Goal: Task Accomplishment & Management: Manage account settings

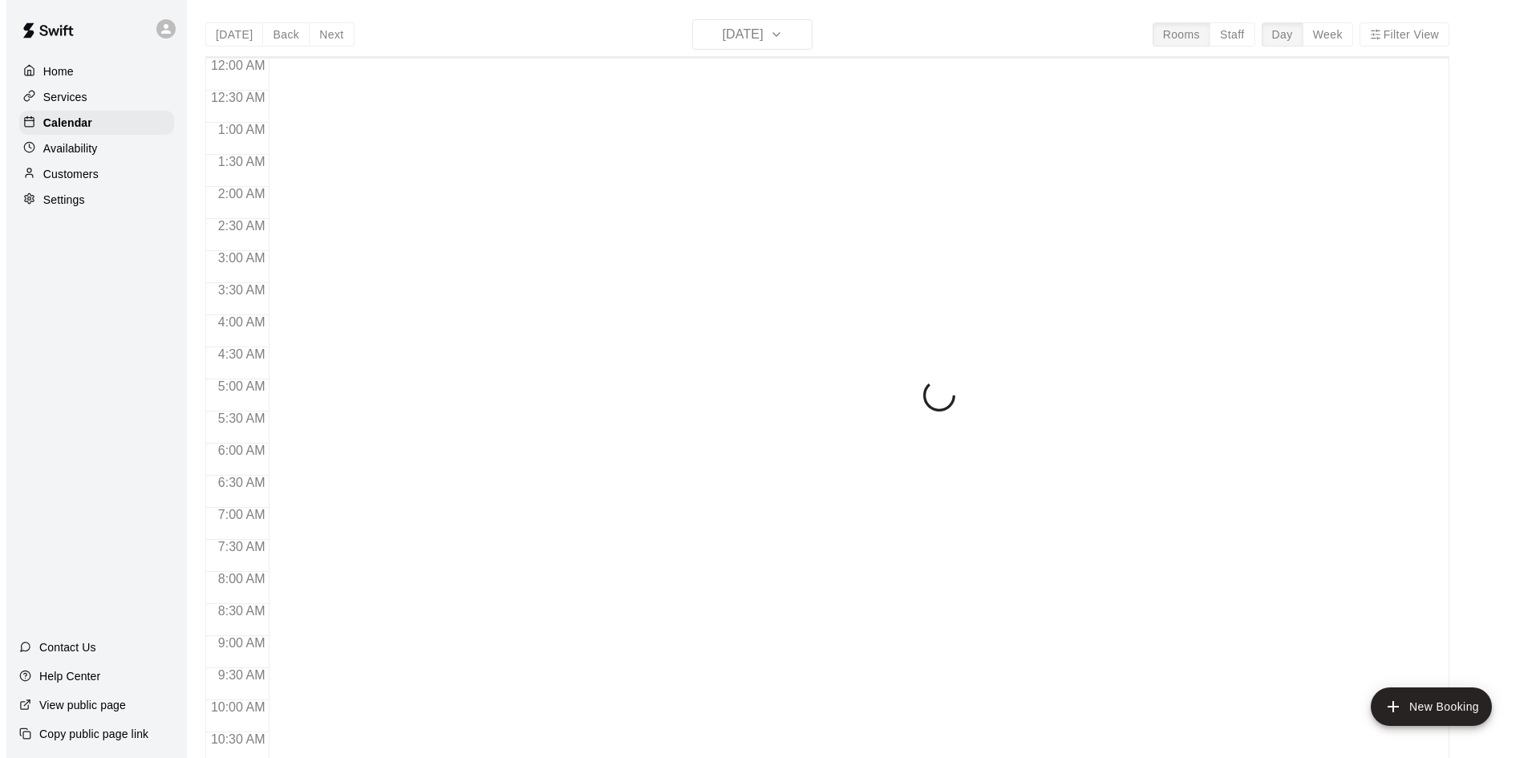
scroll to position [822, 0]
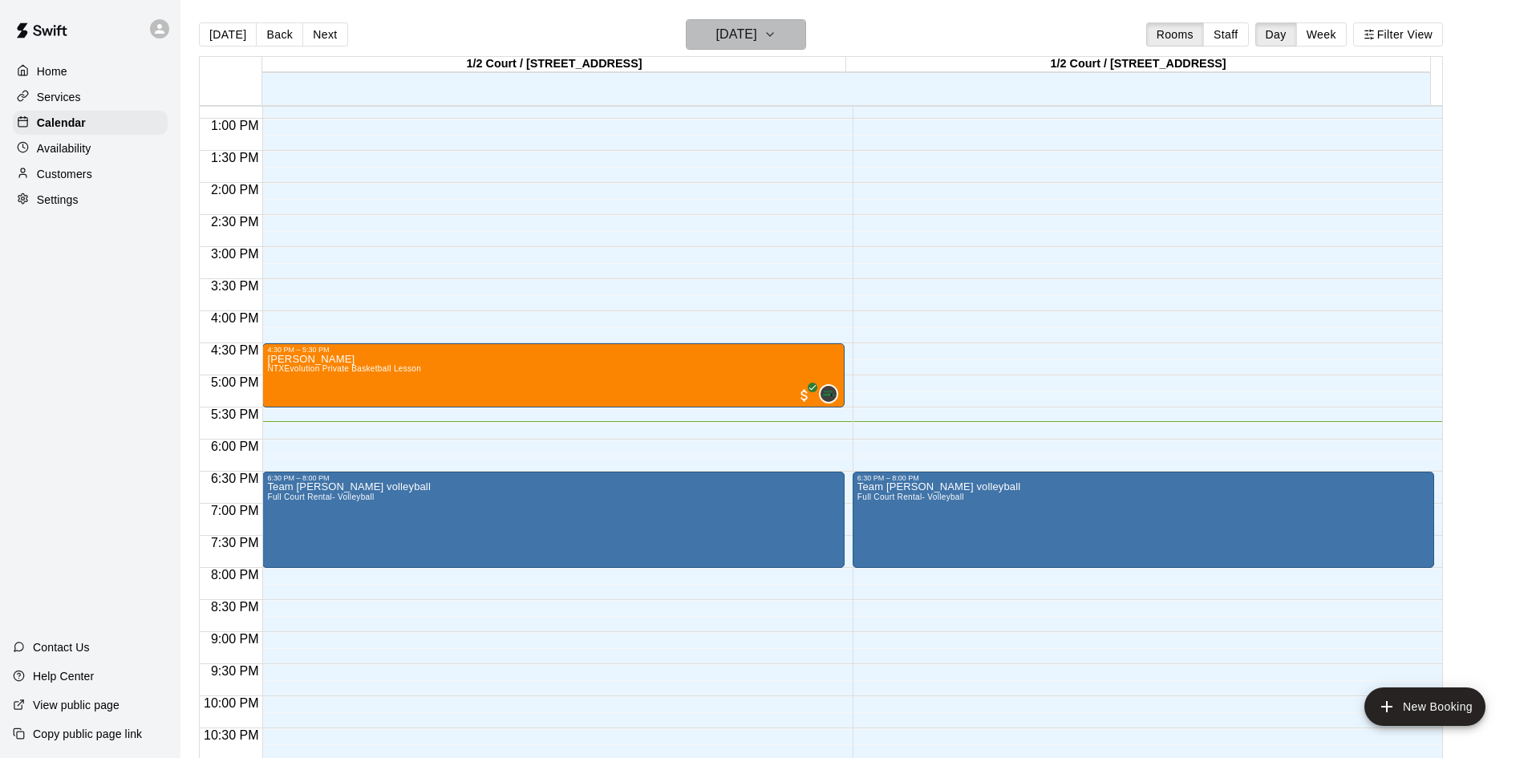
click at [747, 35] on h6 "[DATE]" at bounding box center [736, 34] width 41 height 22
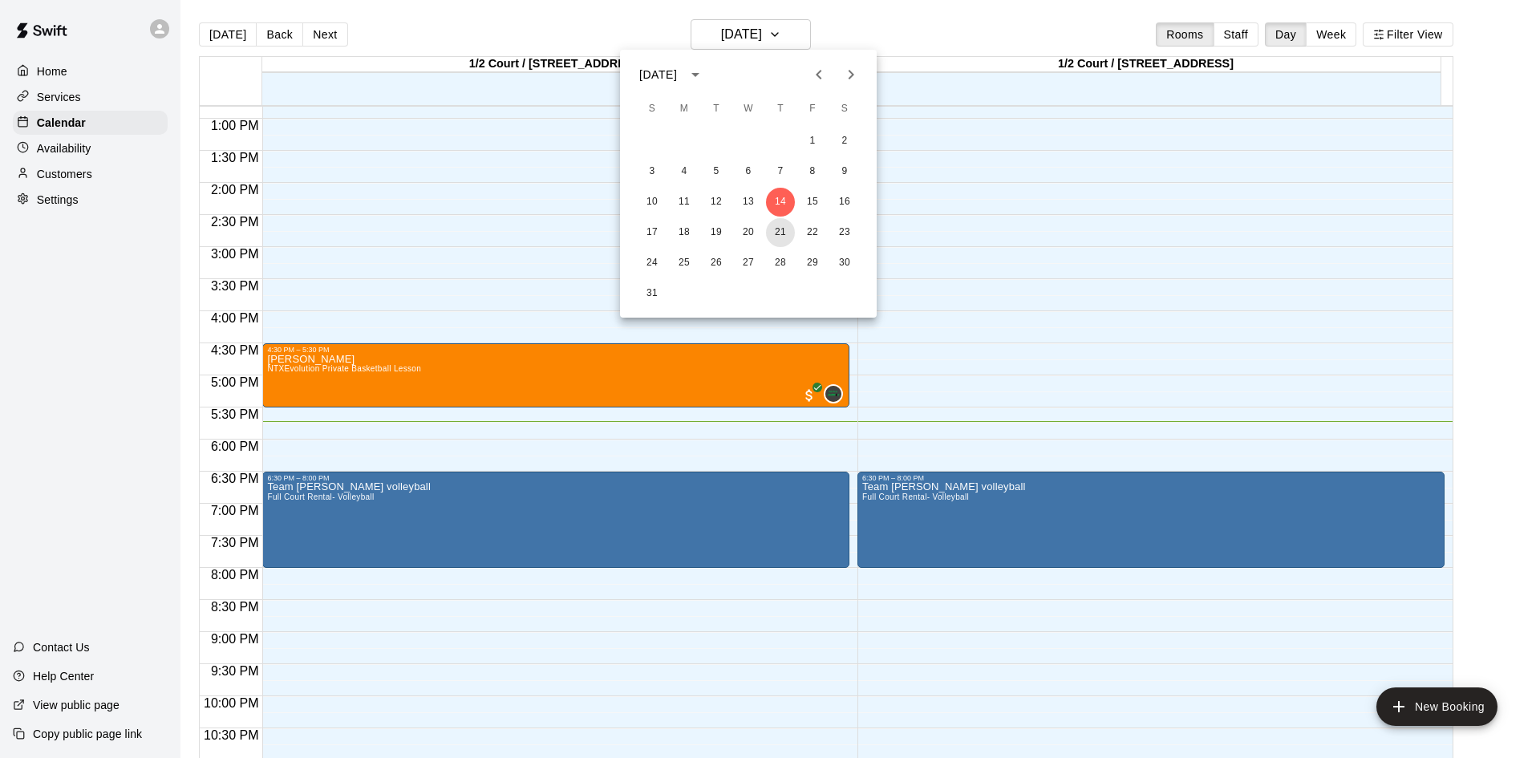
drag, startPoint x: 783, startPoint y: 230, endPoint x: 885, endPoint y: 256, distance: 105.8
click at [784, 230] on button "21" at bounding box center [780, 232] width 29 height 29
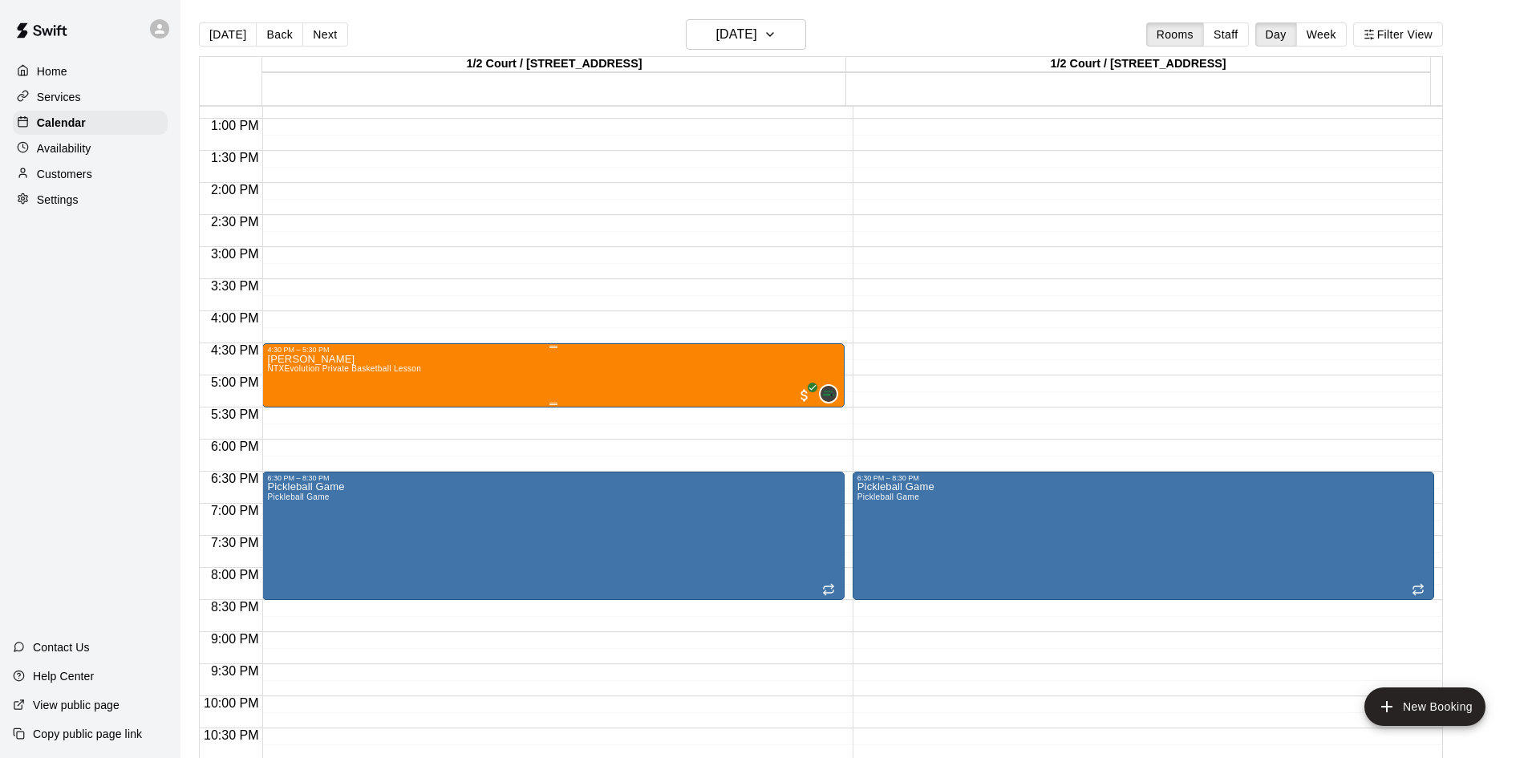
click at [675, 366] on div "[PERSON_NAME] NTXEvolution Private Basketball Lesson 0" at bounding box center [553, 733] width 572 height 758
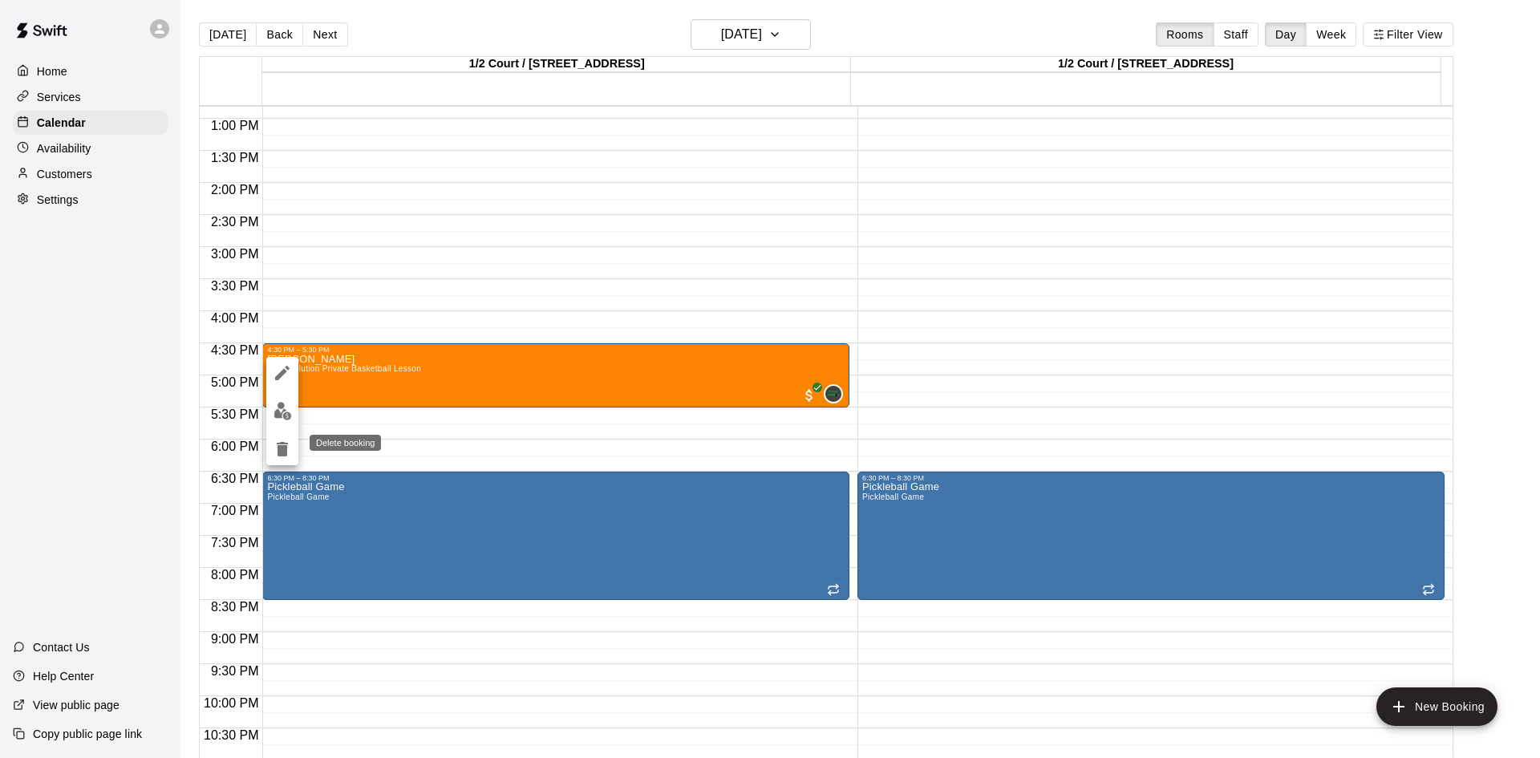
drag, startPoint x: 281, startPoint y: 444, endPoint x: 317, endPoint y: 433, distance: 37.8
click at [283, 443] on icon "delete" at bounding box center [282, 449] width 11 height 14
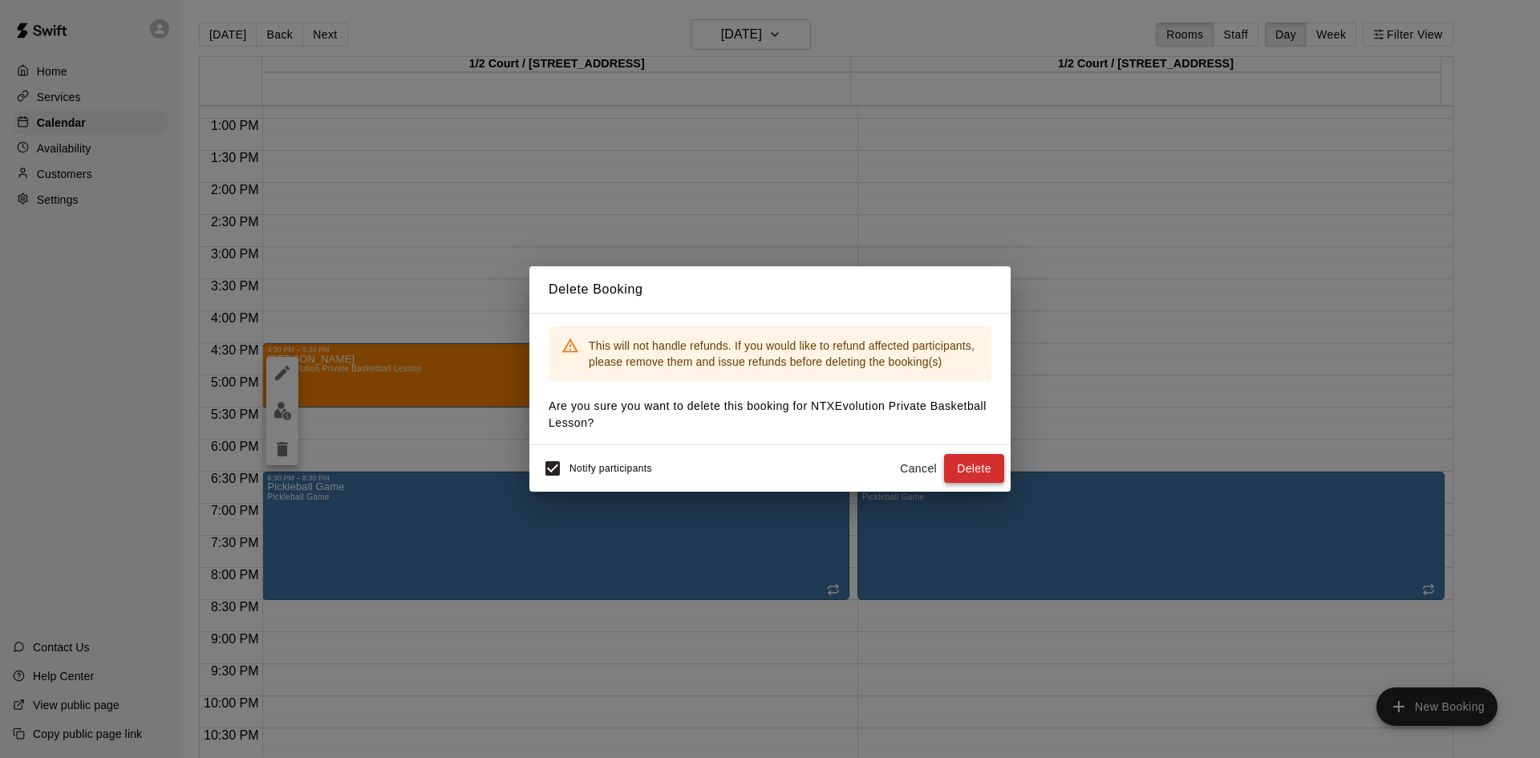
click at [989, 468] on button "Delete" at bounding box center [974, 469] width 60 height 30
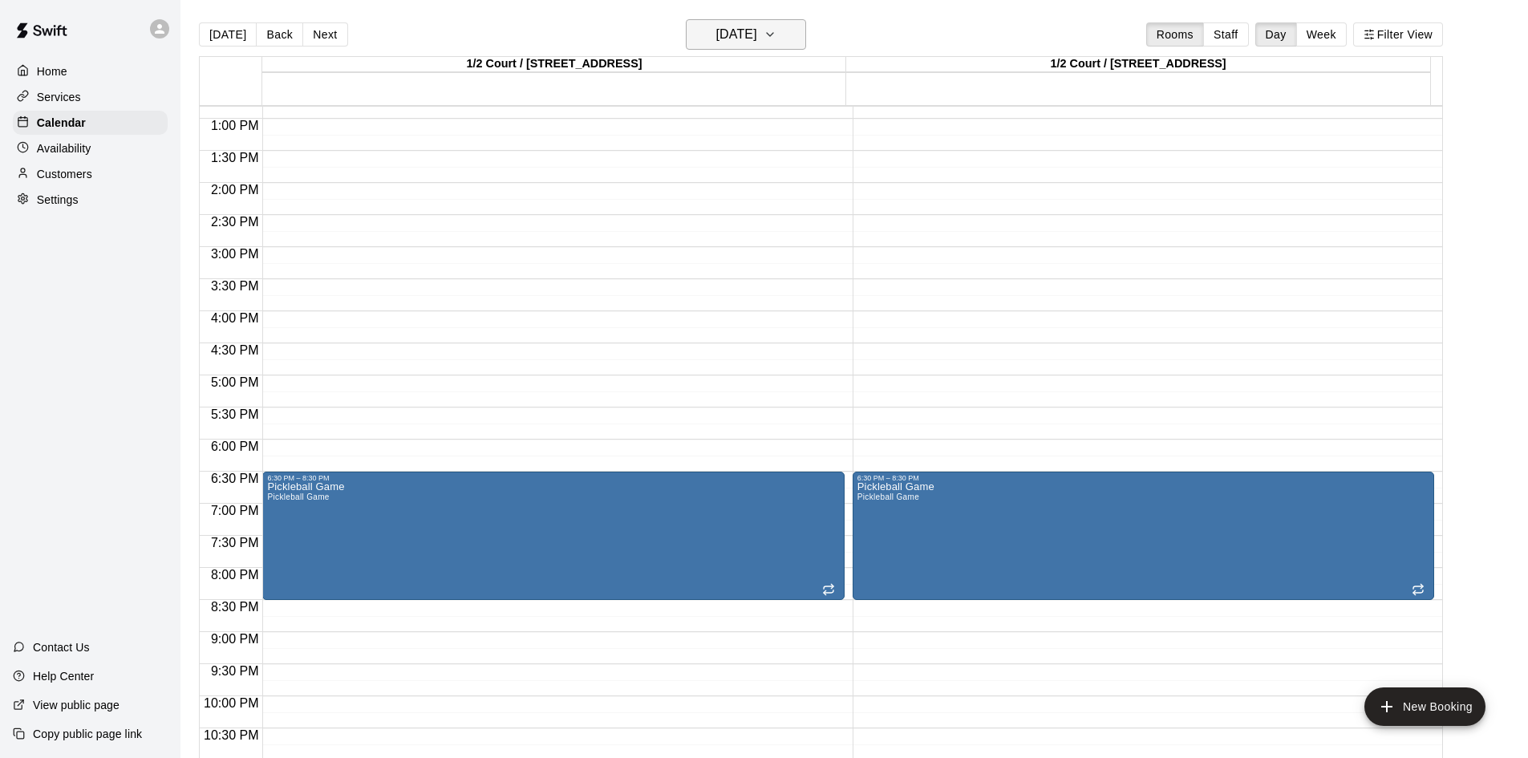
click at [760, 22] on button "[DATE]" at bounding box center [746, 34] width 120 height 30
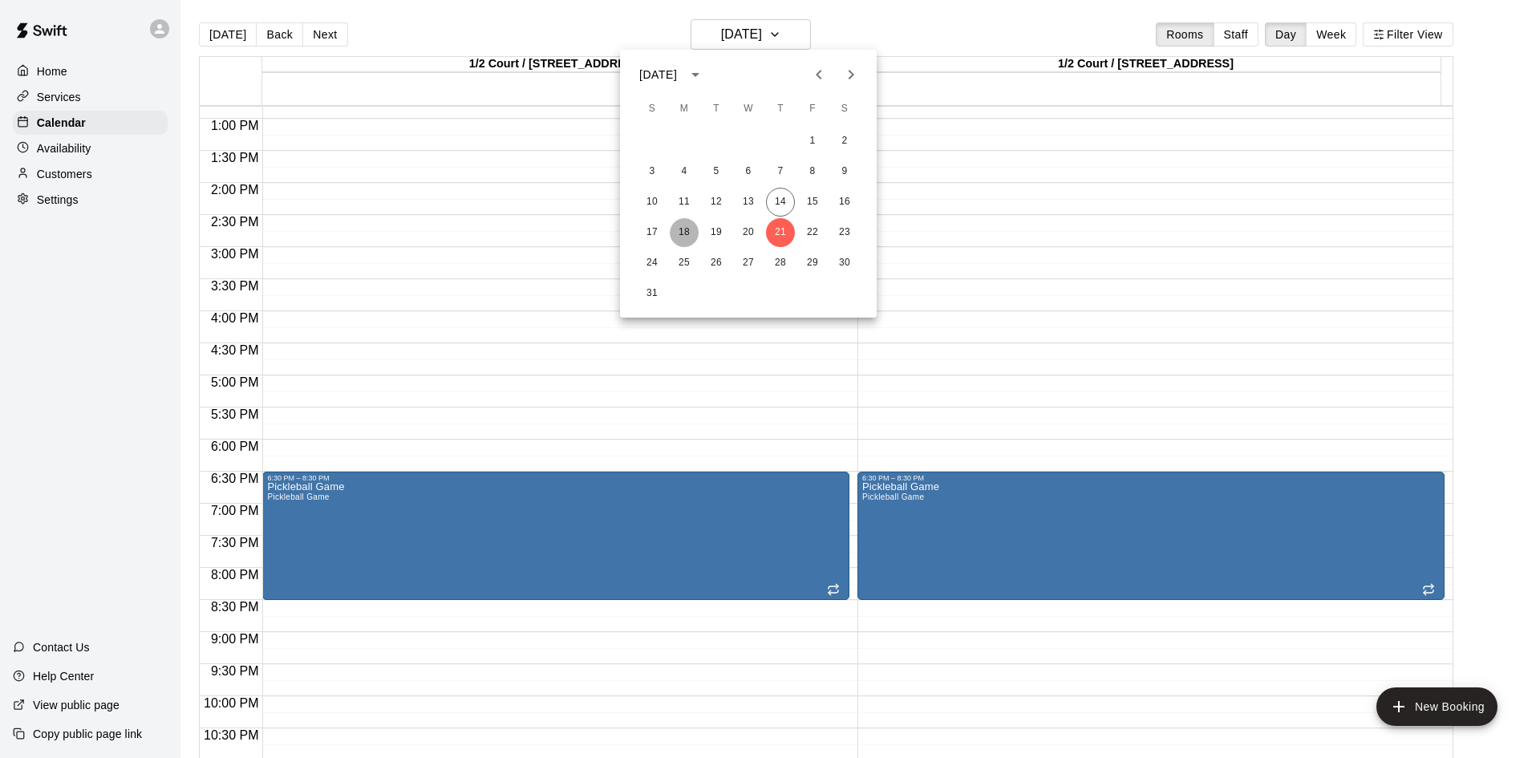
click at [689, 233] on button "18" at bounding box center [684, 232] width 29 height 29
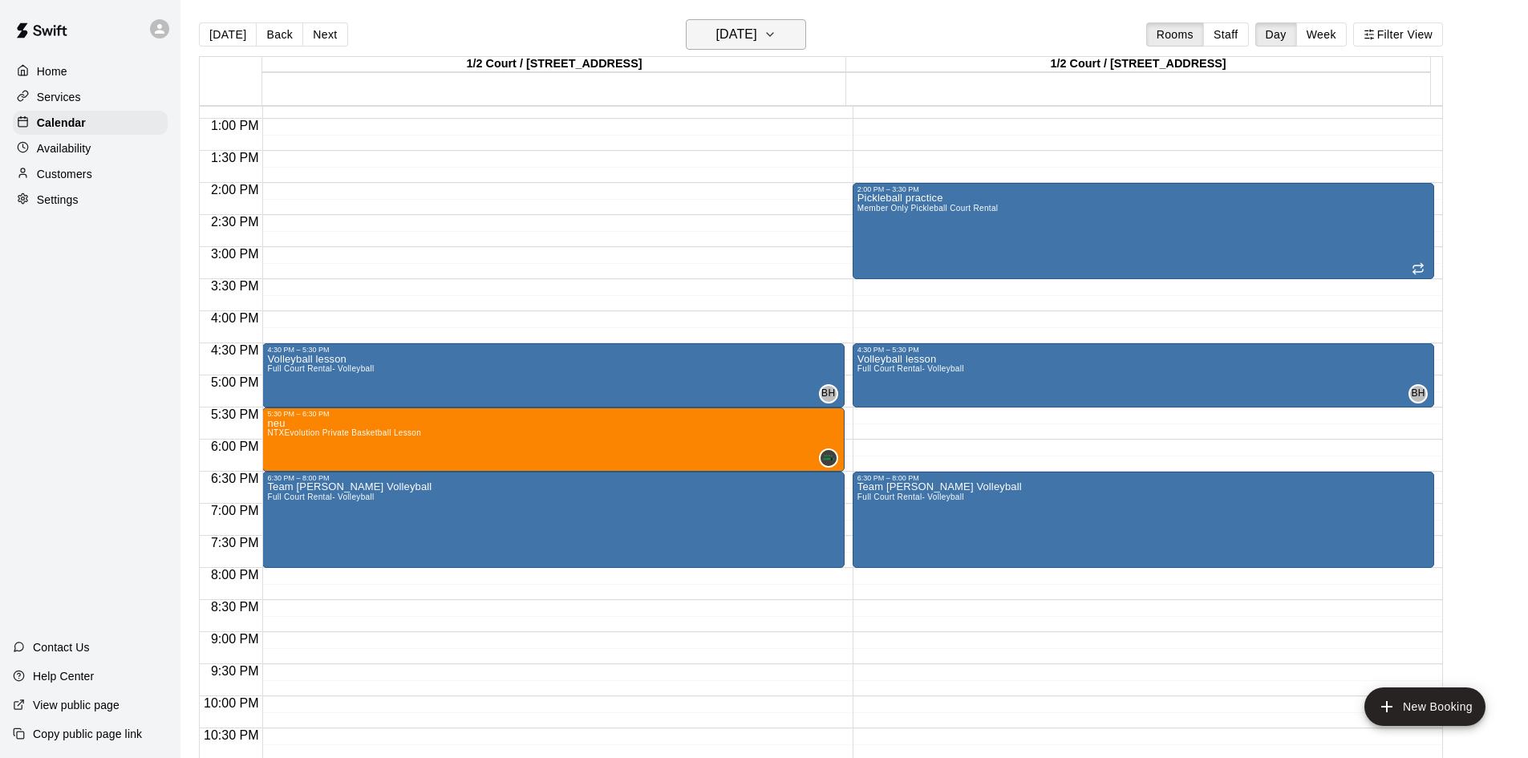
click at [740, 41] on h6 "[DATE]" at bounding box center [736, 34] width 41 height 22
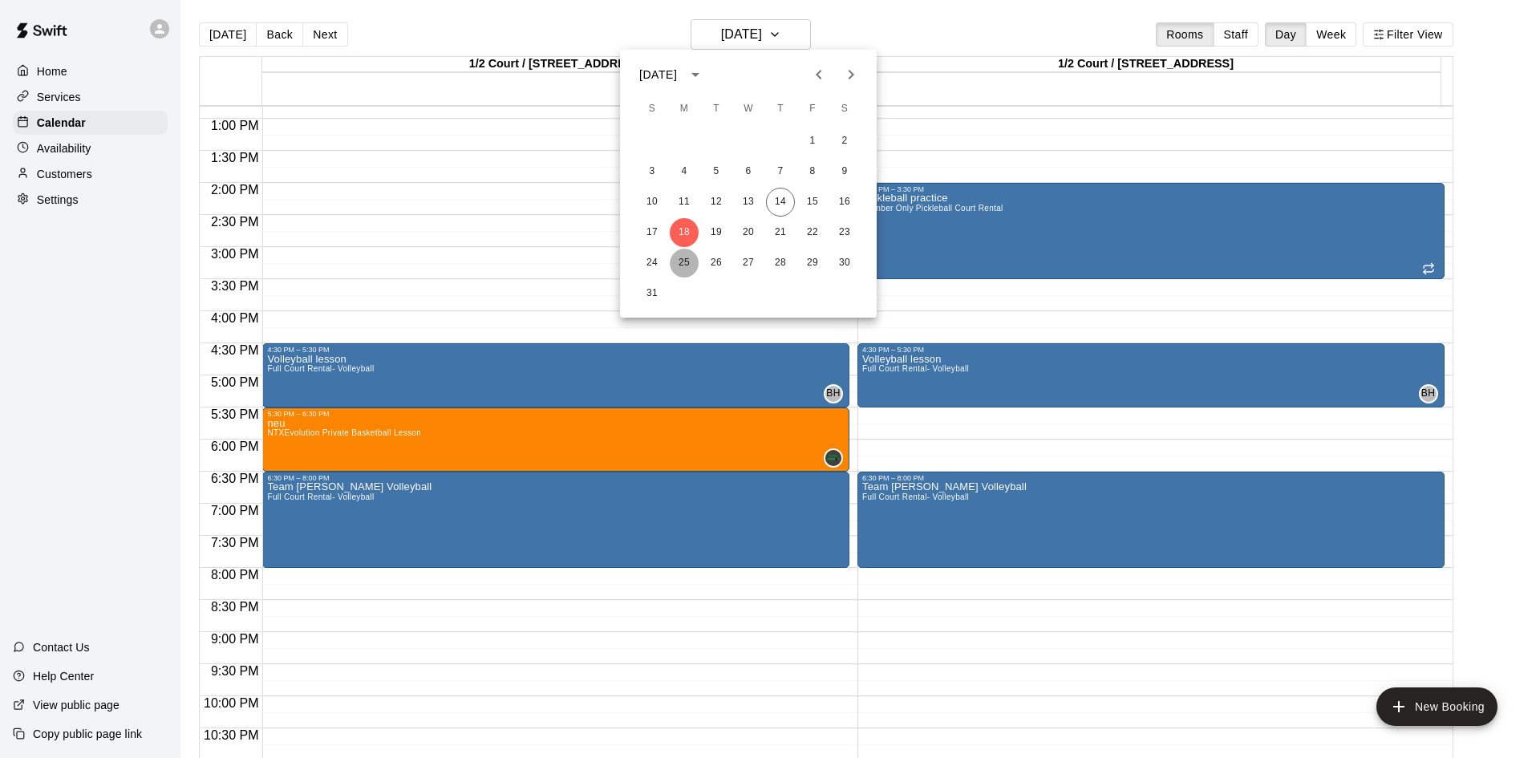
click at [683, 259] on button "25" at bounding box center [684, 263] width 29 height 29
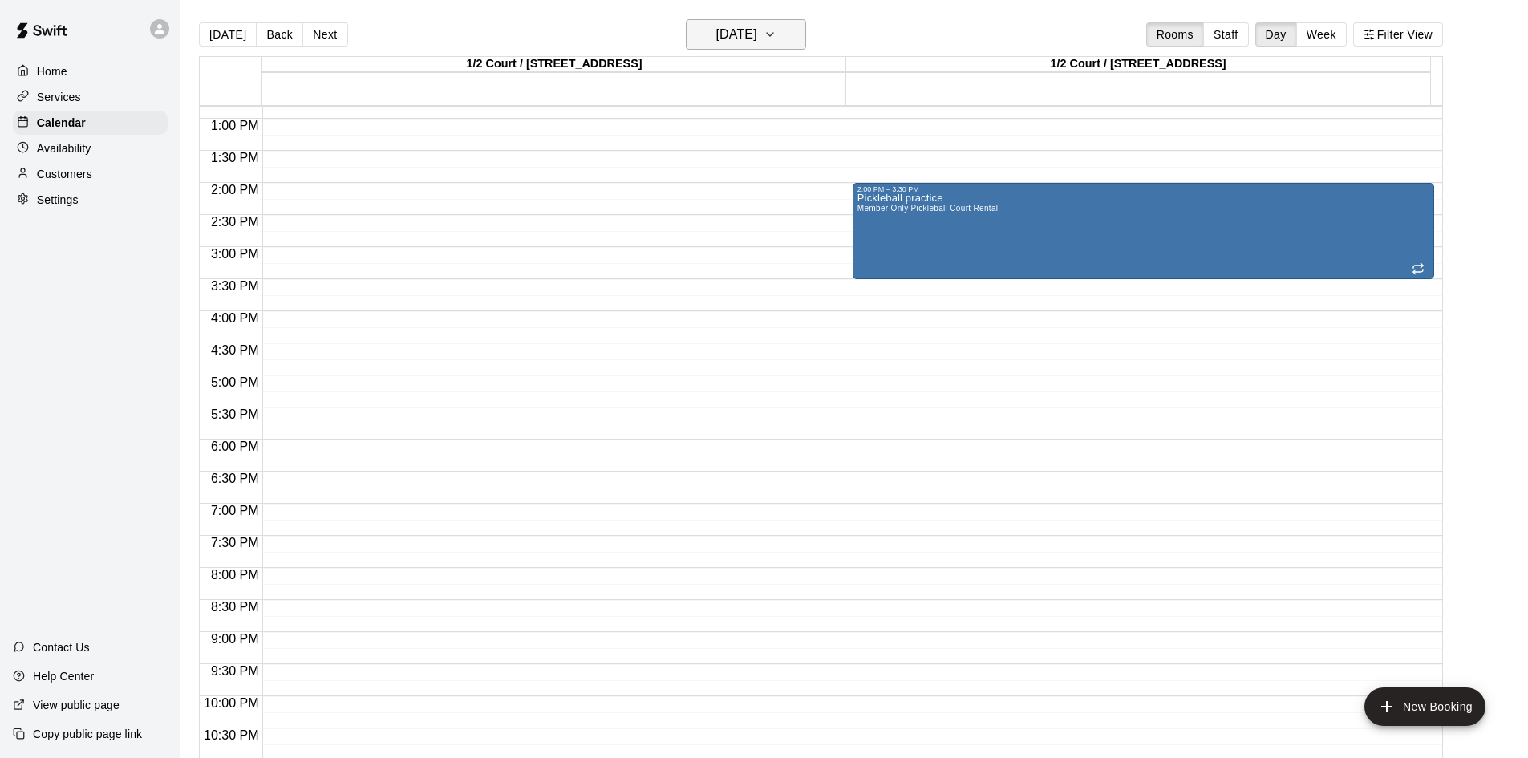
click at [757, 42] on h6 "[DATE]" at bounding box center [736, 34] width 41 height 22
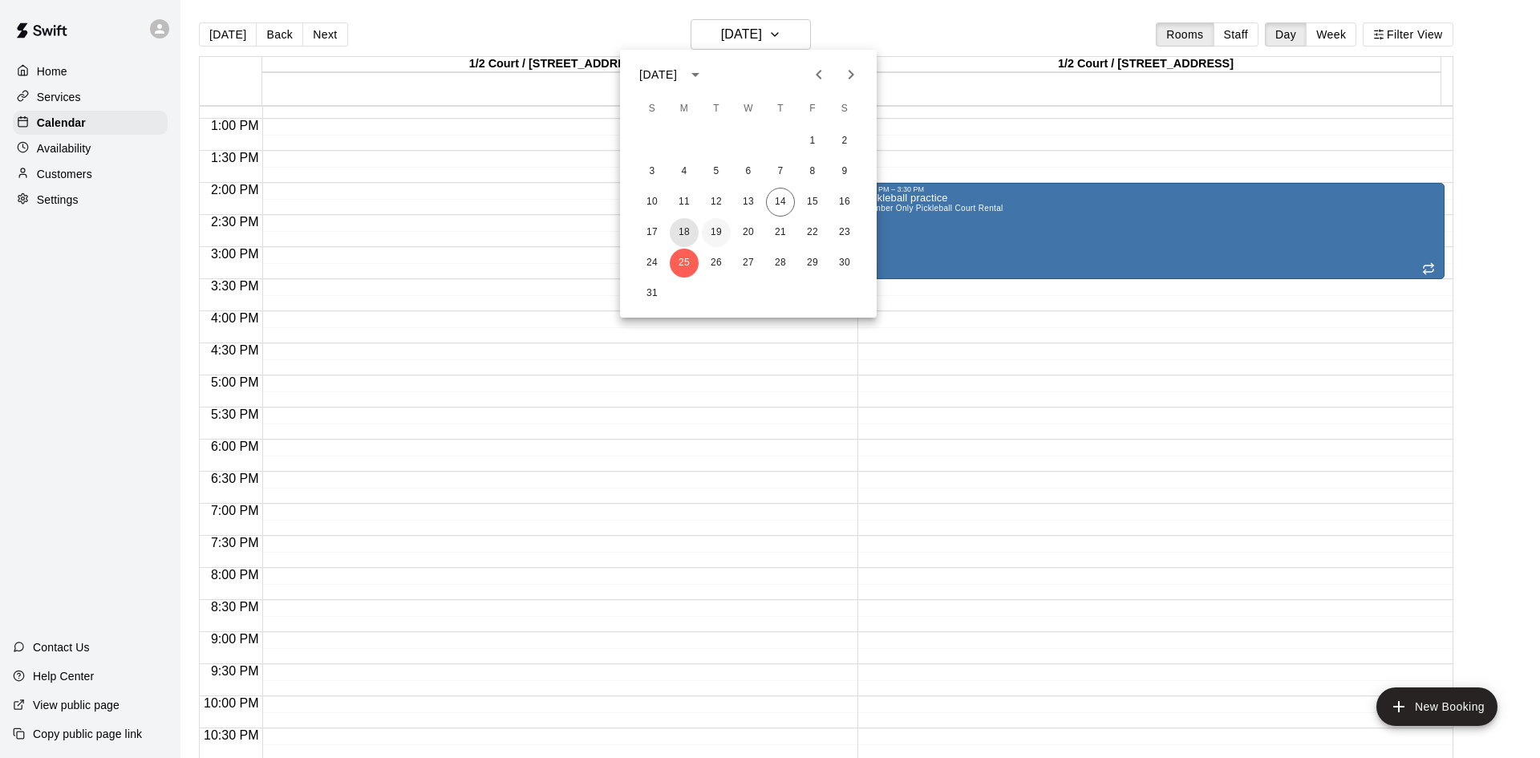
drag, startPoint x: 687, startPoint y: 238, endPoint x: 702, endPoint y: 232, distance: 15.8
click at [688, 238] on button "18" at bounding box center [684, 232] width 29 height 29
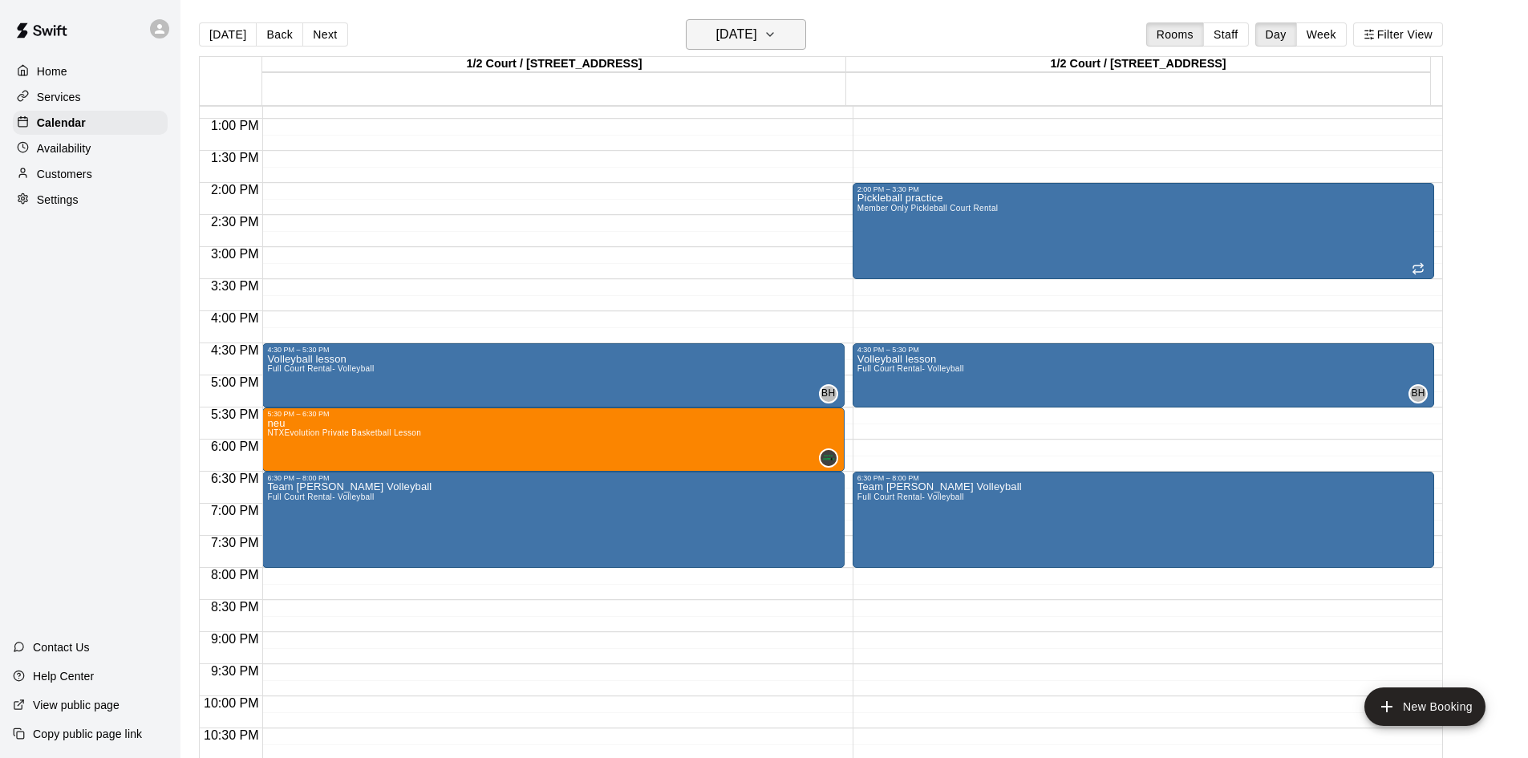
click at [757, 46] on button "[DATE]" at bounding box center [746, 34] width 120 height 30
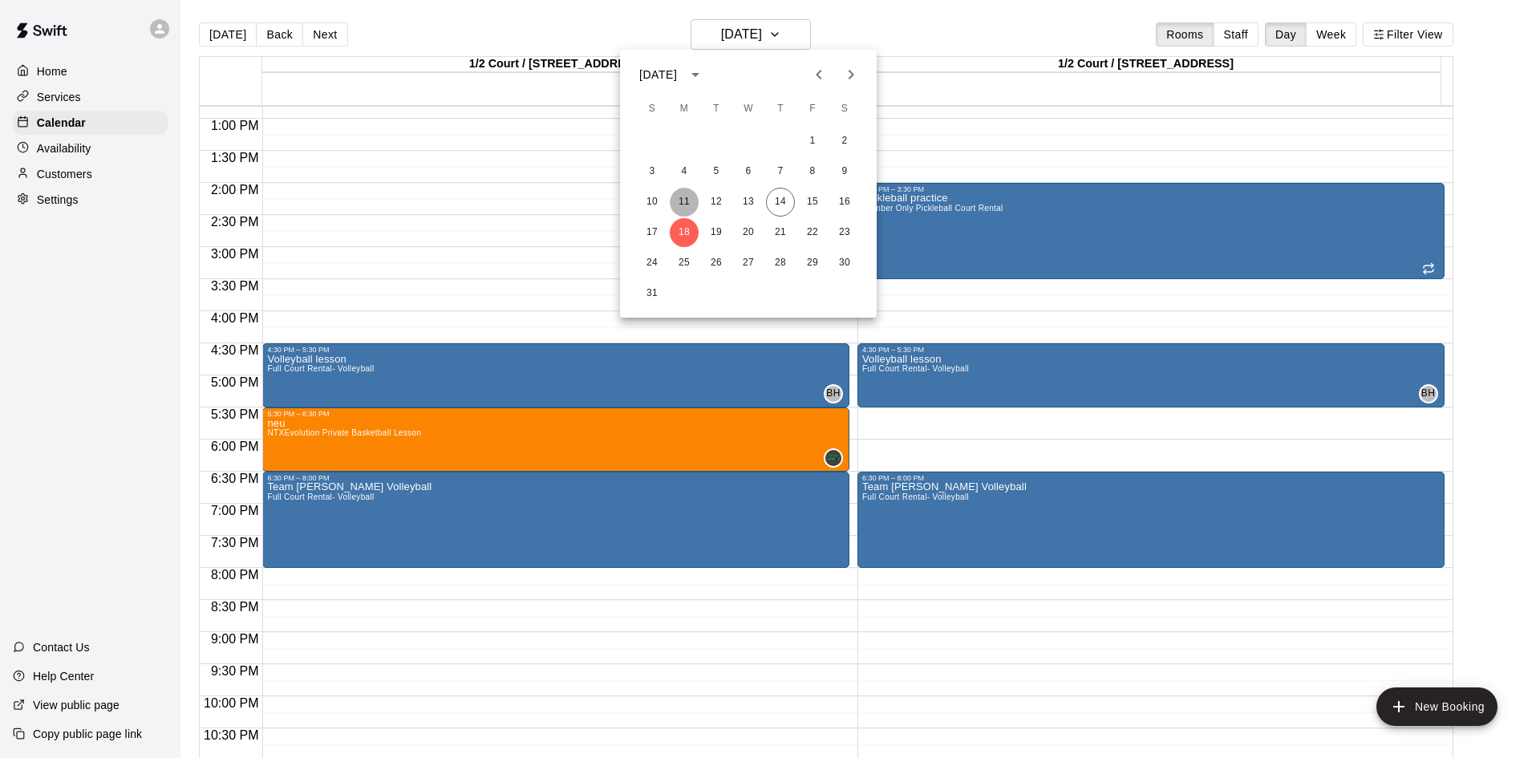
click at [678, 192] on button "11" at bounding box center [684, 202] width 29 height 29
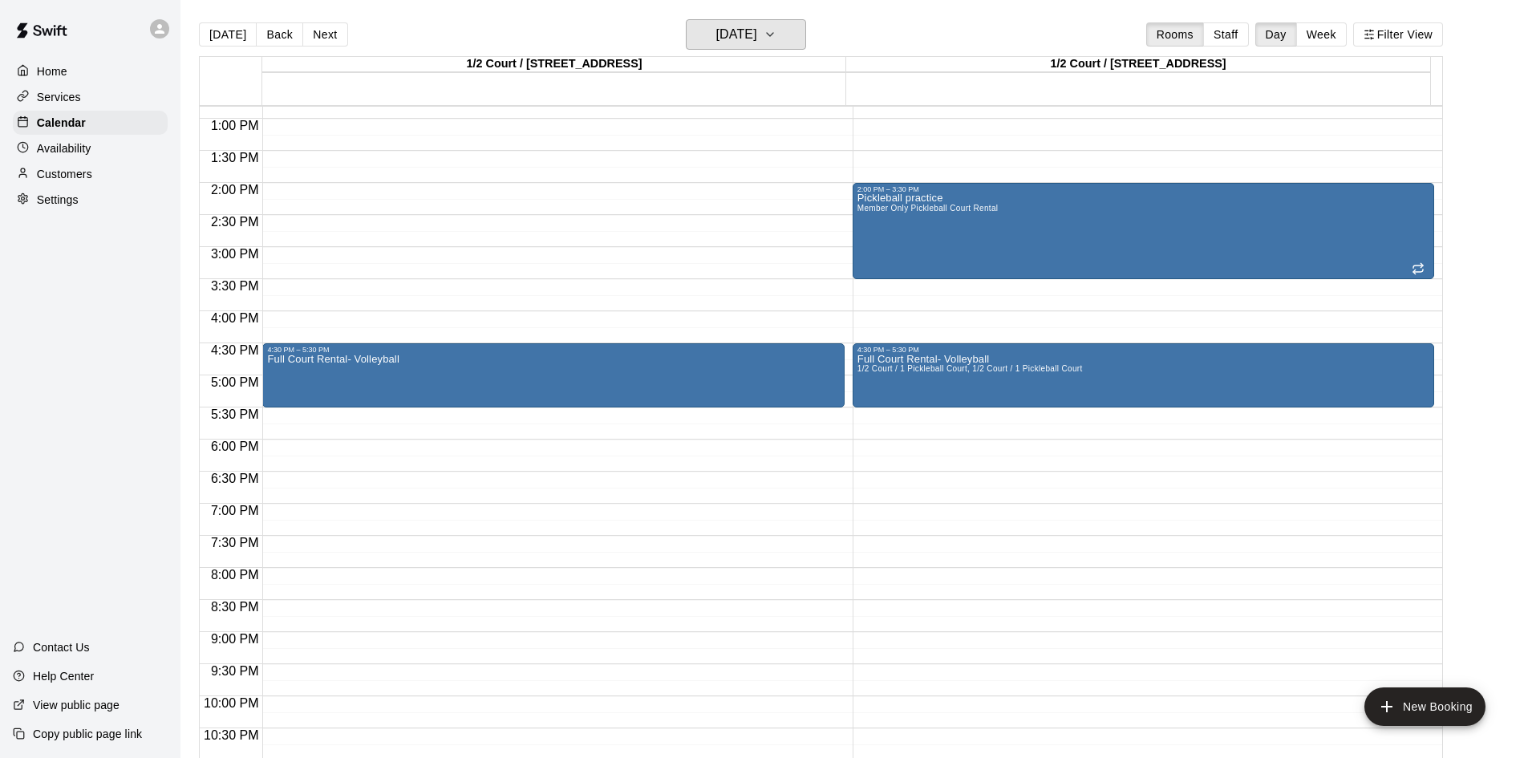
click at [738, 43] on h6 "[DATE]" at bounding box center [736, 34] width 41 height 22
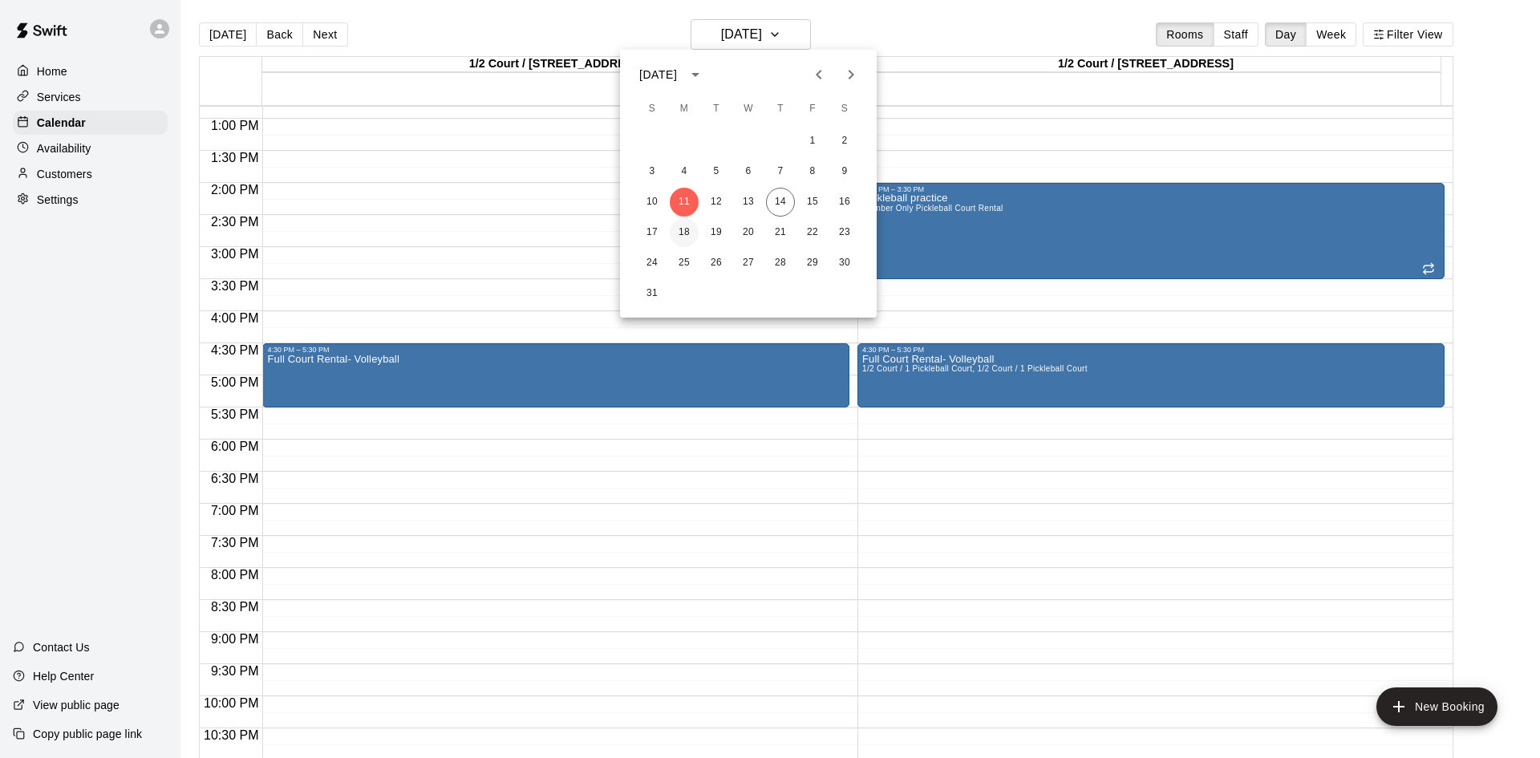
click at [679, 230] on button "18" at bounding box center [684, 232] width 29 height 29
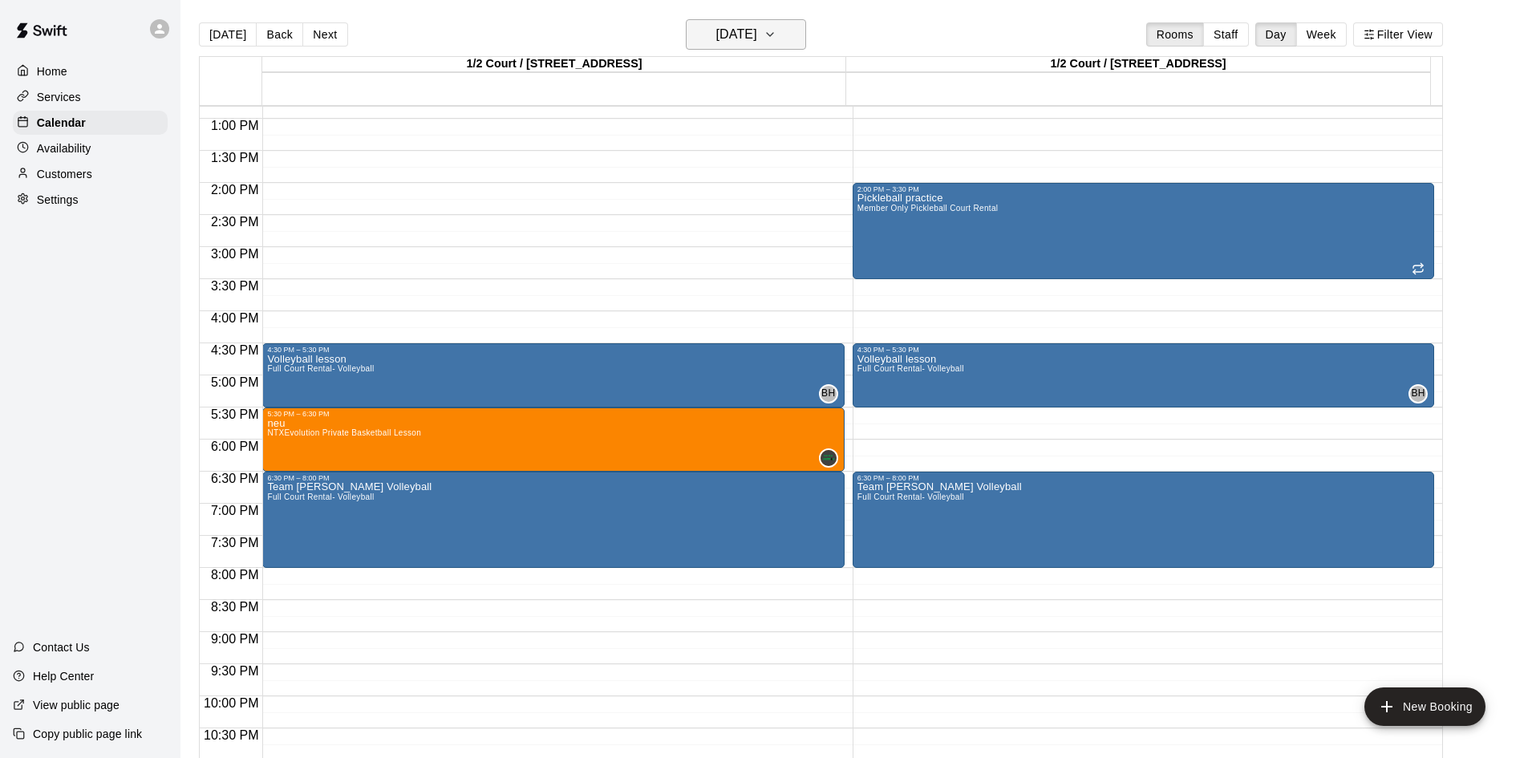
click at [785, 24] on button "[DATE]" at bounding box center [746, 34] width 120 height 30
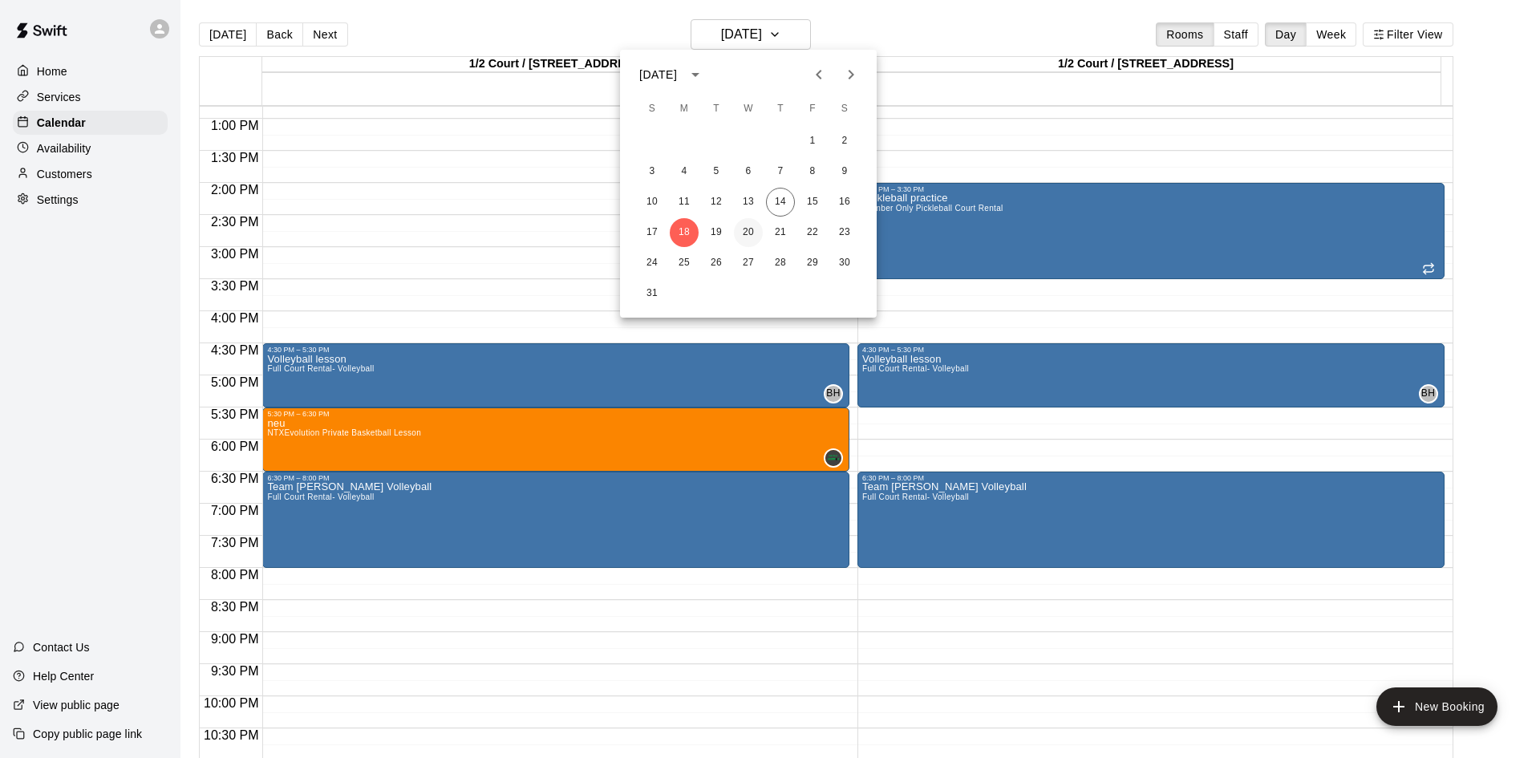
click at [744, 233] on button "20" at bounding box center [748, 232] width 29 height 29
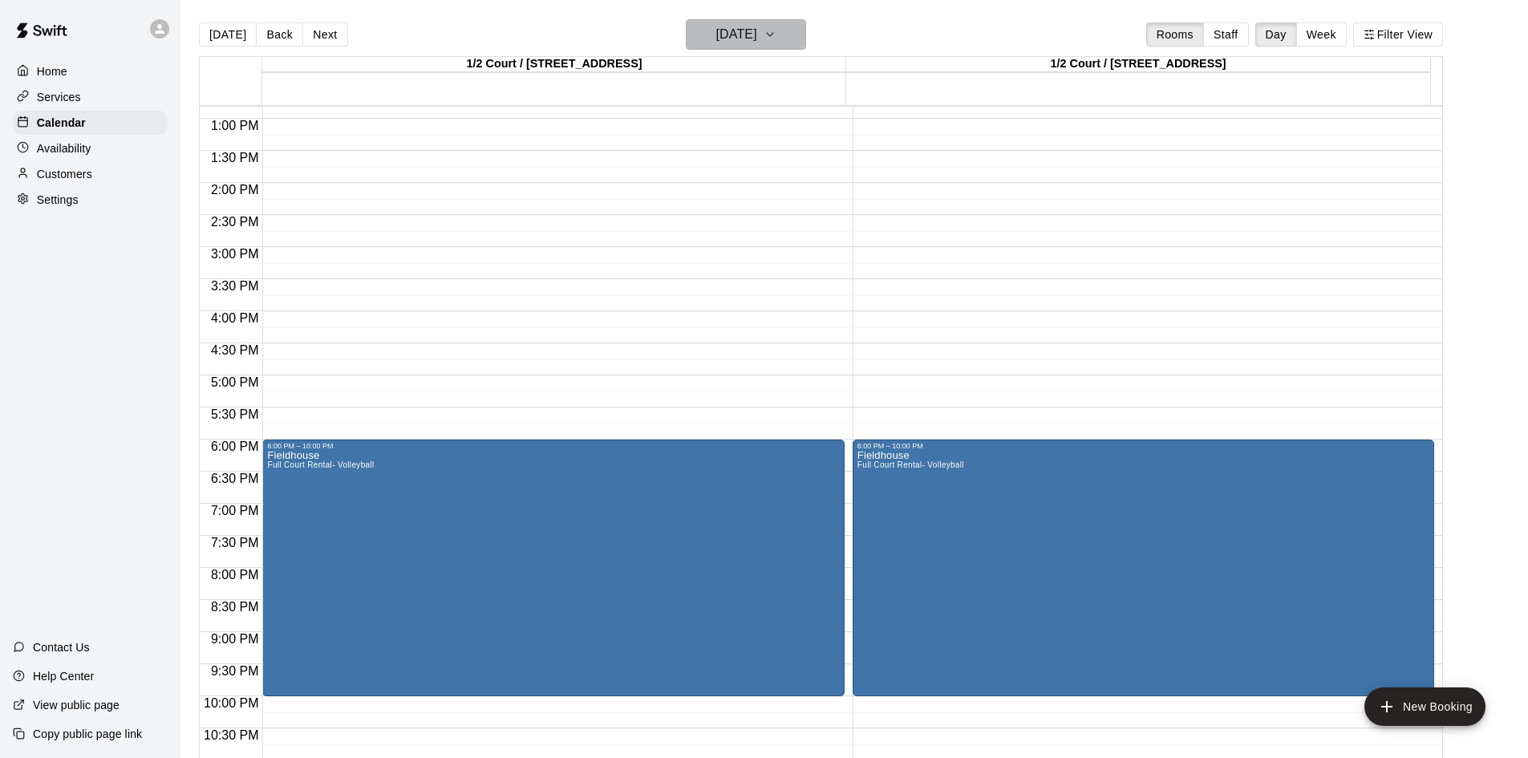
click at [757, 29] on h6 "[DATE]" at bounding box center [736, 34] width 41 height 22
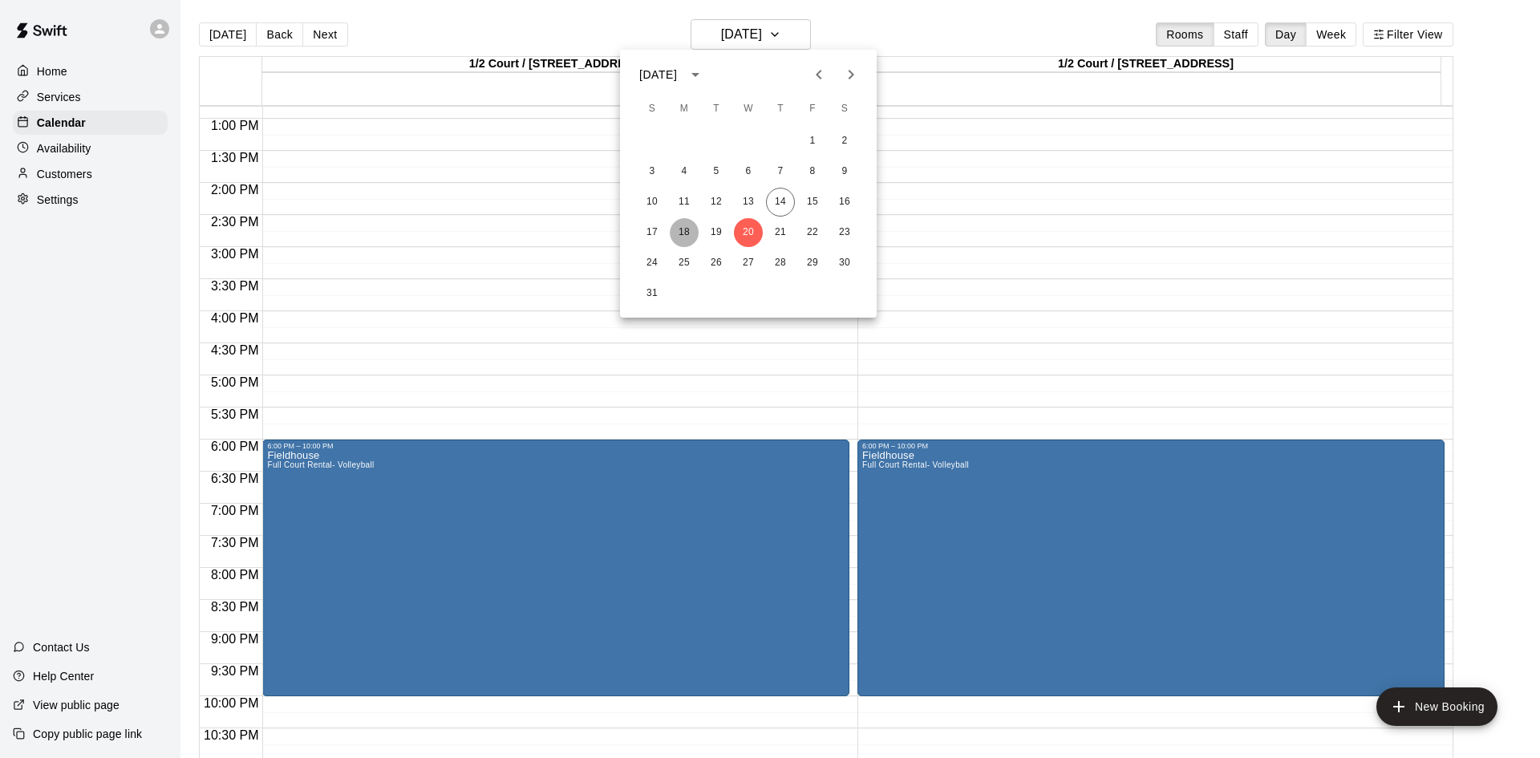
click at [683, 230] on button "18" at bounding box center [684, 232] width 29 height 29
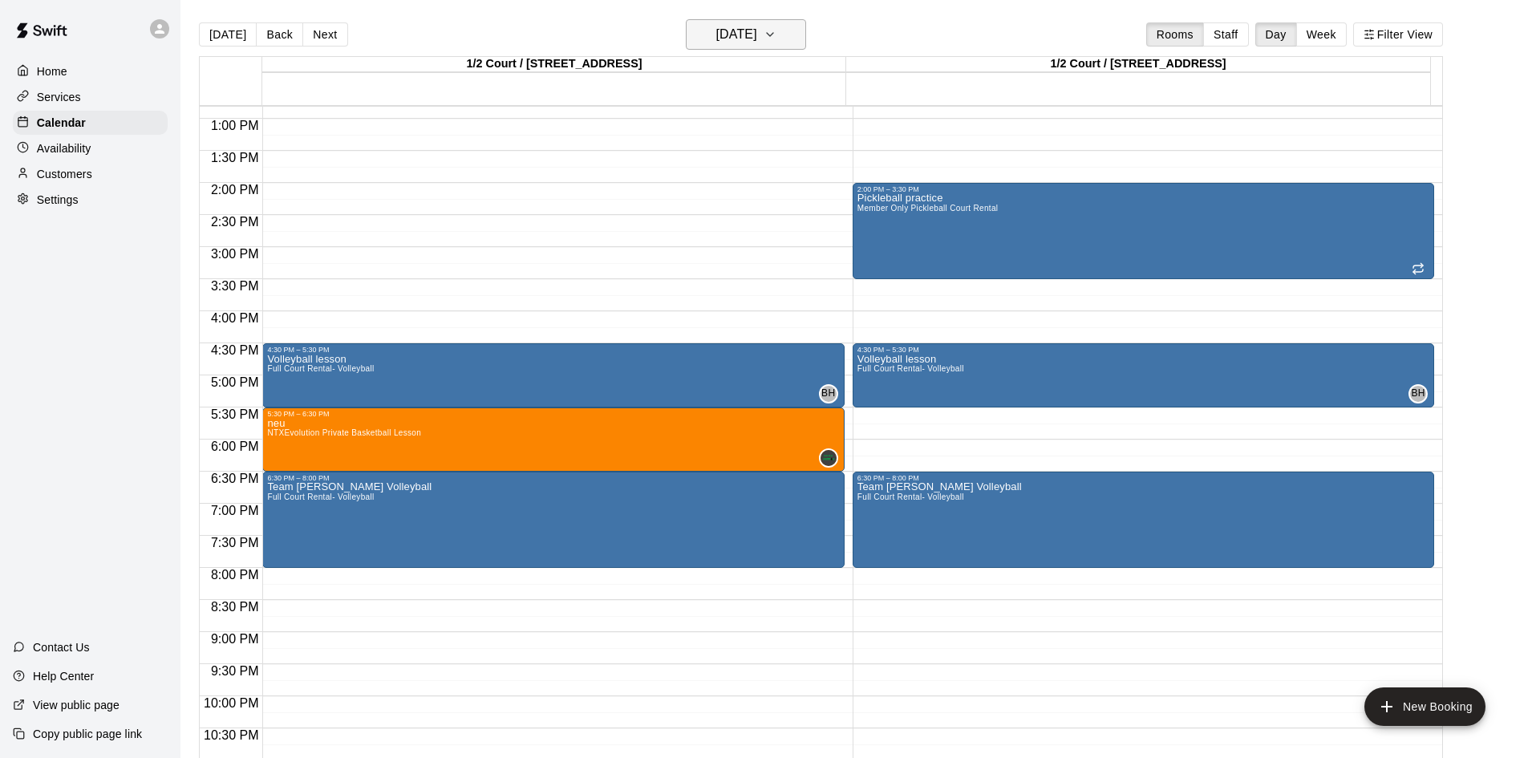
click at [754, 40] on h6 "[DATE]" at bounding box center [736, 34] width 41 height 22
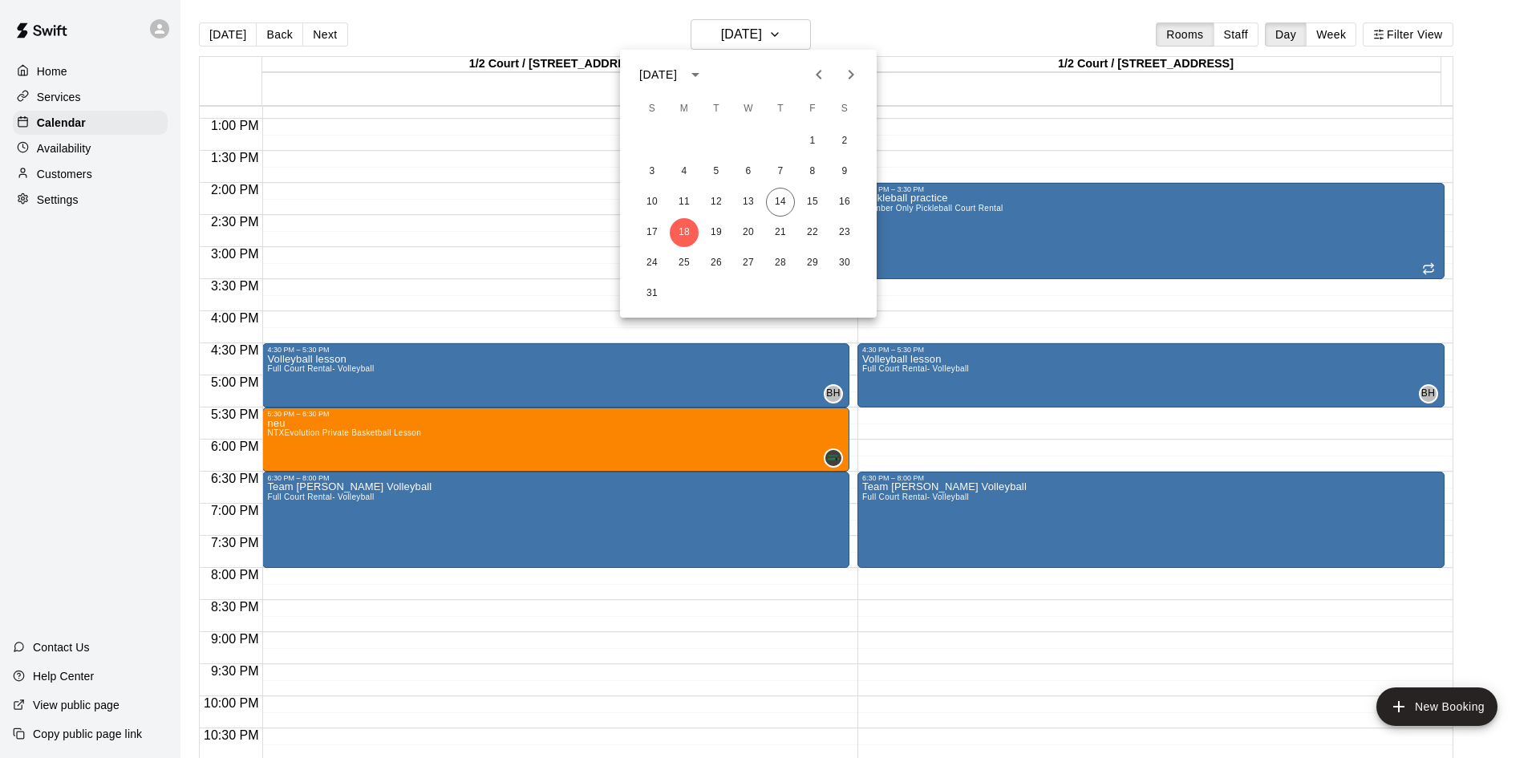
click at [849, 44] on div at bounding box center [770, 379] width 1540 height 758
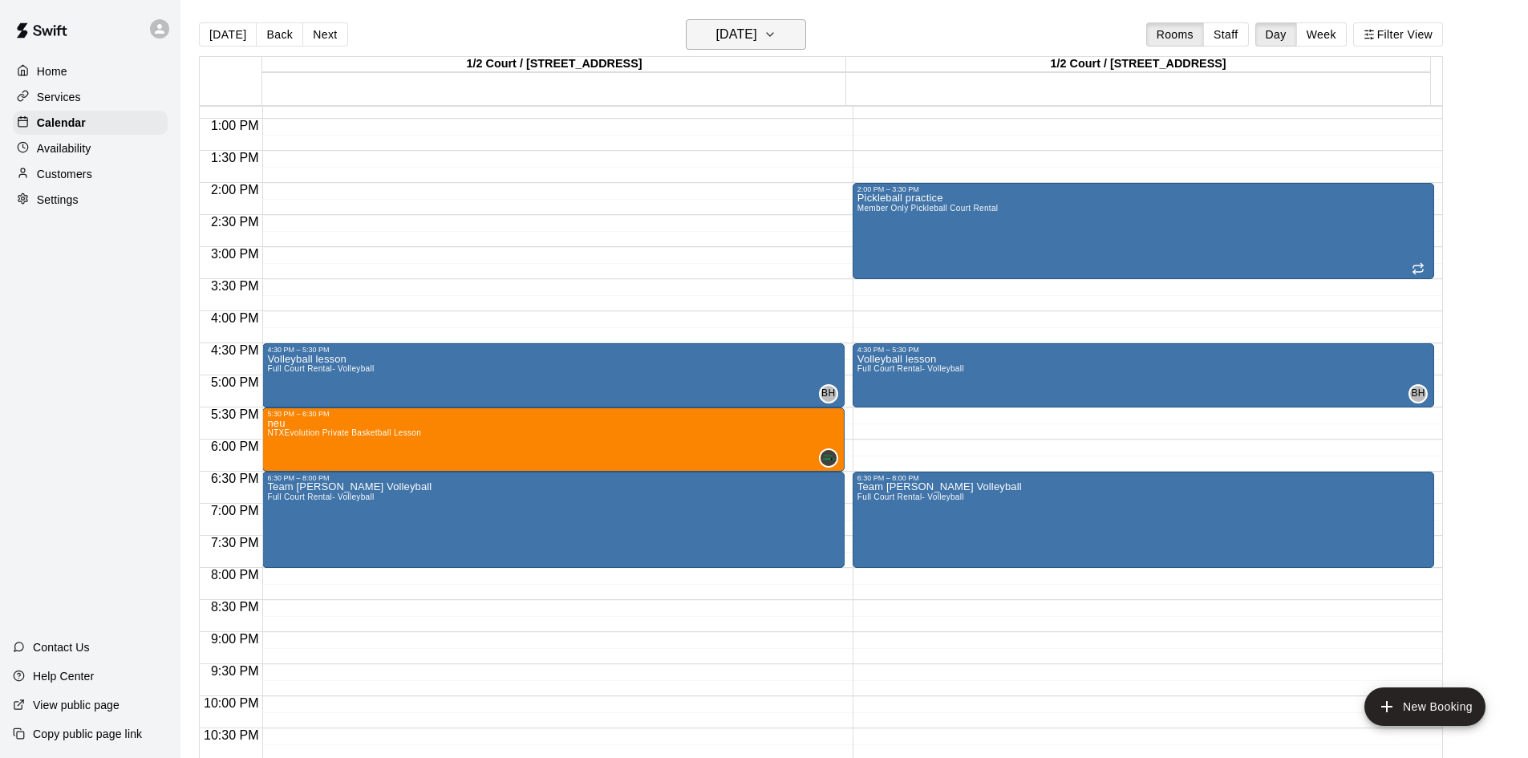
click at [690, 35] on button "[DATE]" at bounding box center [746, 34] width 120 height 30
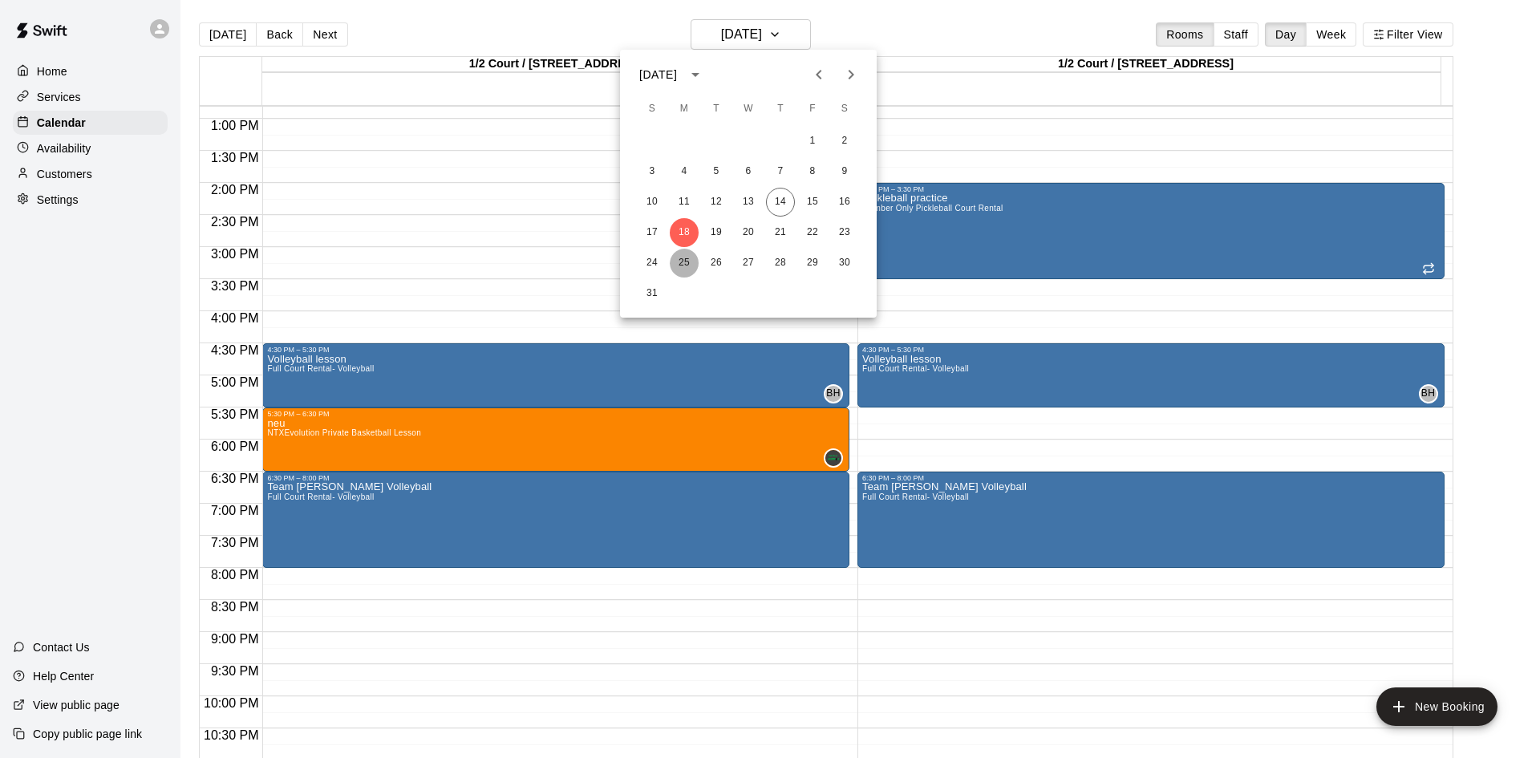
click at [688, 265] on button "25" at bounding box center [684, 263] width 29 height 29
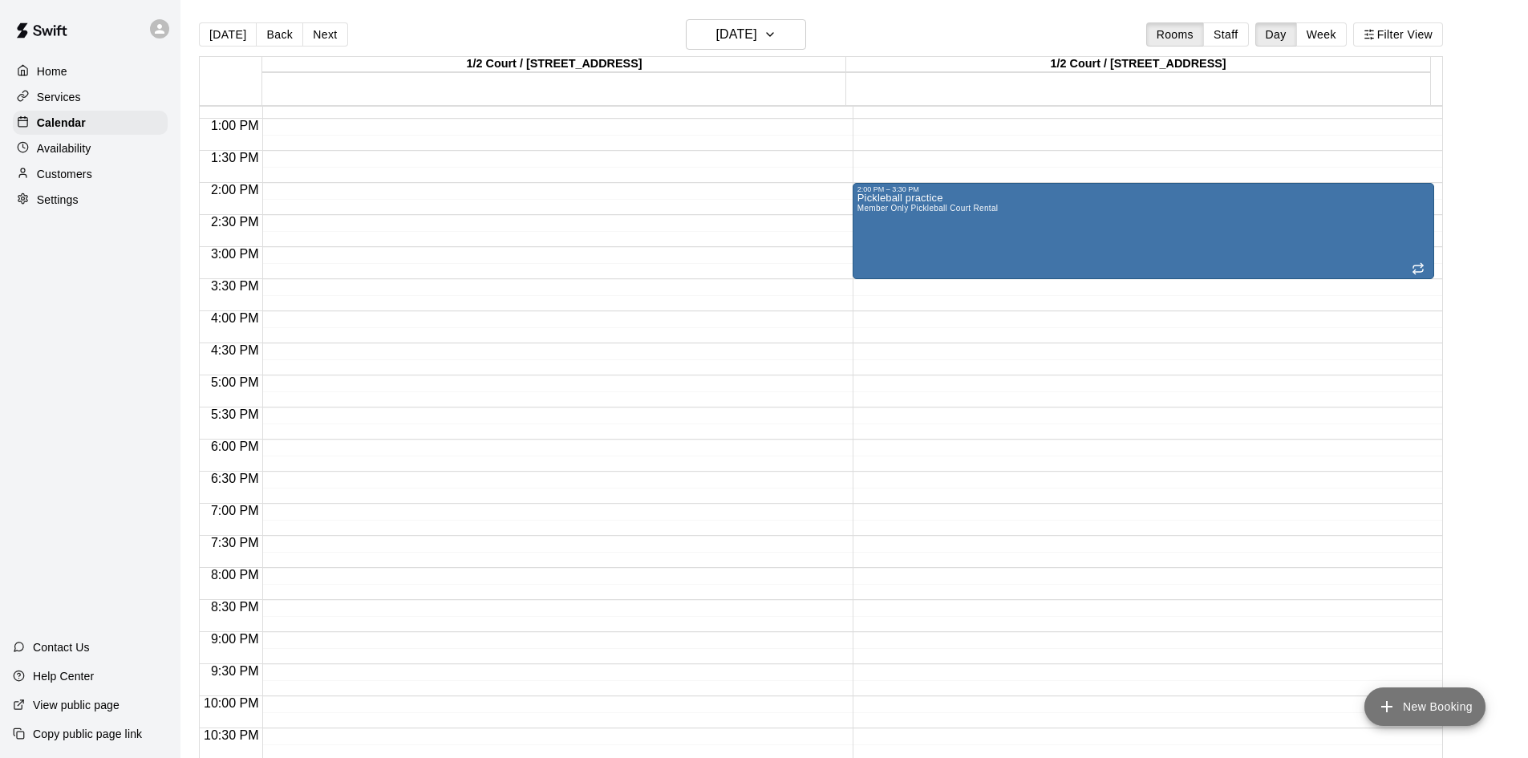
click at [1416, 706] on button "New Booking" at bounding box center [1424, 706] width 121 height 38
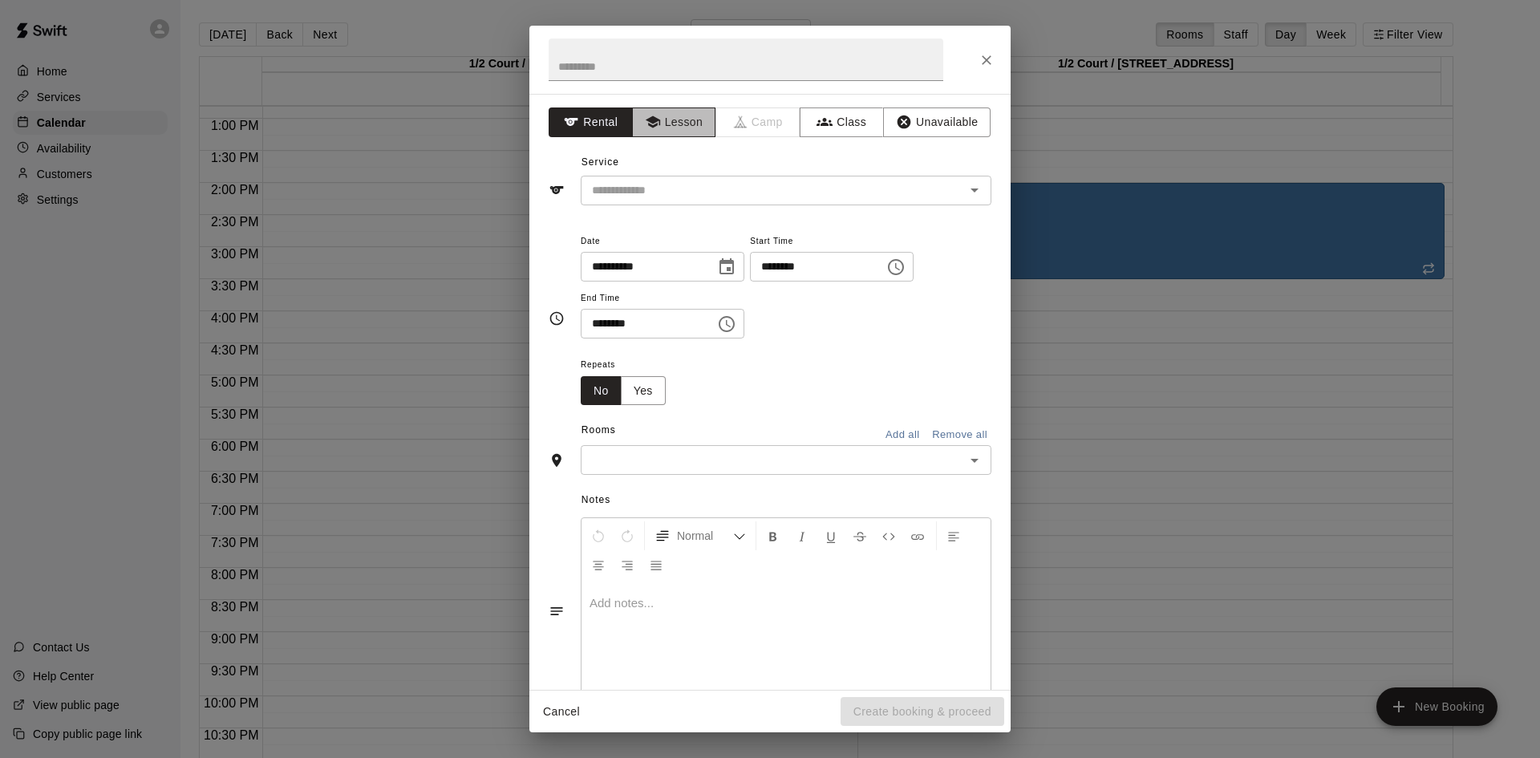
click at [691, 112] on button "Lesson" at bounding box center [674, 122] width 84 height 30
click at [726, 205] on div "**********" at bounding box center [769, 392] width 481 height 596
click at [726, 196] on input "text" at bounding box center [763, 190] width 354 height 20
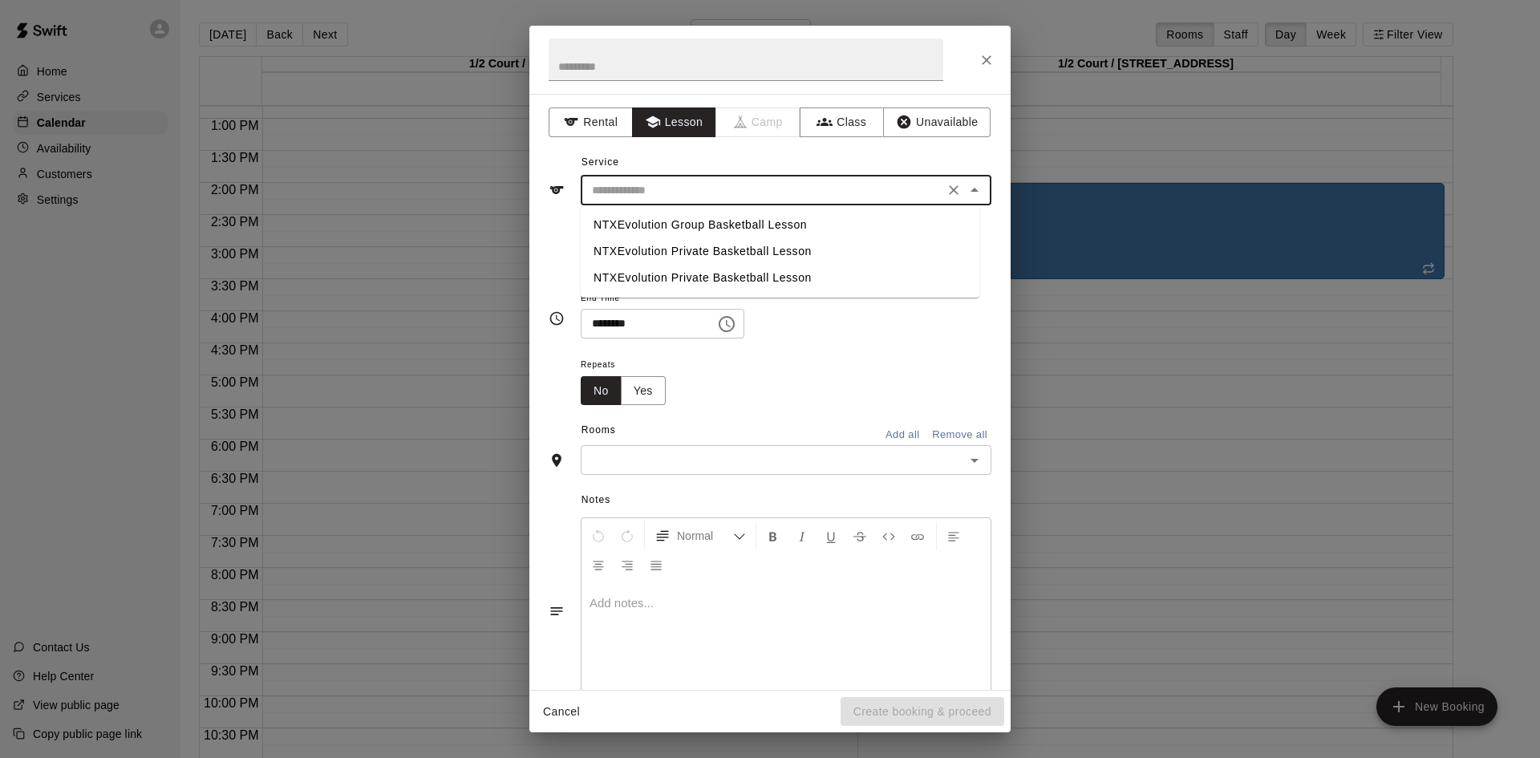
click at [718, 245] on li "NTXEvolution Private Basketball Lesson" at bounding box center [780, 251] width 399 height 26
type input "**********"
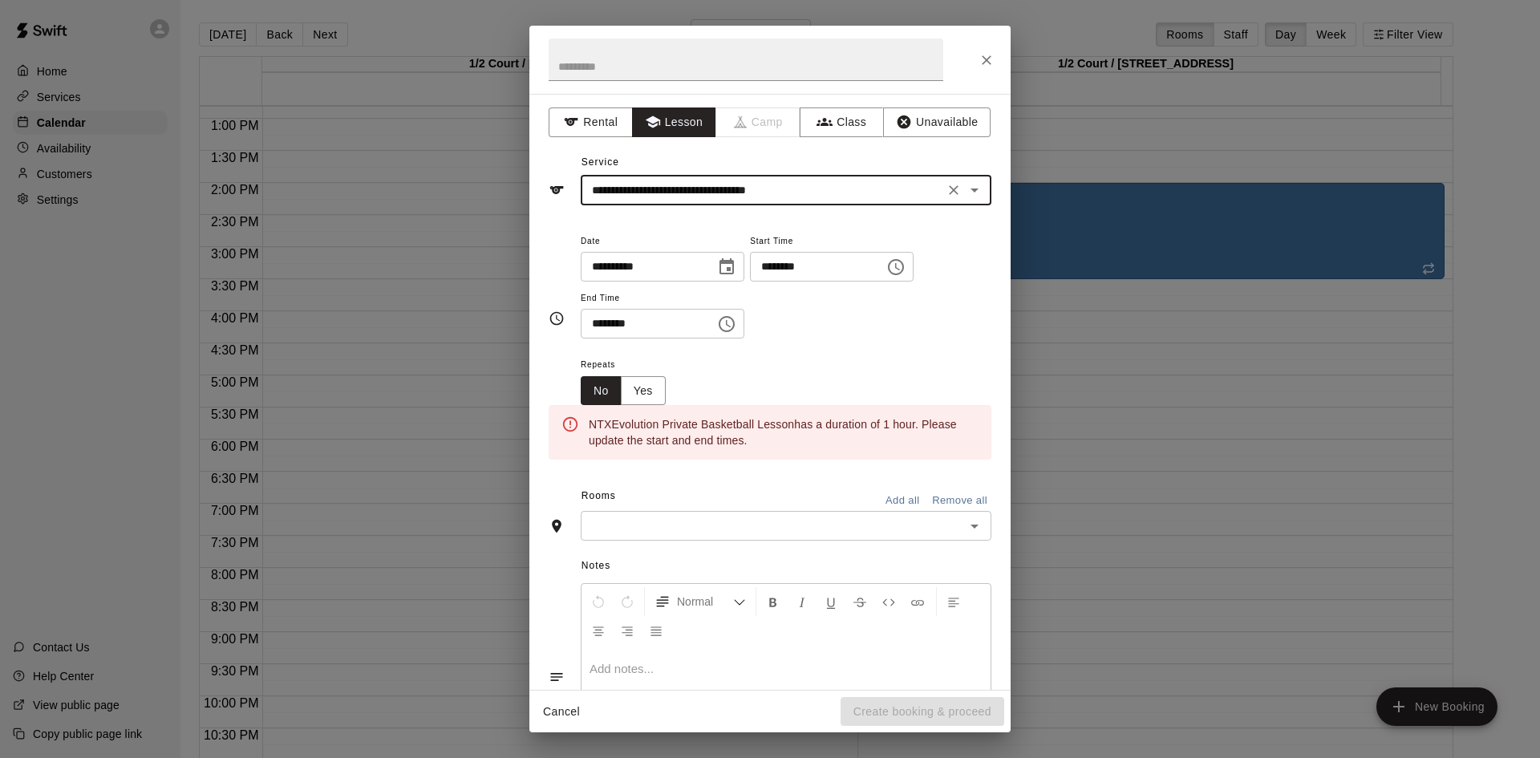
click at [793, 275] on input "********" at bounding box center [812, 267] width 124 height 30
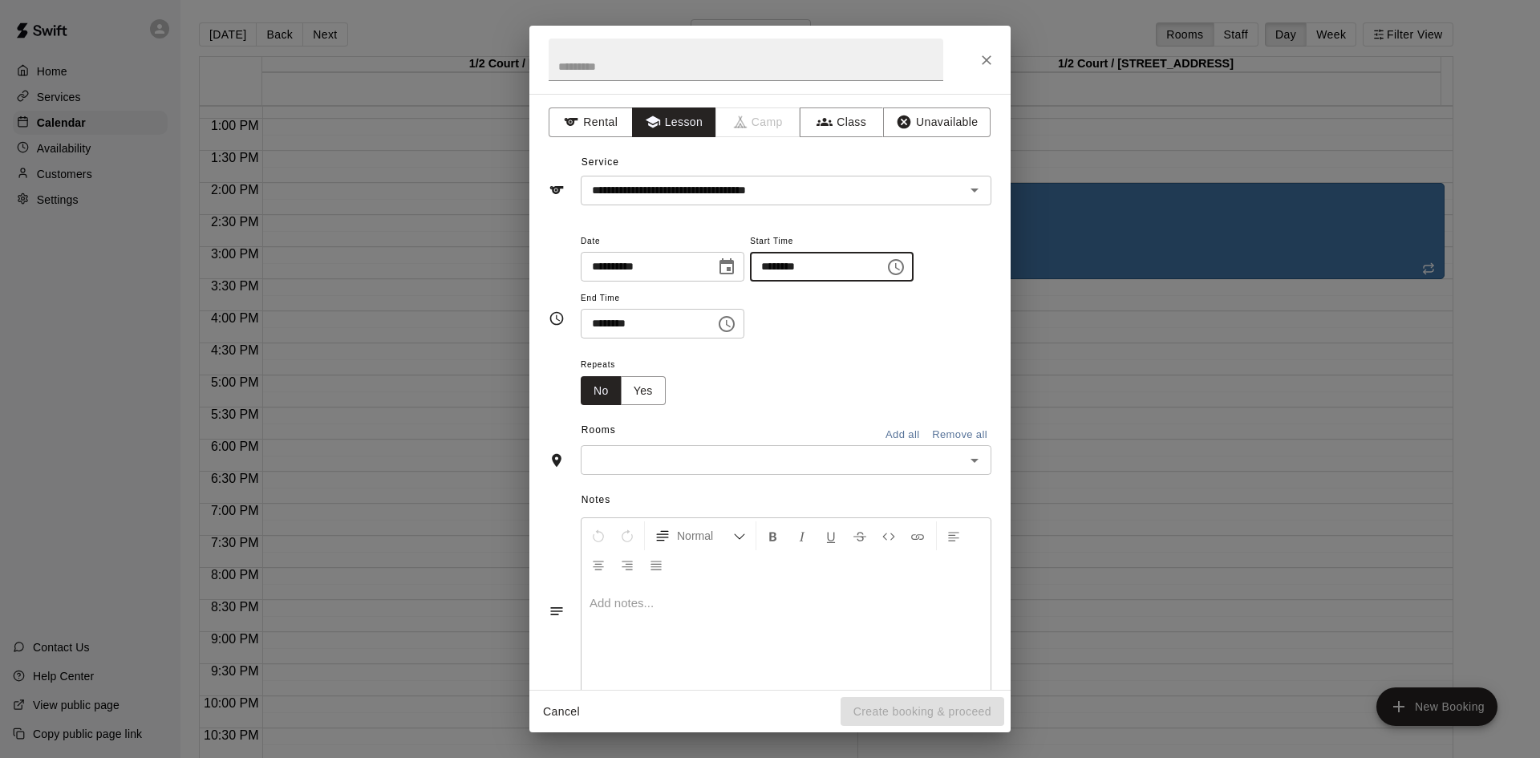
type input "********"
drag, startPoint x: 663, startPoint y: 319, endPoint x: 675, endPoint y: 321, distance: 11.3
click at [664, 319] on input "********" at bounding box center [643, 324] width 124 height 30
click at [817, 345] on div "**********" at bounding box center [786, 293] width 411 height 124
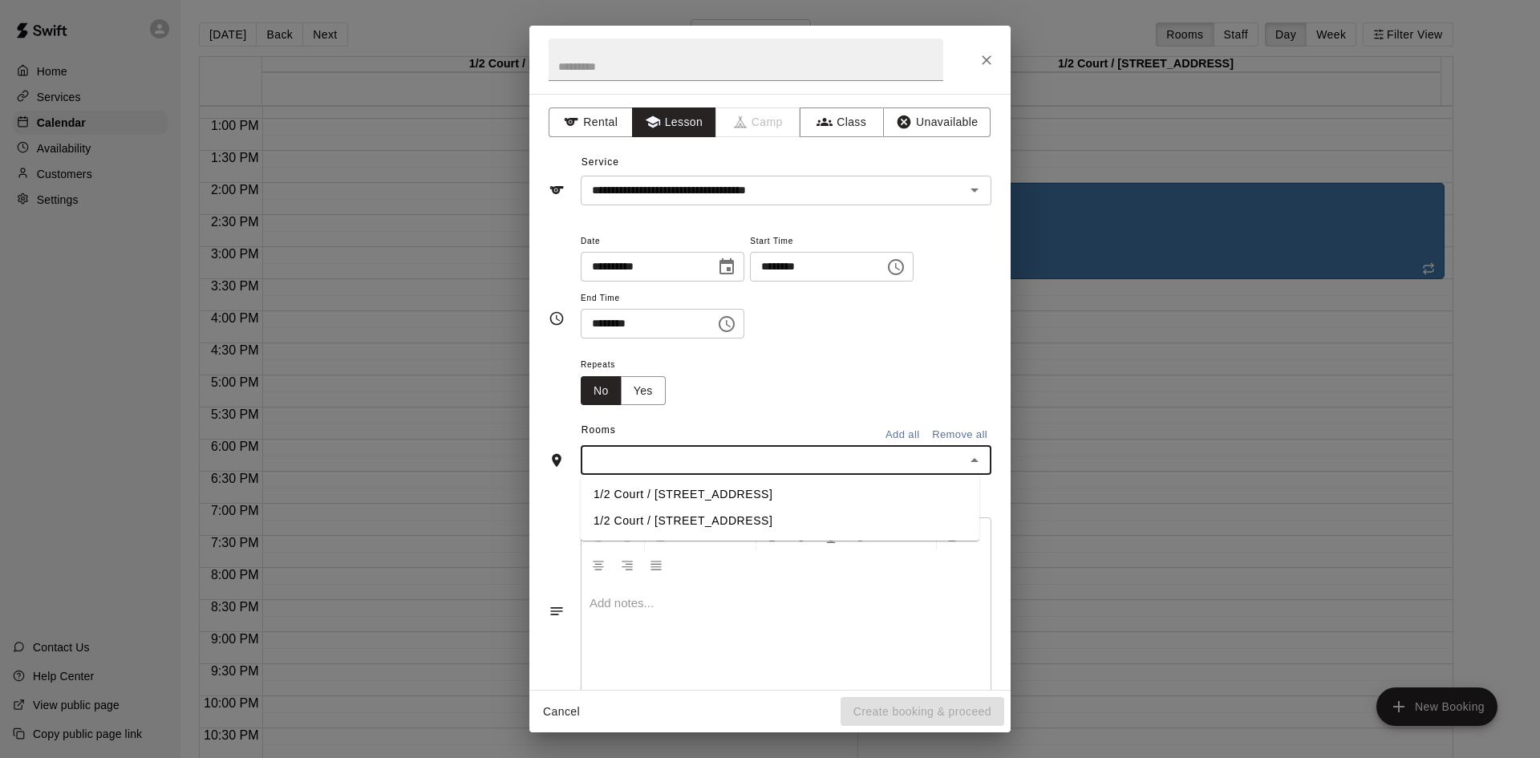
click at [815, 459] on input "text" at bounding box center [773, 460] width 375 height 20
click at [754, 492] on li "1/2 Court / [STREET_ADDRESS]" at bounding box center [780, 494] width 399 height 26
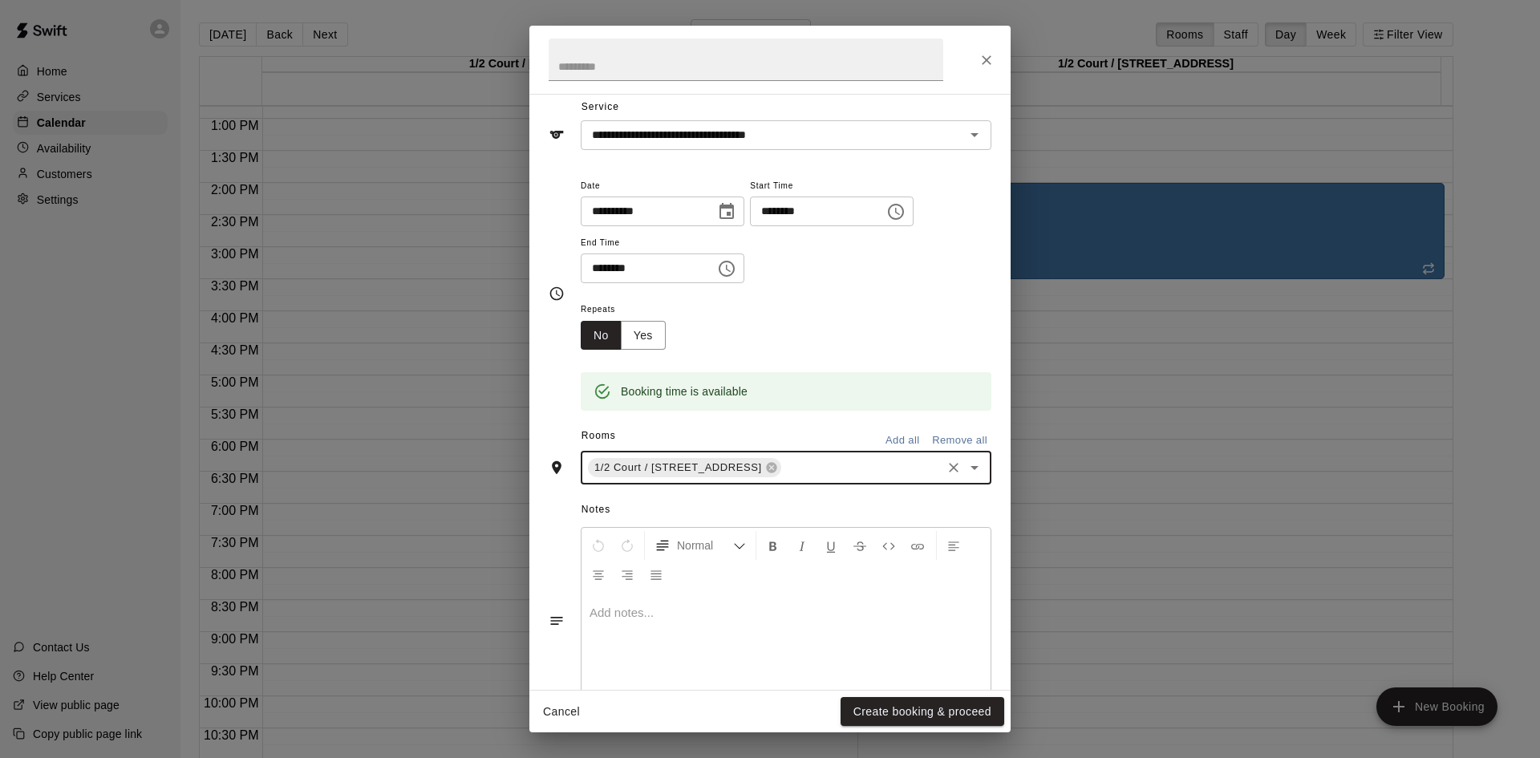
scroll to position [0, 0]
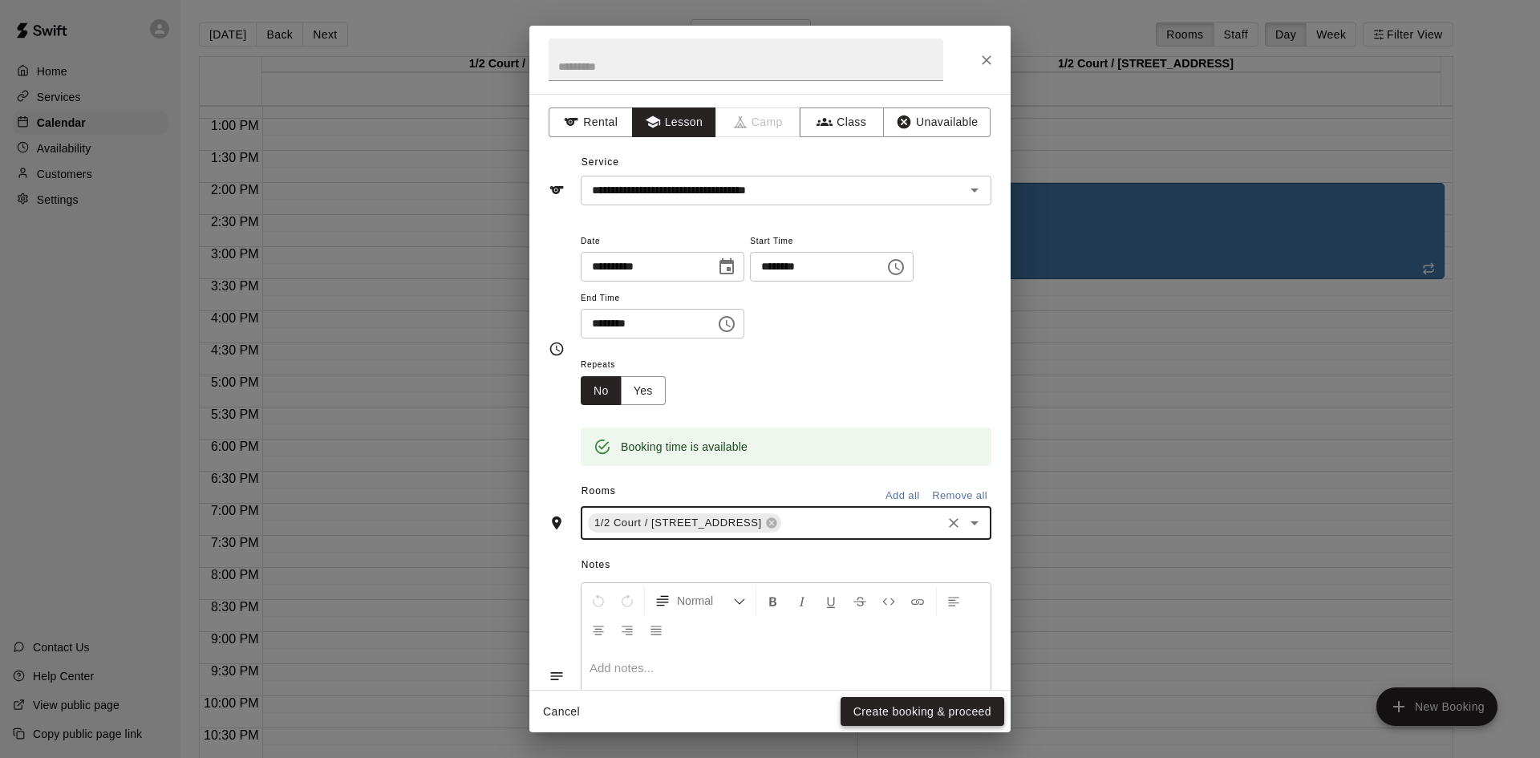
click at [934, 714] on button "Create booking & proceed" at bounding box center [923, 712] width 164 height 30
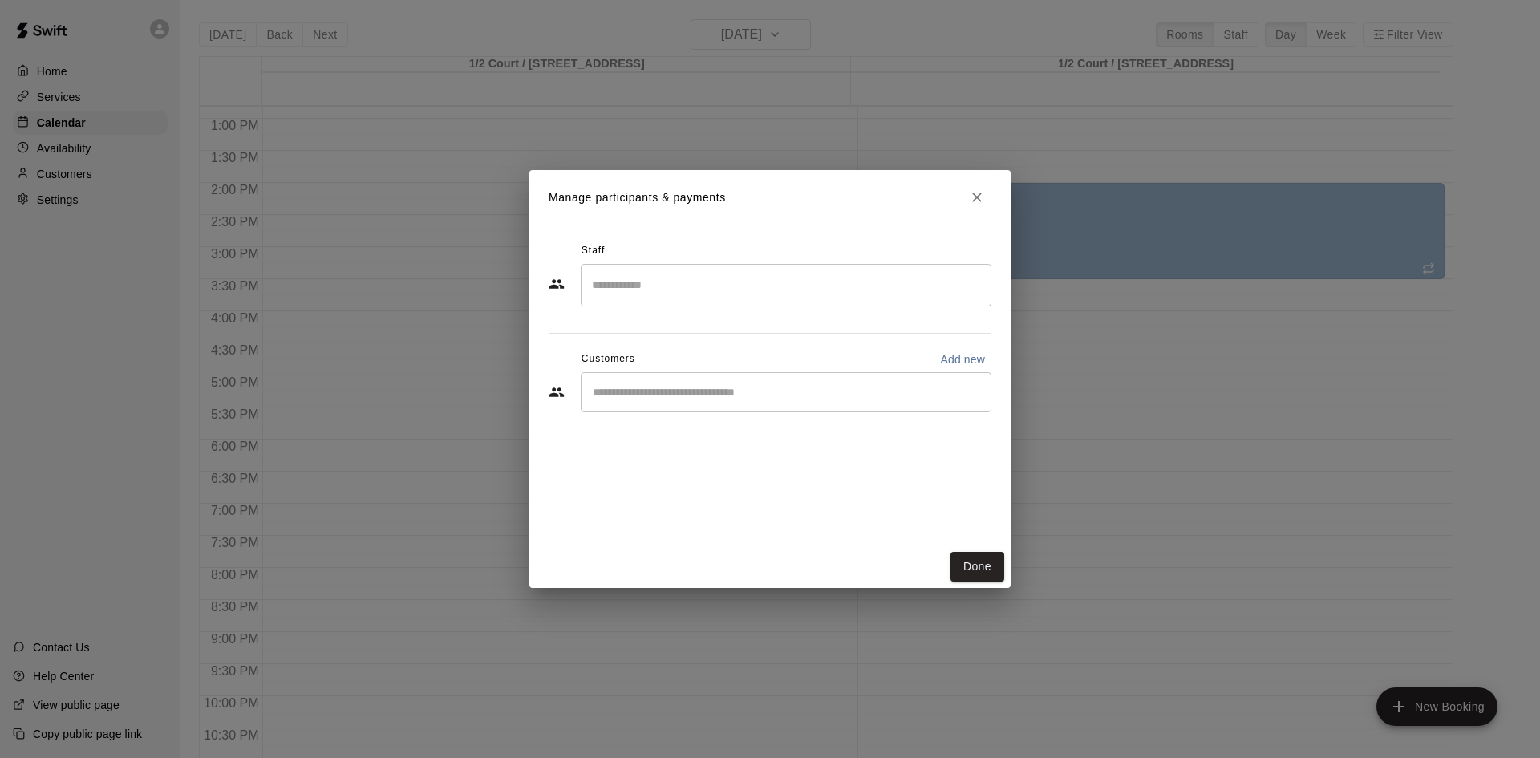
click at [715, 283] on input "Search staff" at bounding box center [786, 285] width 396 height 28
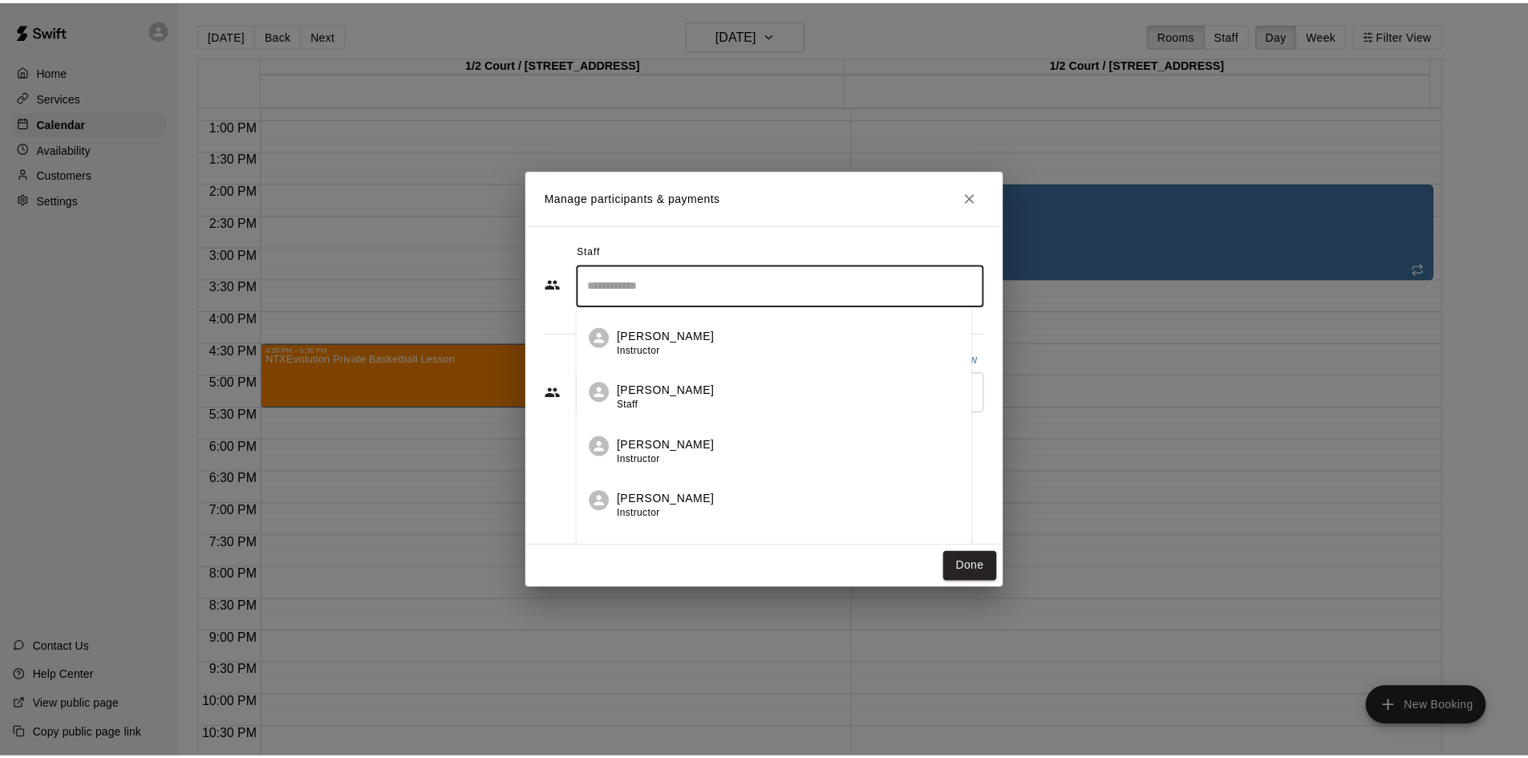
scroll to position [321, 0]
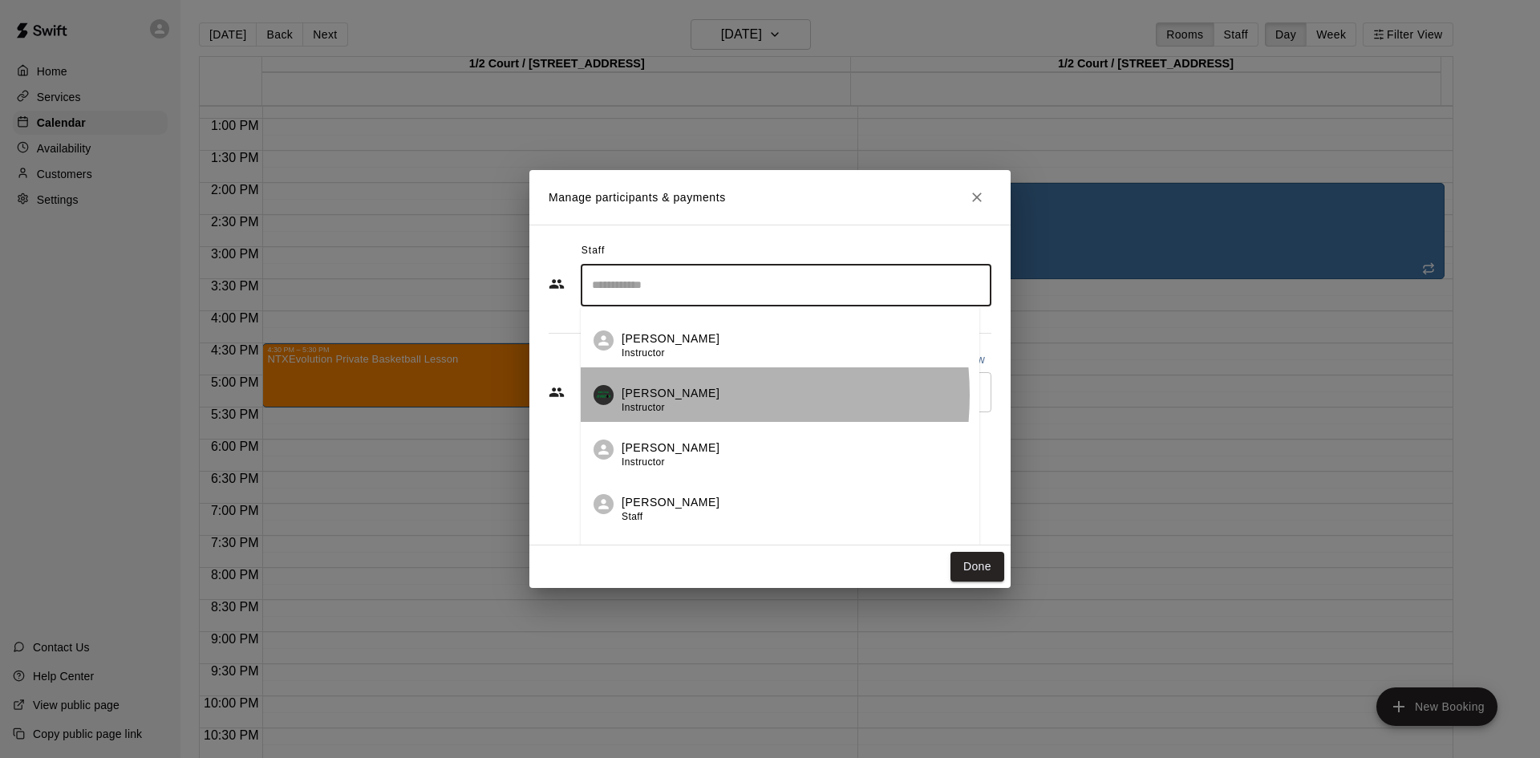
drag, startPoint x: 658, startPoint y: 395, endPoint x: 907, endPoint y: 464, distance: 258.8
click at [664, 395] on p "[PERSON_NAME]" at bounding box center [671, 393] width 98 height 17
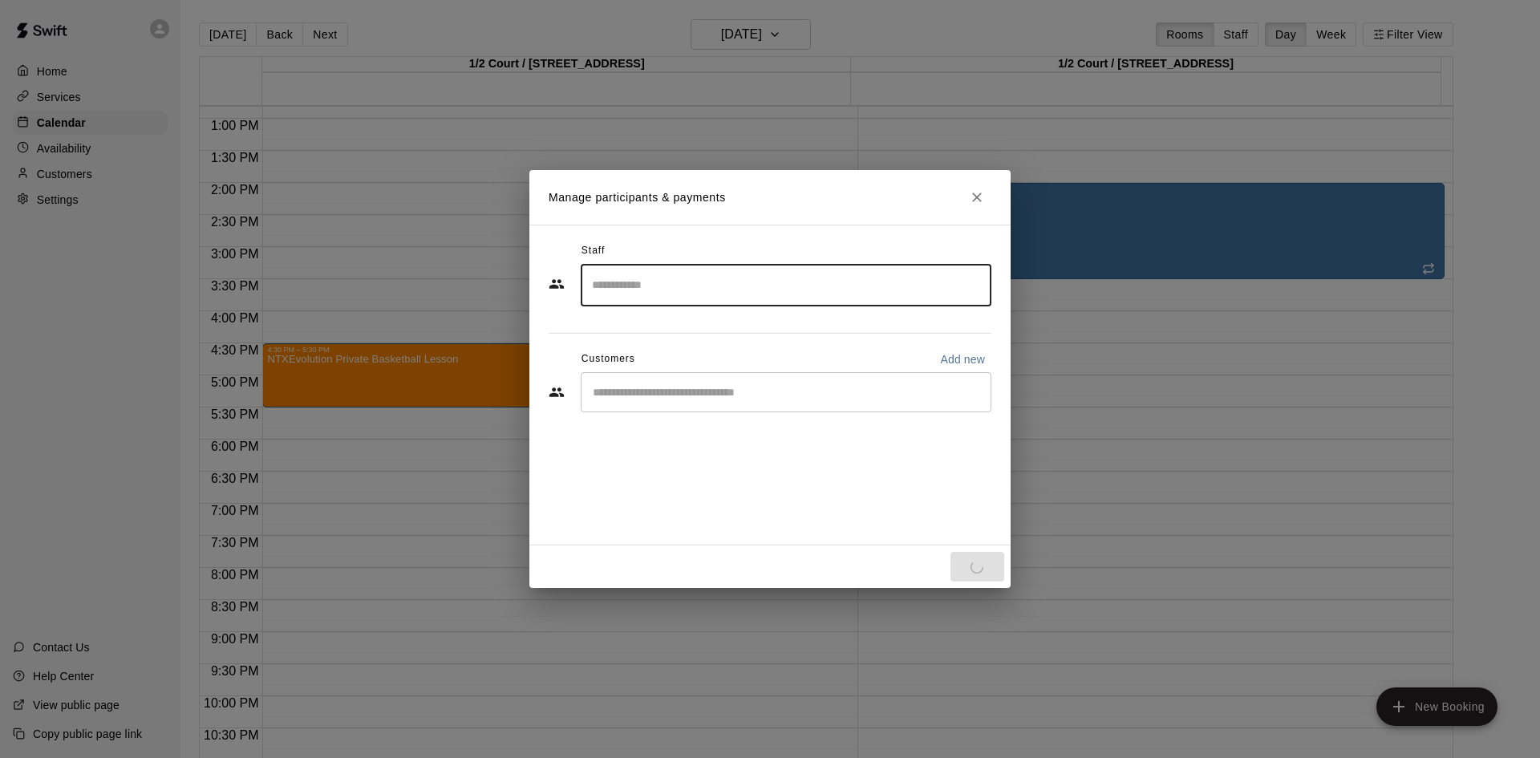
click at [877, 415] on div "​" at bounding box center [770, 393] width 443 height 43
click at [866, 408] on div "​" at bounding box center [786, 392] width 411 height 40
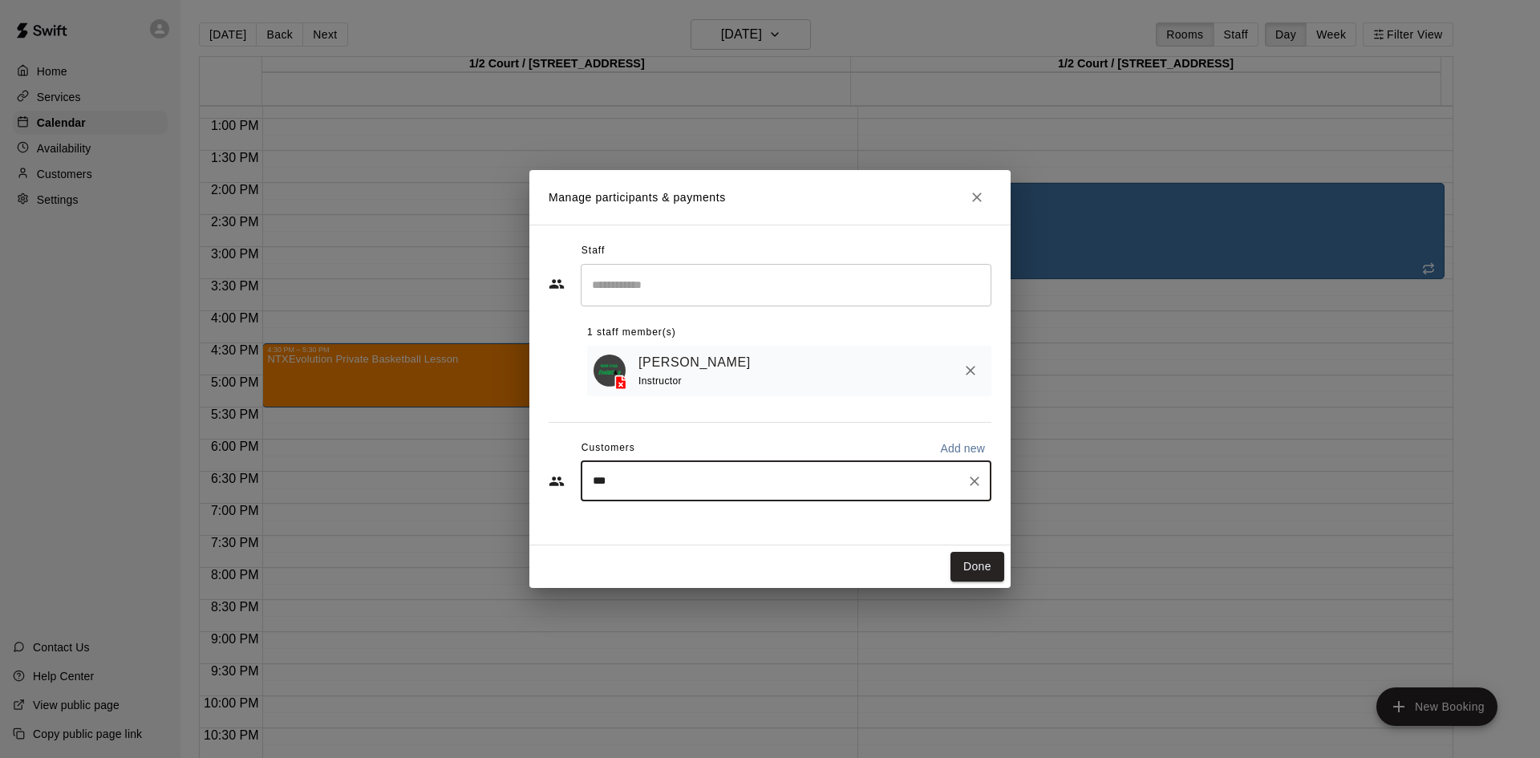
type input "****"
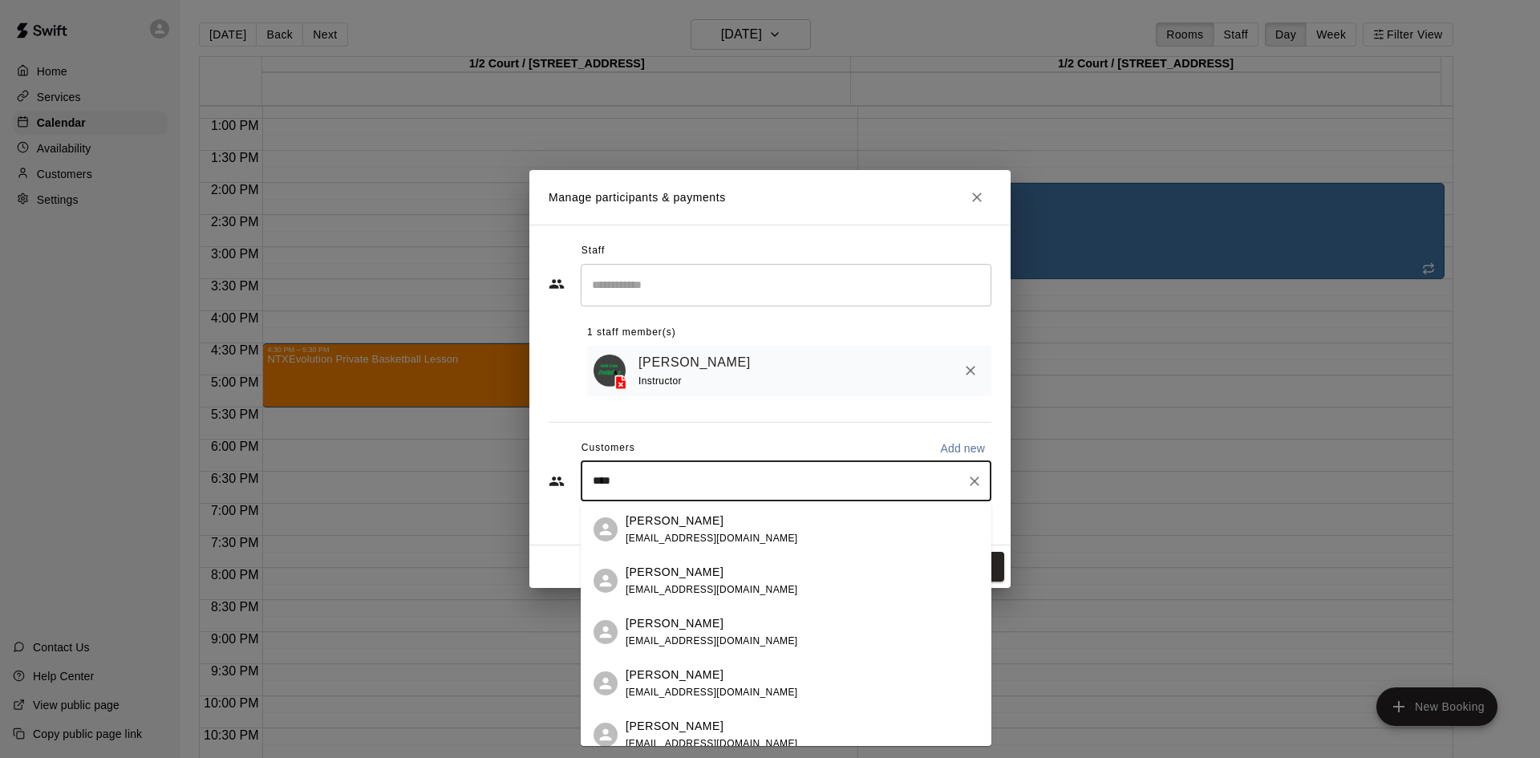
click at [697, 571] on p "[PERSON_NAME]" at bounding box center [675, 572] width 98 height 17
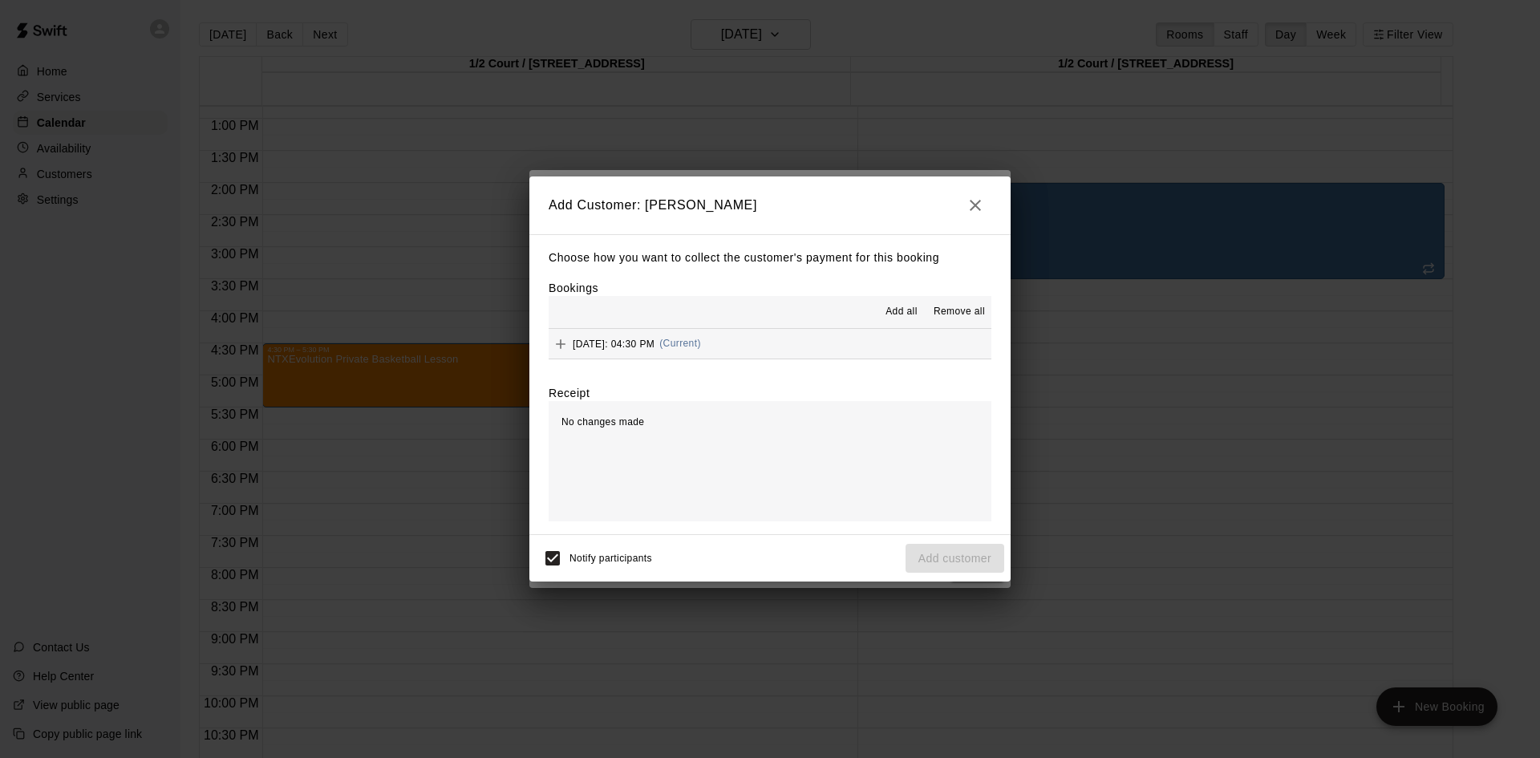
click at [829, 338] on button "[DATE]: 04:30 PM (Current)" at bounding box center [770, 344] width 443 height 30
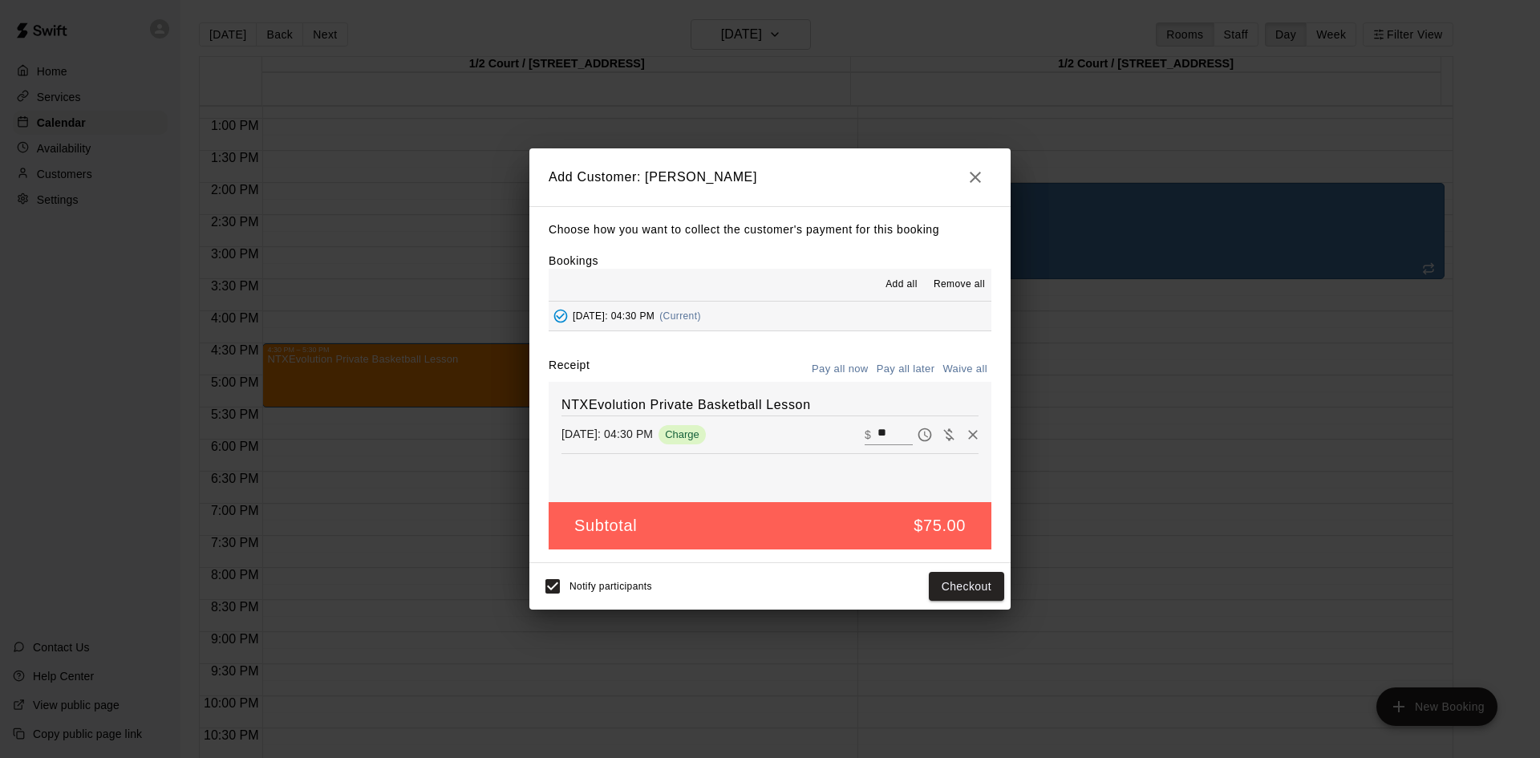
click at [948, 365] on button "Waive all" at bounding box center [964, 369] width 53 height 25
type input "*"
click at [993, 582] on button "Add customer" at bounding box center [955, 587] width 99 height 30
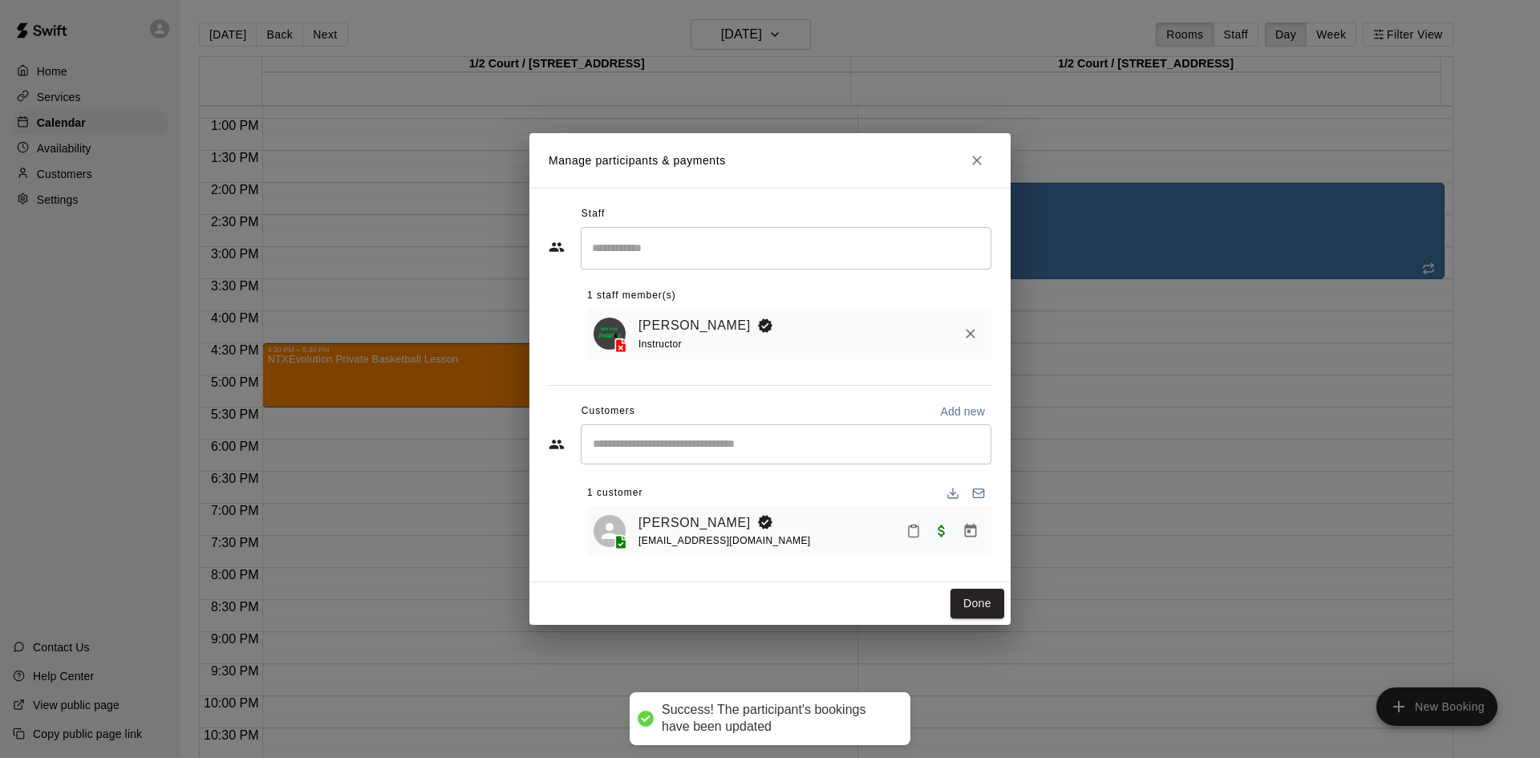
click at [972, 609] on button "Done" at bounding box center [977, 604] width 54 height 30
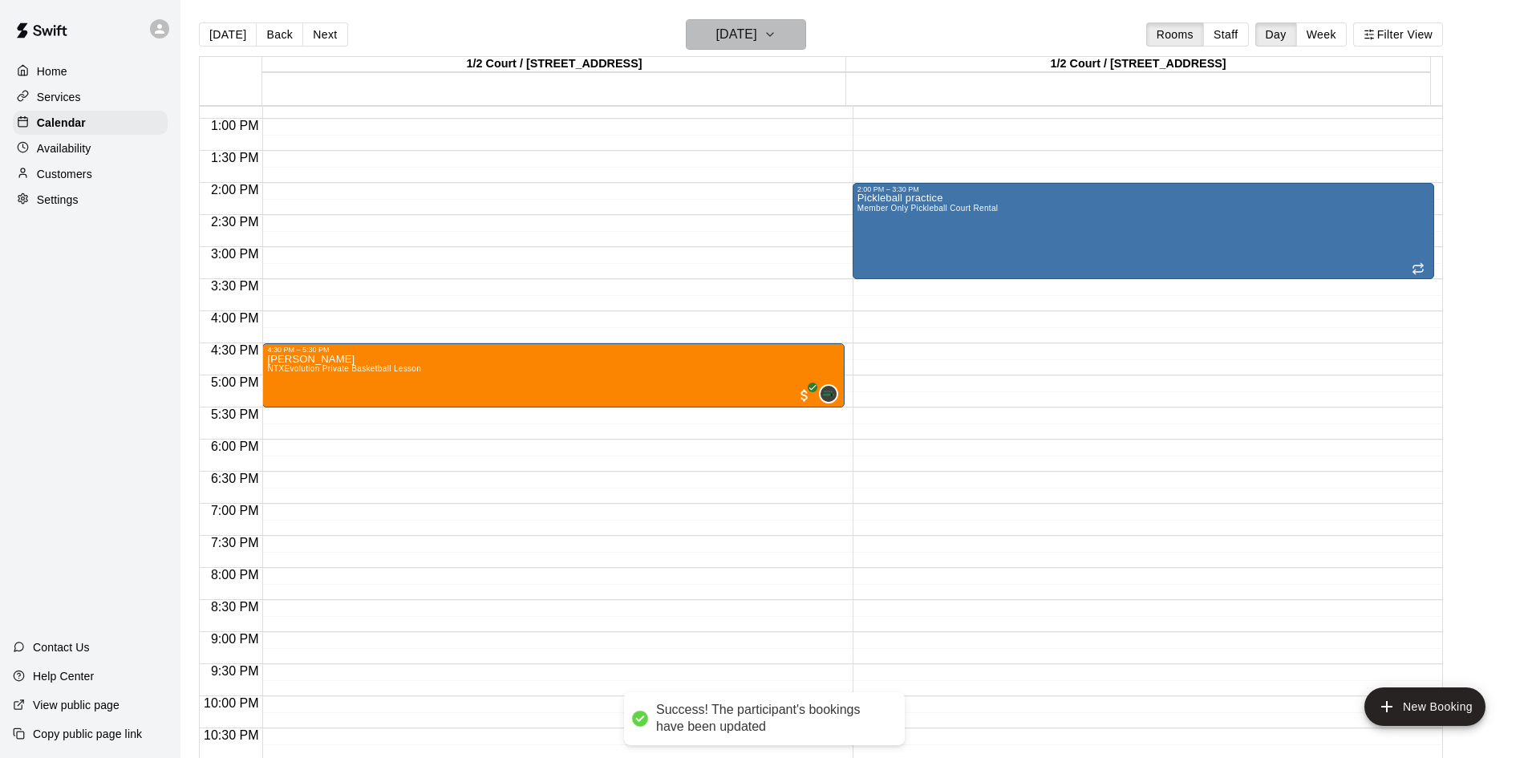
click at [735, 30] on h6 "[DATE]" at bounding box center [736, 34] width 41 height 22
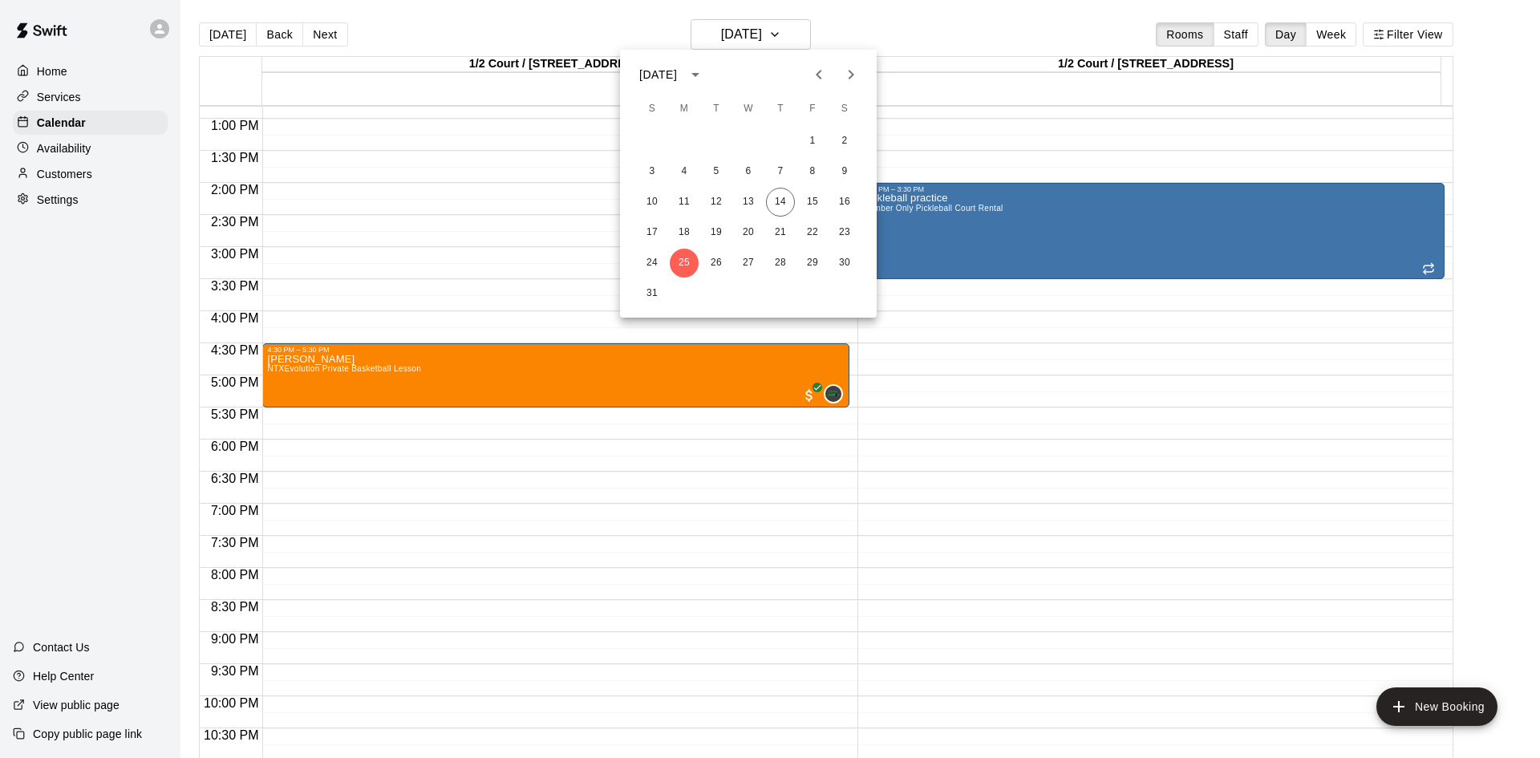
click at [846, 75] on icon "Next month" at bounding box center [850, 74] width 19 height 19
click at [679, 144] on button "1" at bounding box center [684, 141] width 29 height 29
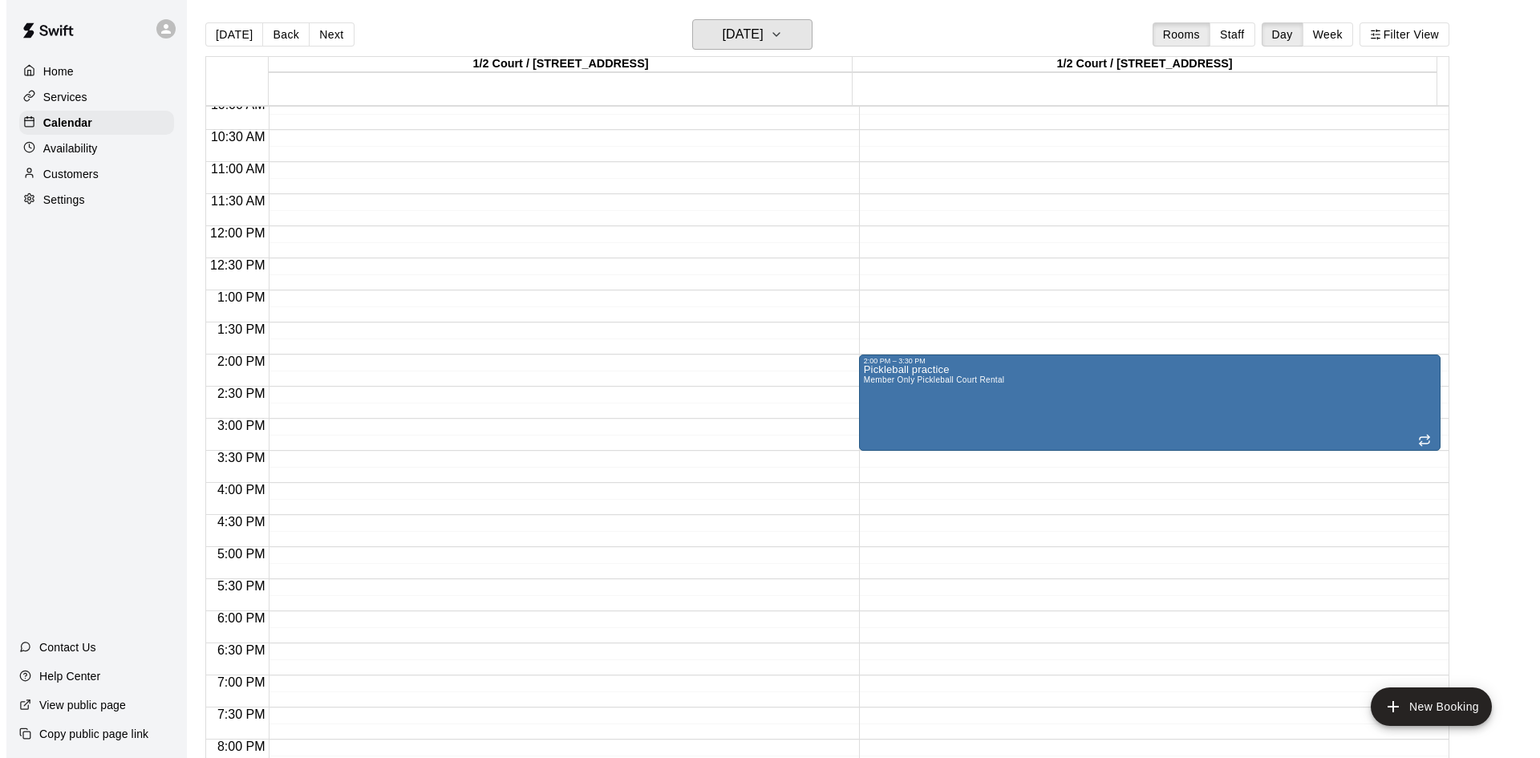
scroll to position [662, 0]
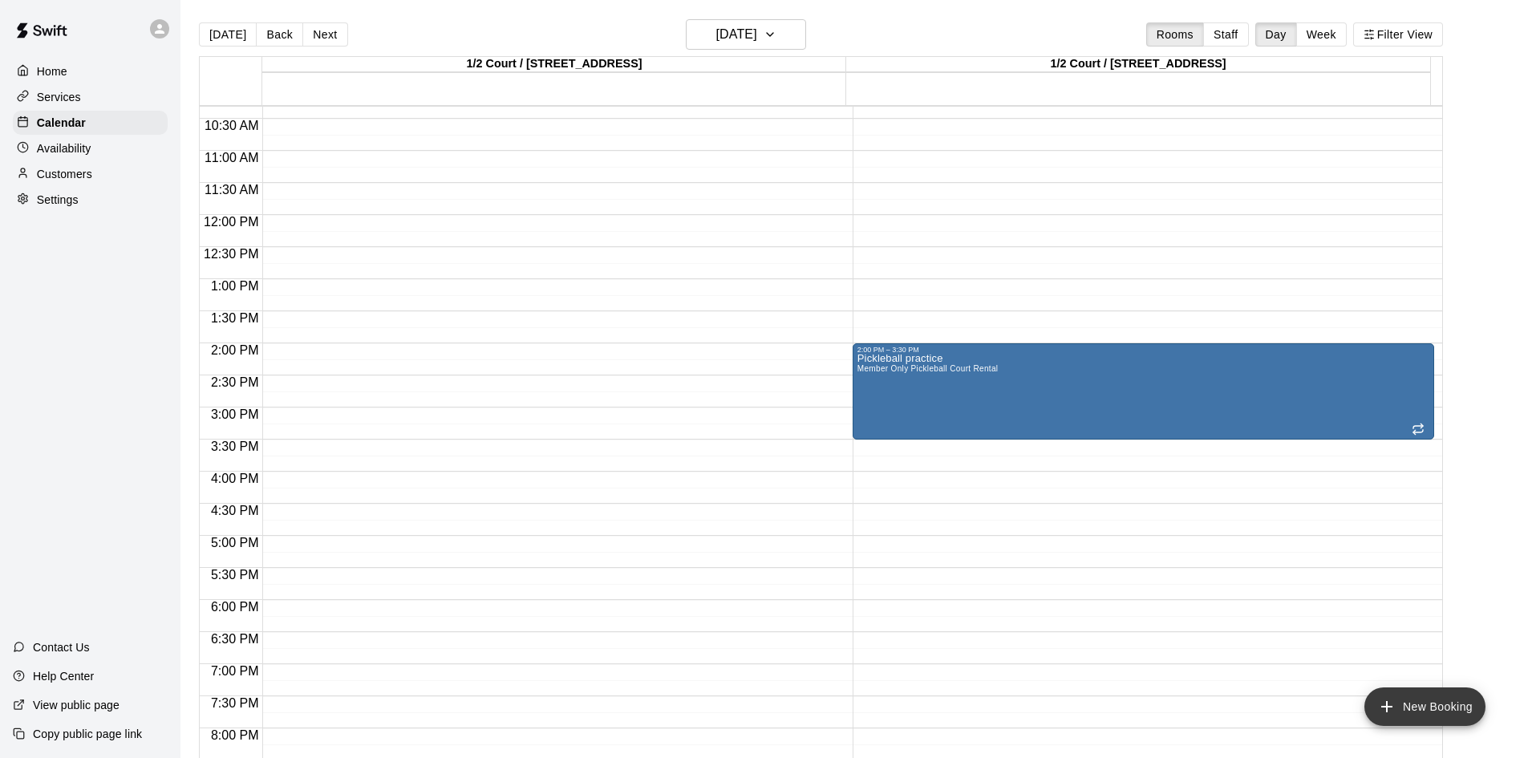
click at [1382, 702] on icon "add" at bounding box center [1386, 706] width 19 height 19
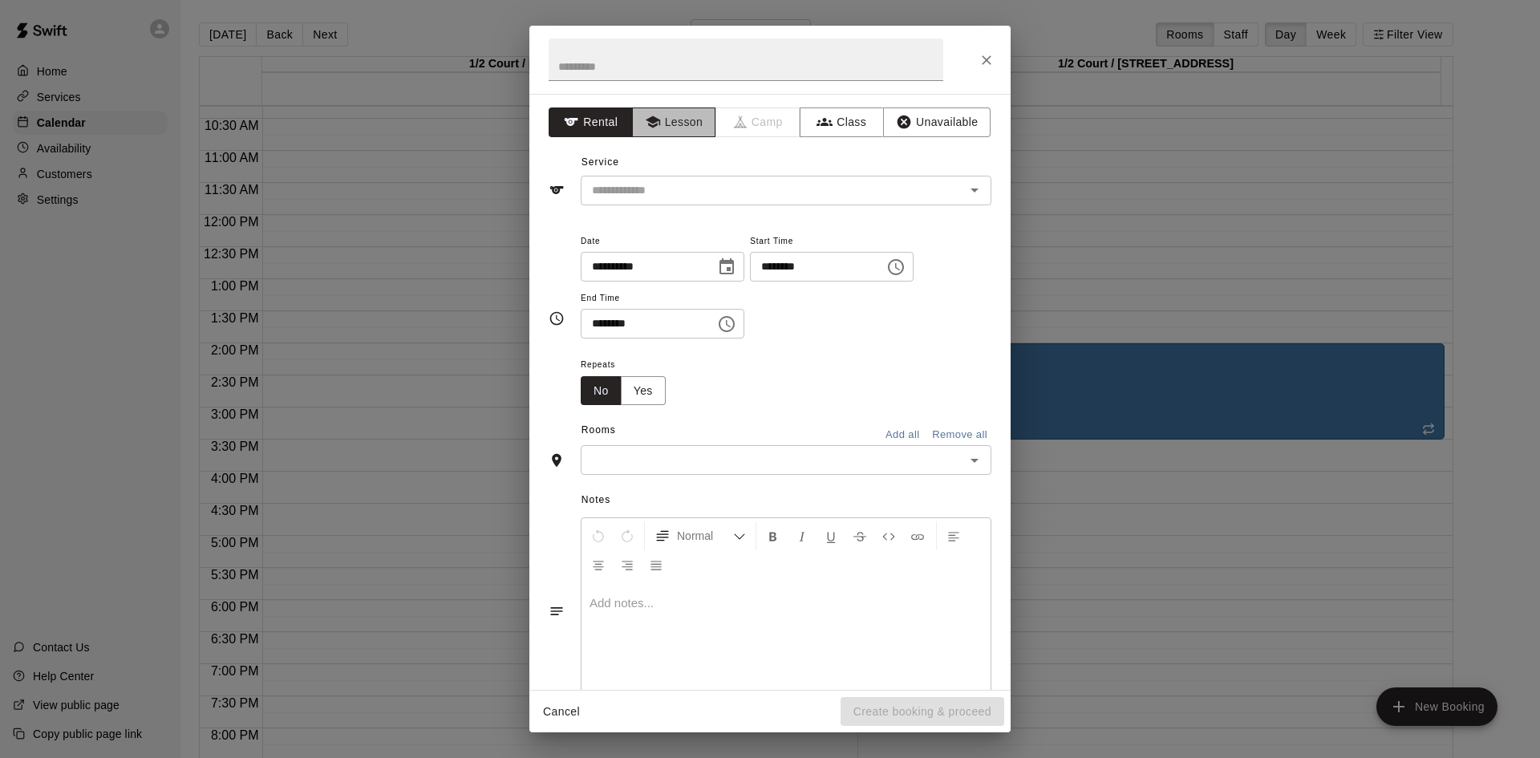
drag, startPoint x: 676, startPoint y: 111, endPoint x: 762, endPoint y: 172, distance: 105.3
click at [678, 112] on button "Lesson" at bounding box center [674, 122] width 84 height 30
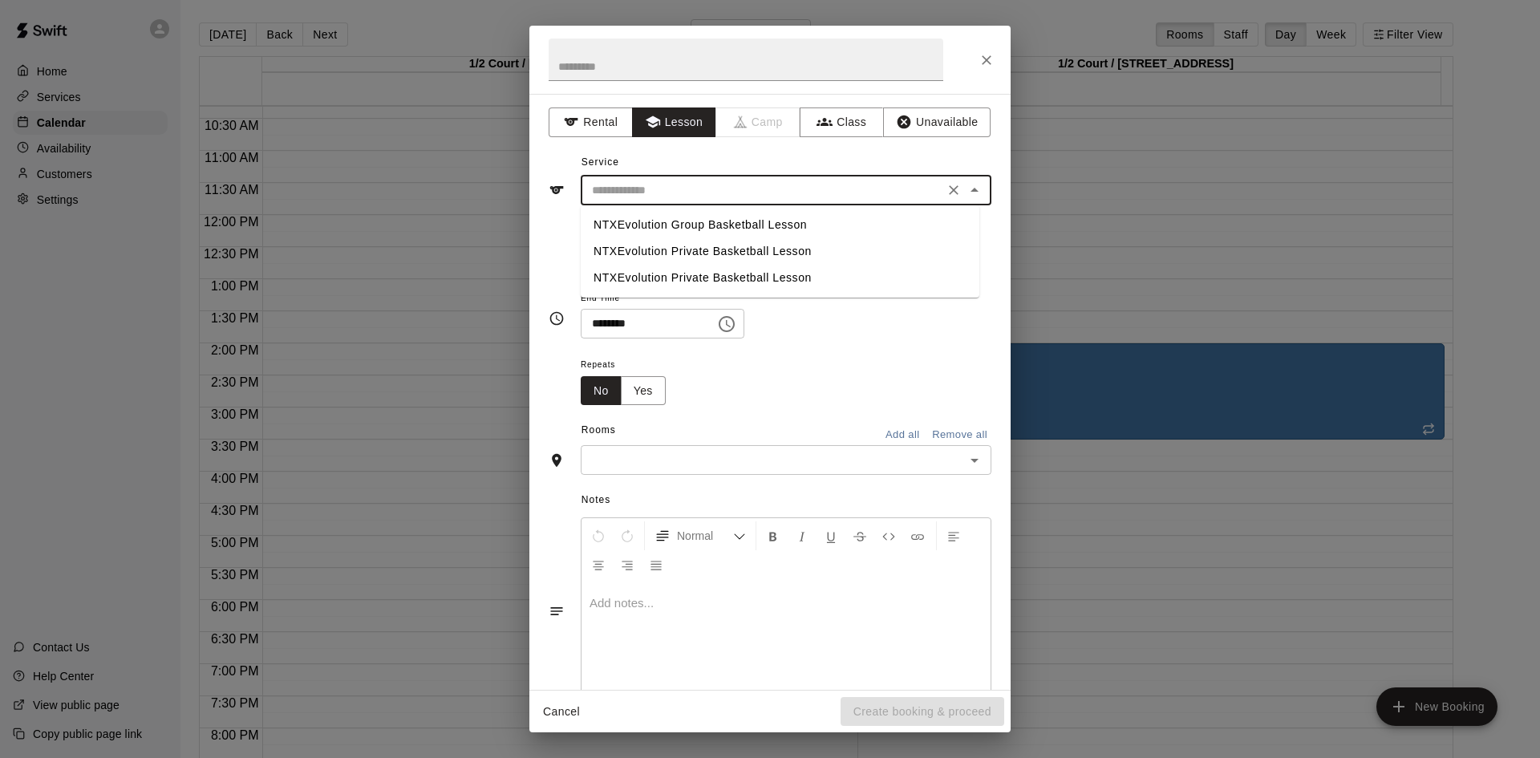
click at [773, 186] on input "text" at bounding box center [763, 190] width 354 height 20
click at [740, 257] on li "NTXEvolution Private Basketball Lesson" at bounding box center [780, 251] width 399 height 26
type input "**********"
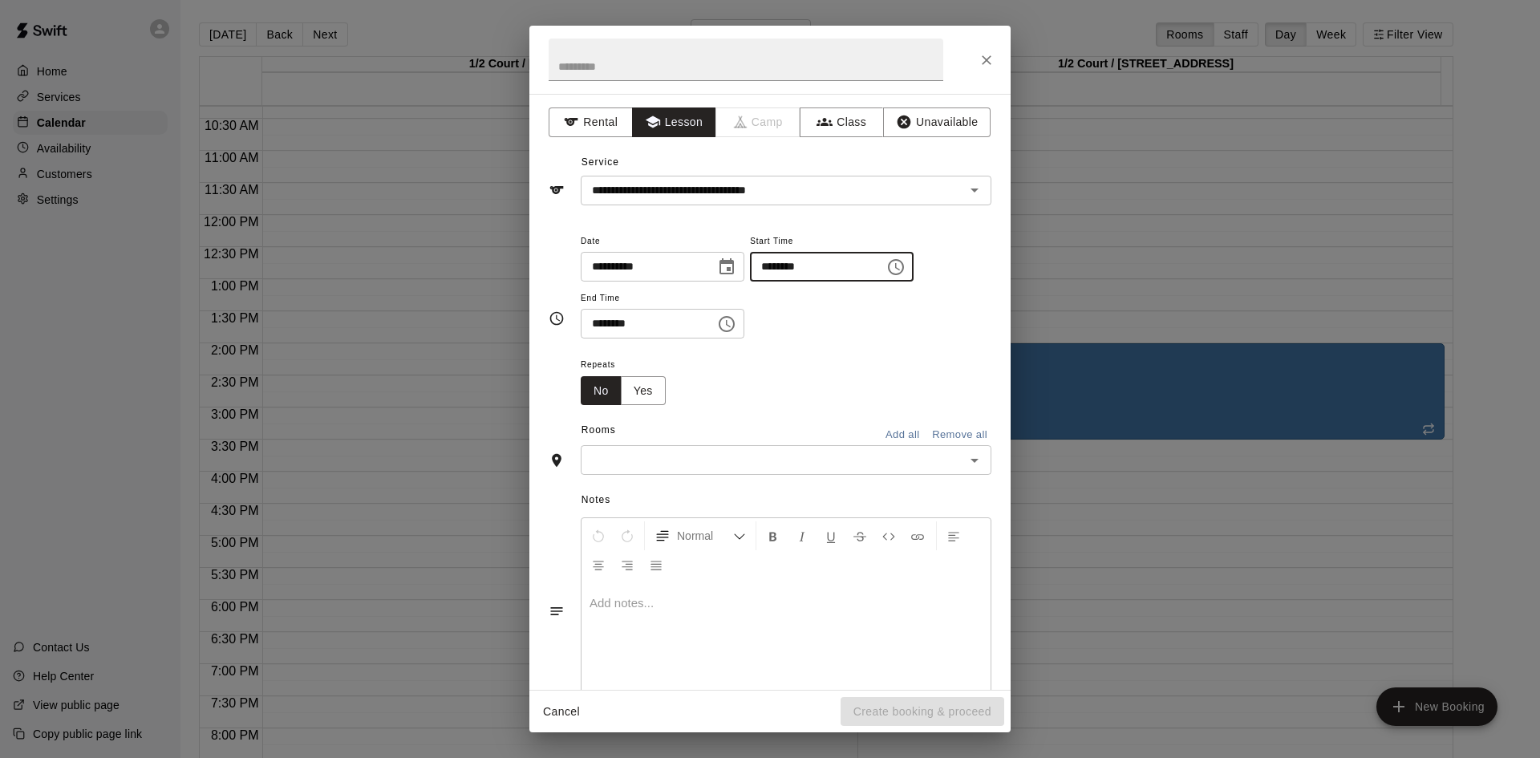
type input "********"
drag, startPoint x: 695, startPoint y: 328, endPoint x: 707, endPoint y: 330, distance: 11.3
click at [703, 329] on input "********" at bounding box center [643, 324] width 124 height 30
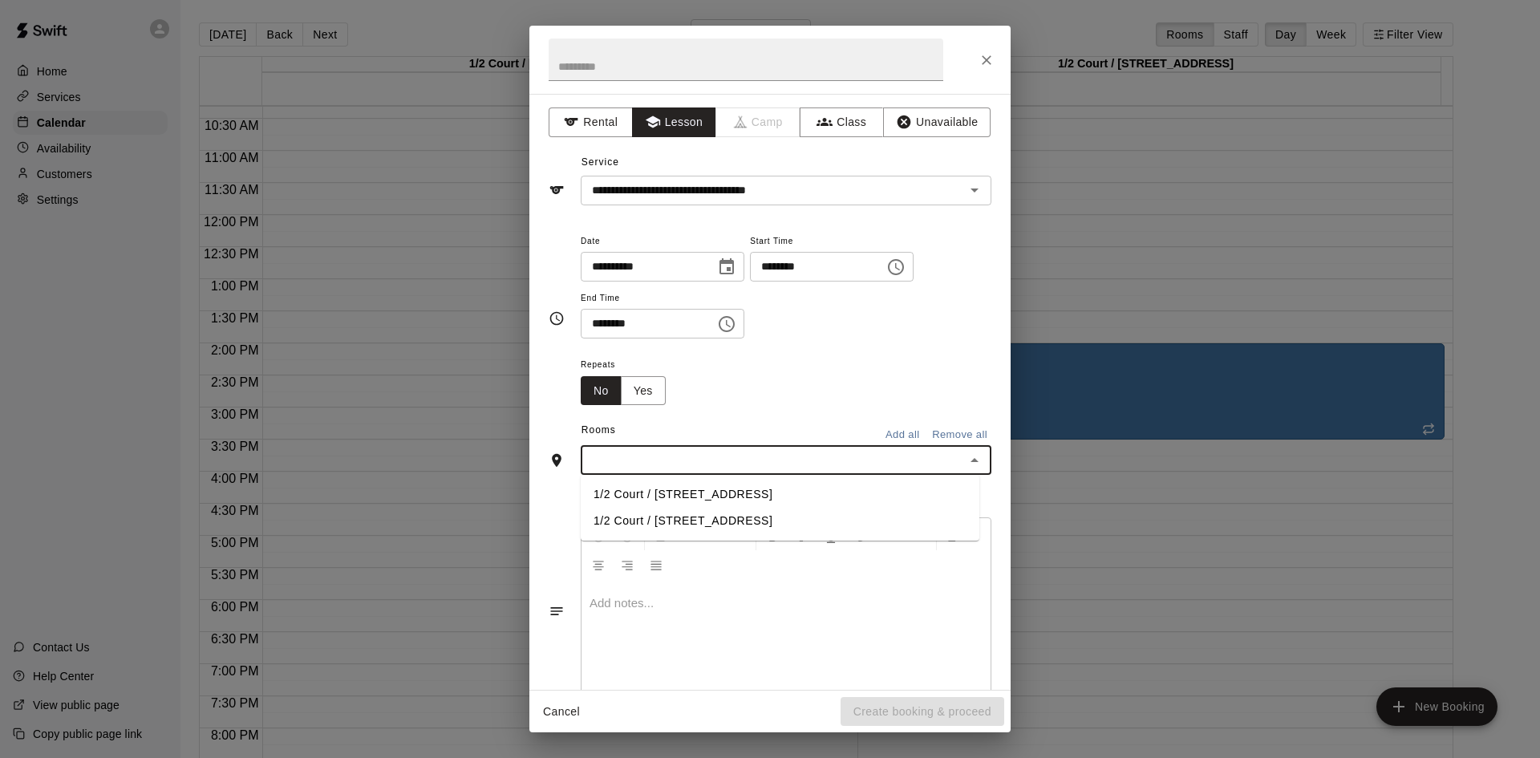
click at [856, 459] on input "text" at bounding box center [773, 460] width 375 height 20
click at [837, 496] on li "1/2 Court / [STREET_ADDRESS]" at bounding box center [780, 494] width 399 height 26
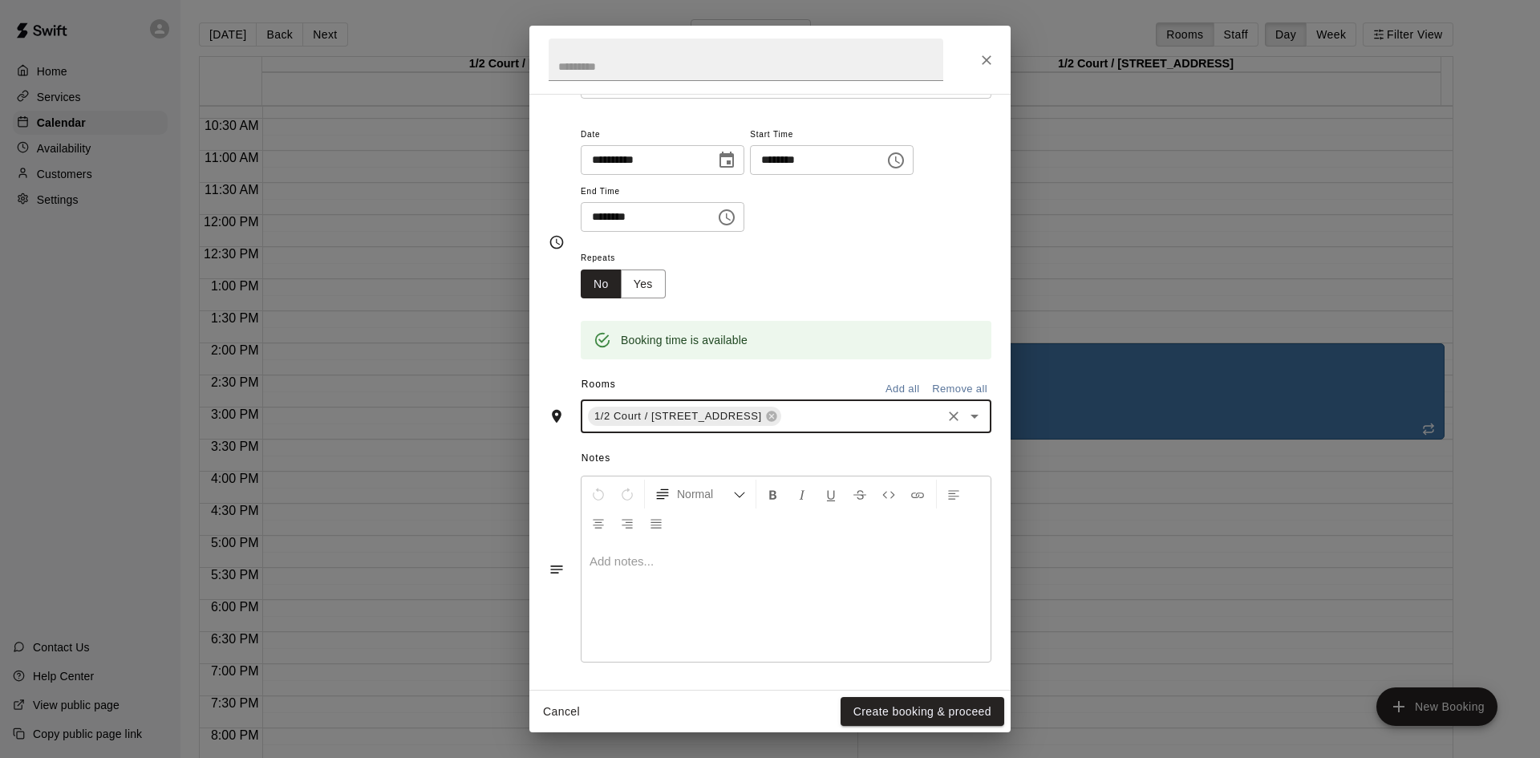
scroll to position [109, 0]
drag, startPoint x: 911, startPoint y: 713, endPoint x: 894, endPoint y: 659, distance: 56.6
click at [910, 713] on button "Create booking & proceed" at bounding box center [923, 712] width 164 height 30
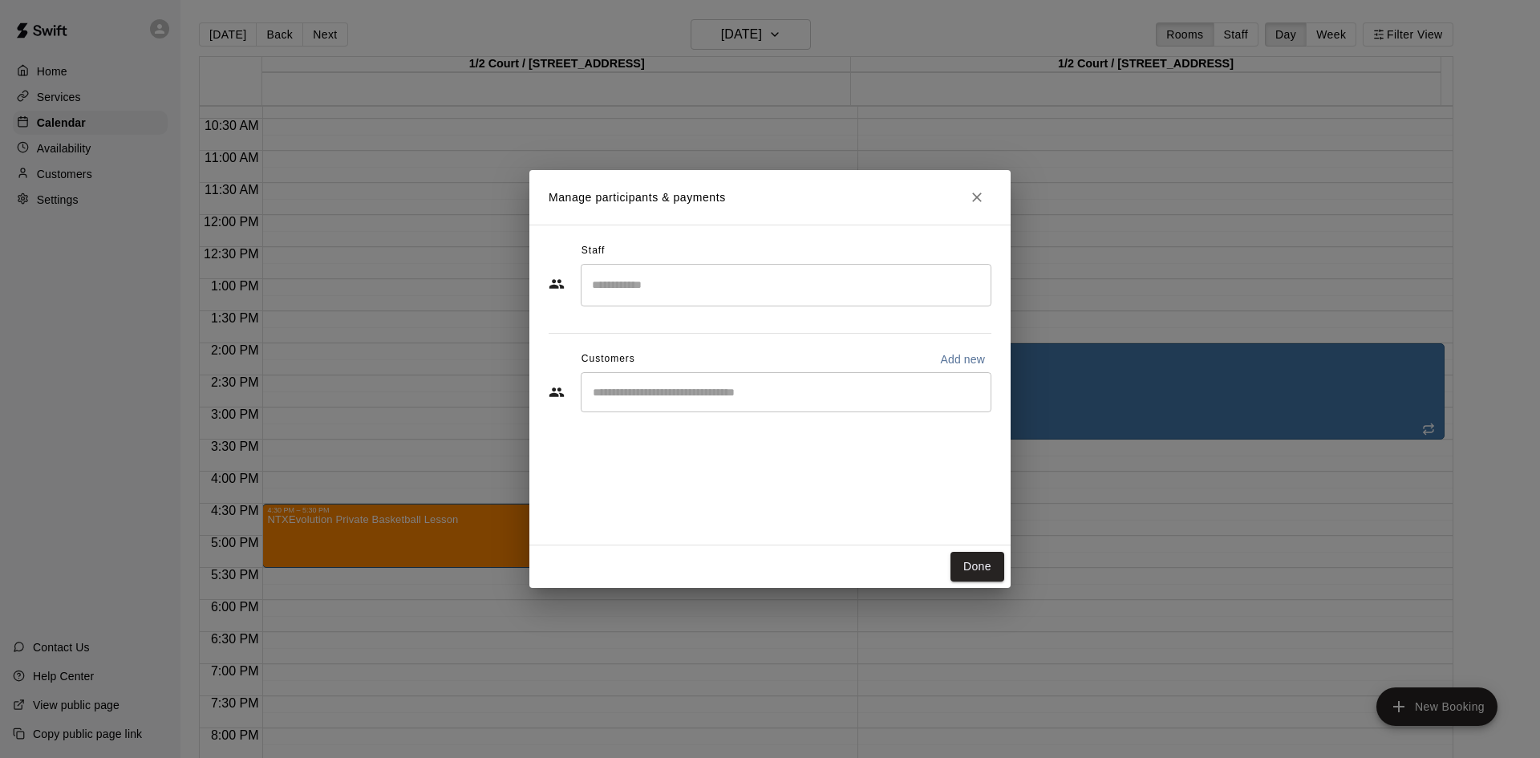
click at [735, 287] on input "Search staff" at bounding box center [786, 285] width 396 height 28
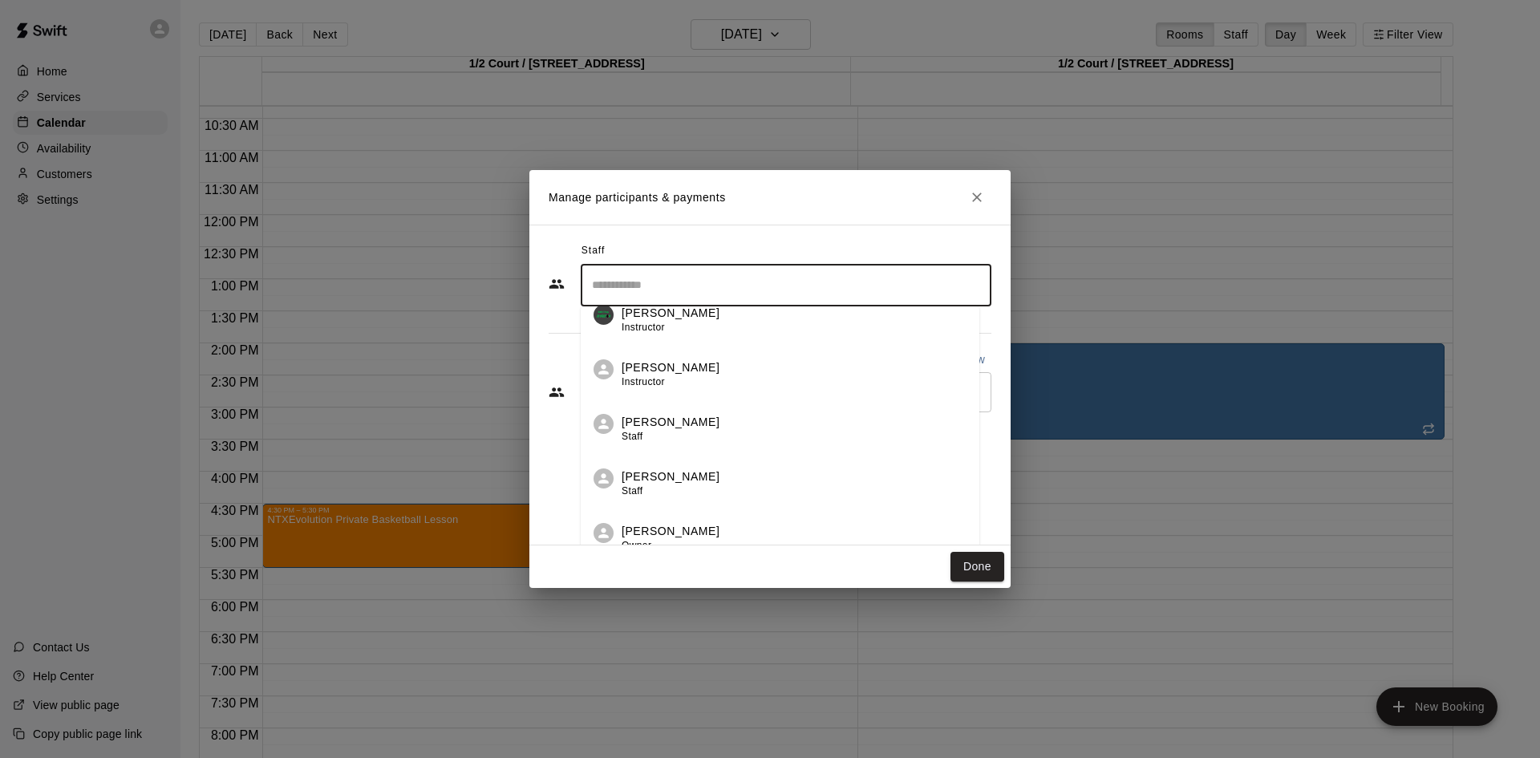
scroll to position [321, 0]
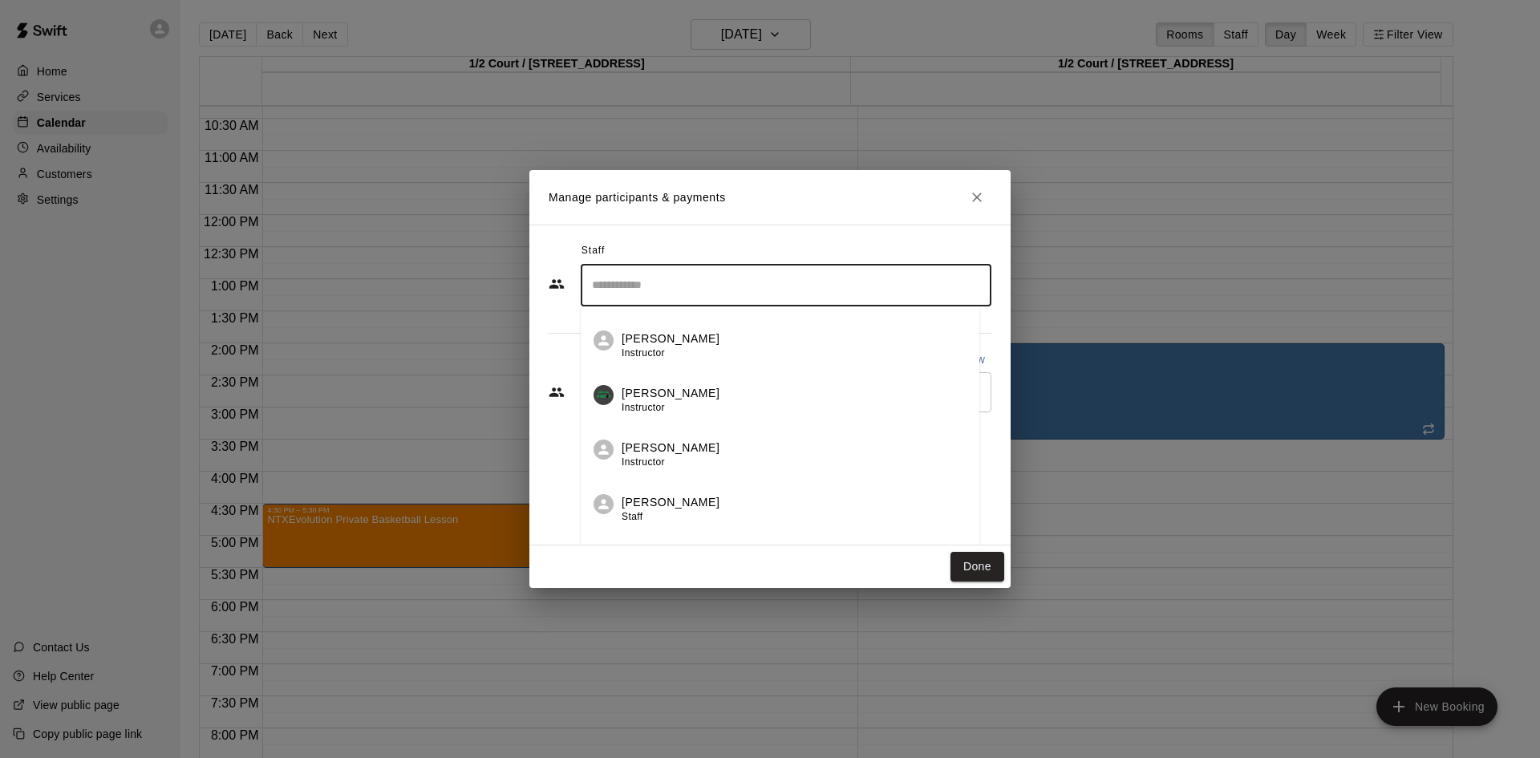
click at [716, 382] on li "[PERSON_NAME] Instructor" at bounding box center [780, 394] width 399 height 55
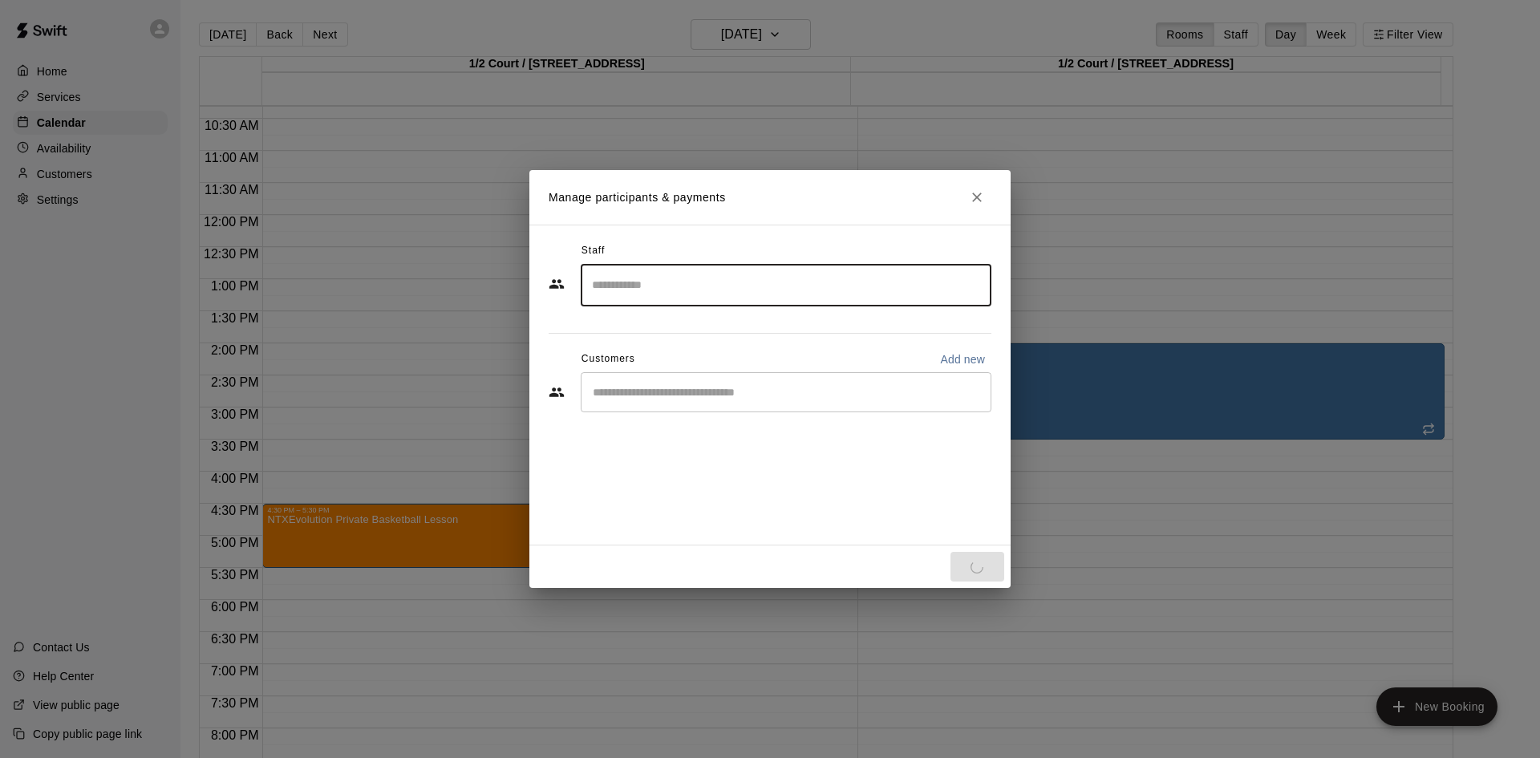
click at [1003, 342] on div "Staff ​ Customers Add new ​" at bounding box center [769, 385] width 481 height 321
click at [914, 409] on div "​" at bounding box center [786, 392] width 411 height 40
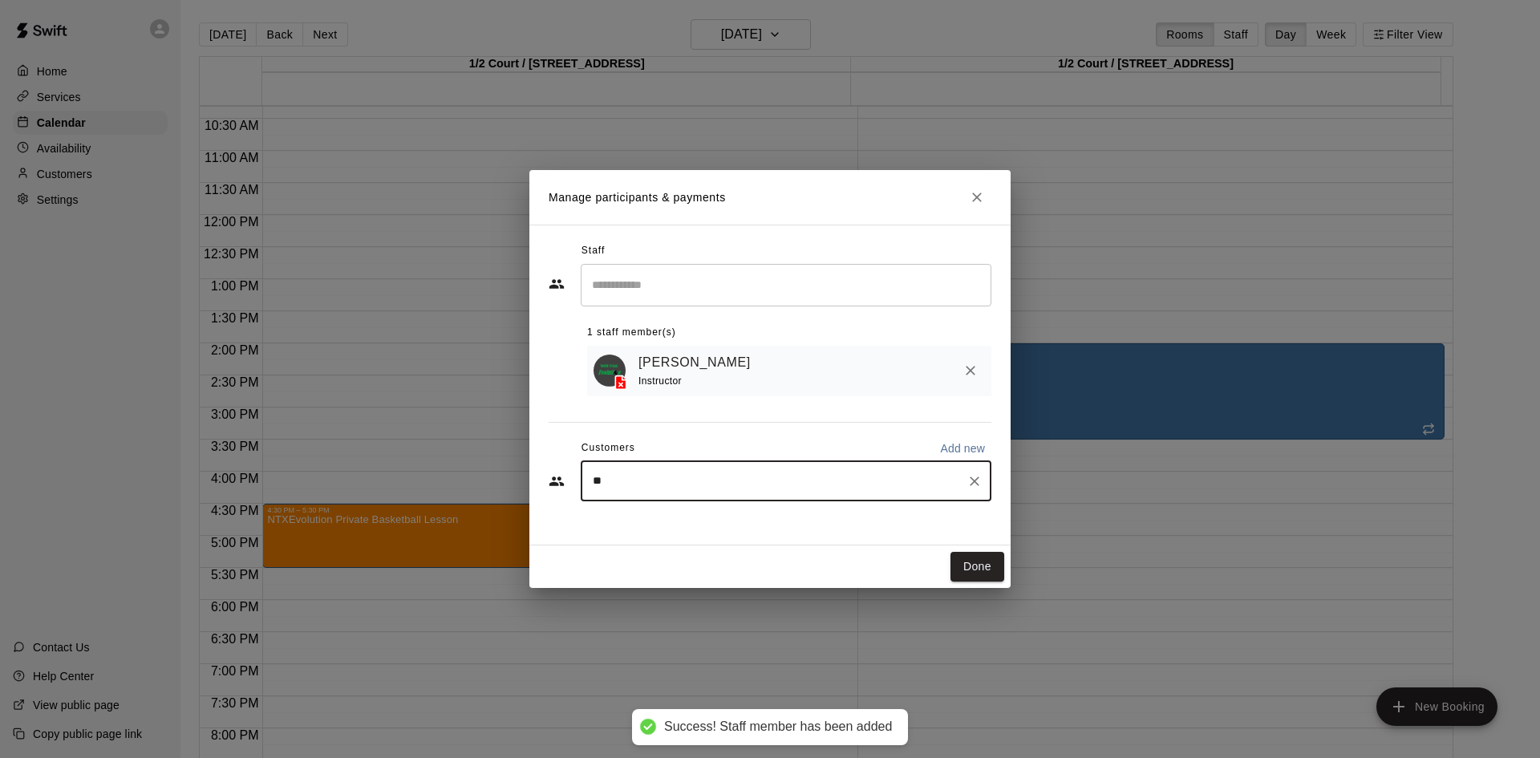
type input "***"
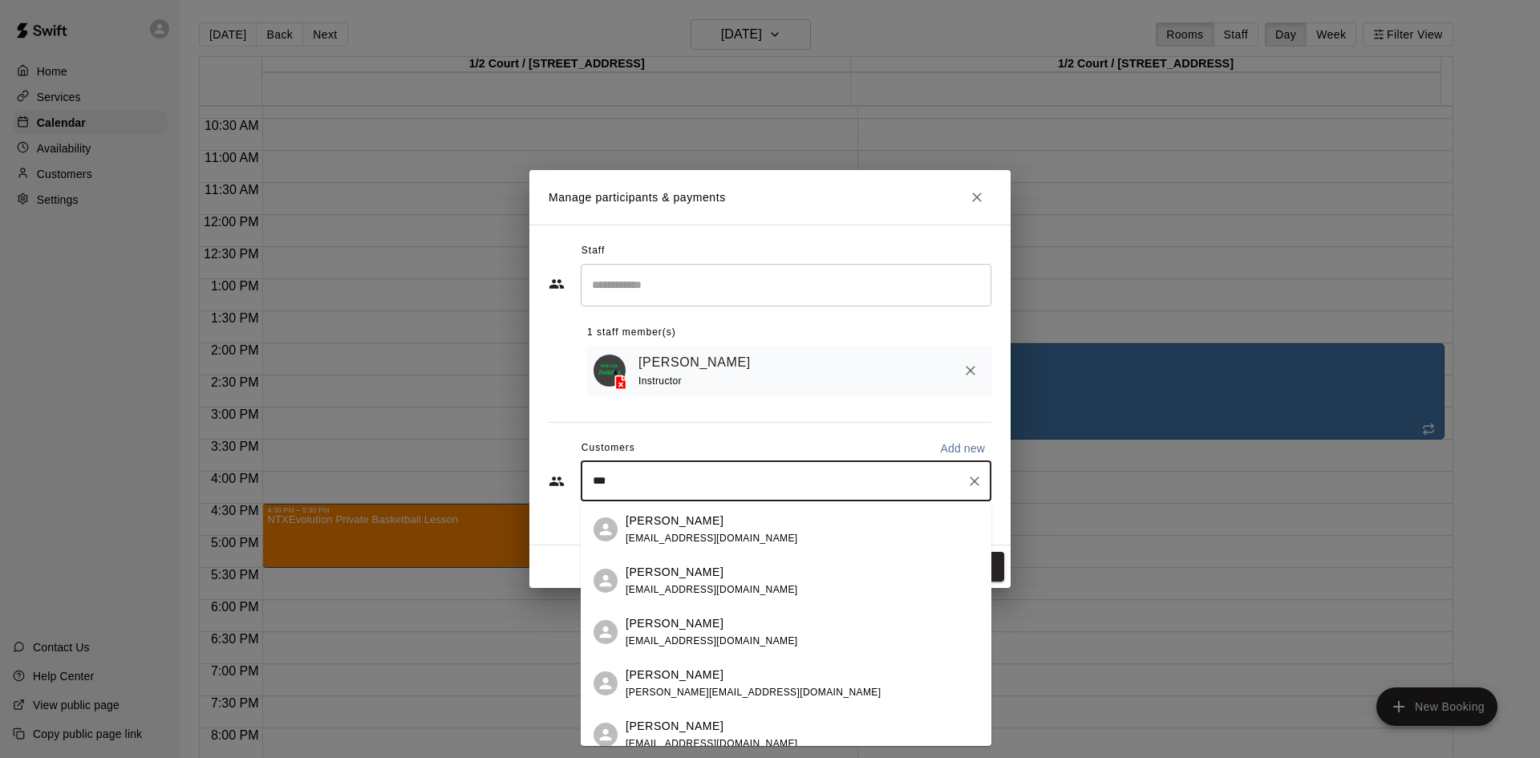
click at [705, 592] on span "[EMAIL_ADDRESS][DOMAIN_NAME]" at bounding box center [712, 589] width 172 height 11
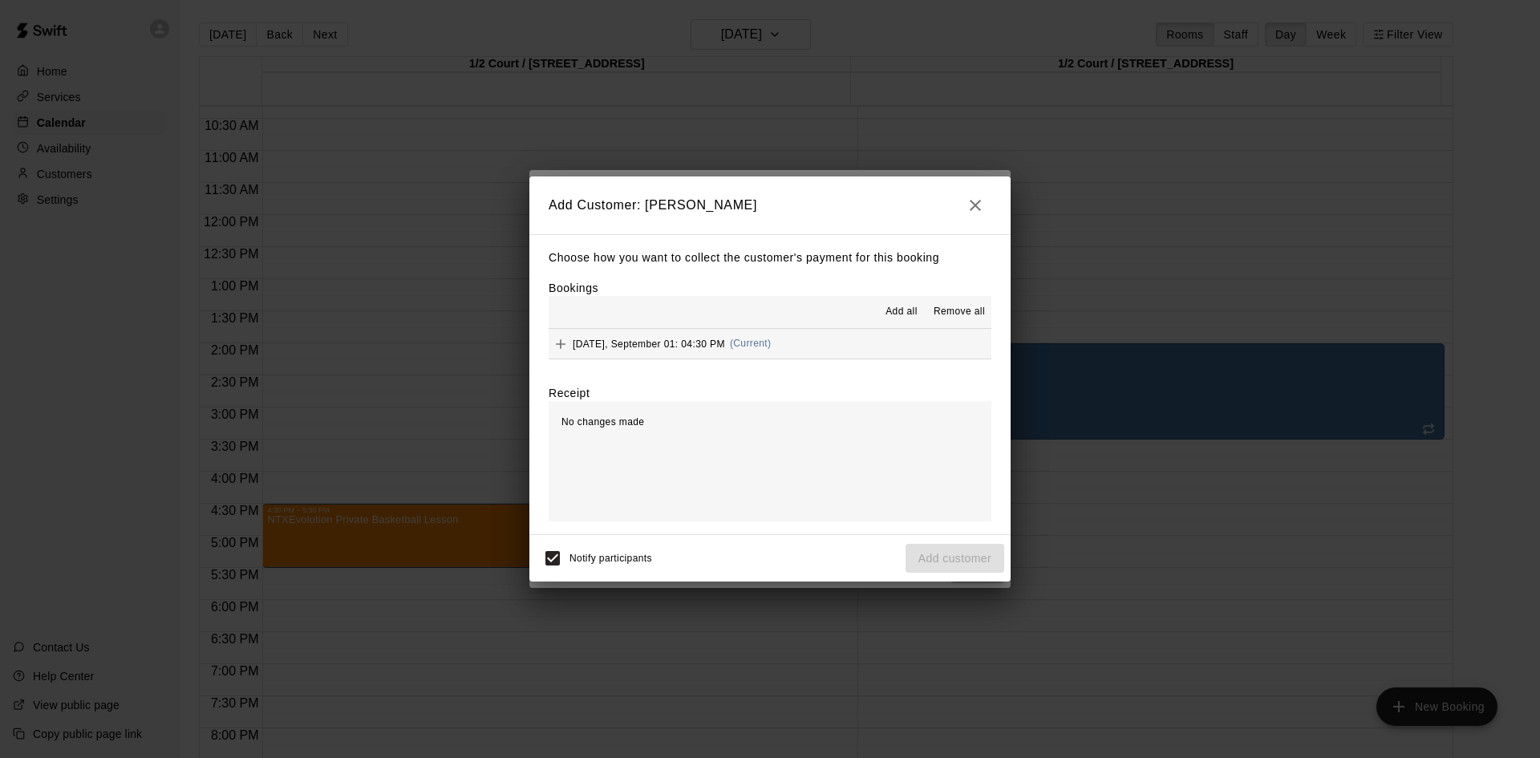
click at [848, 342] on button "[DATE], September 01: 04:30 PM (Current)" at bounding box center [770, 344] width 443 height 30
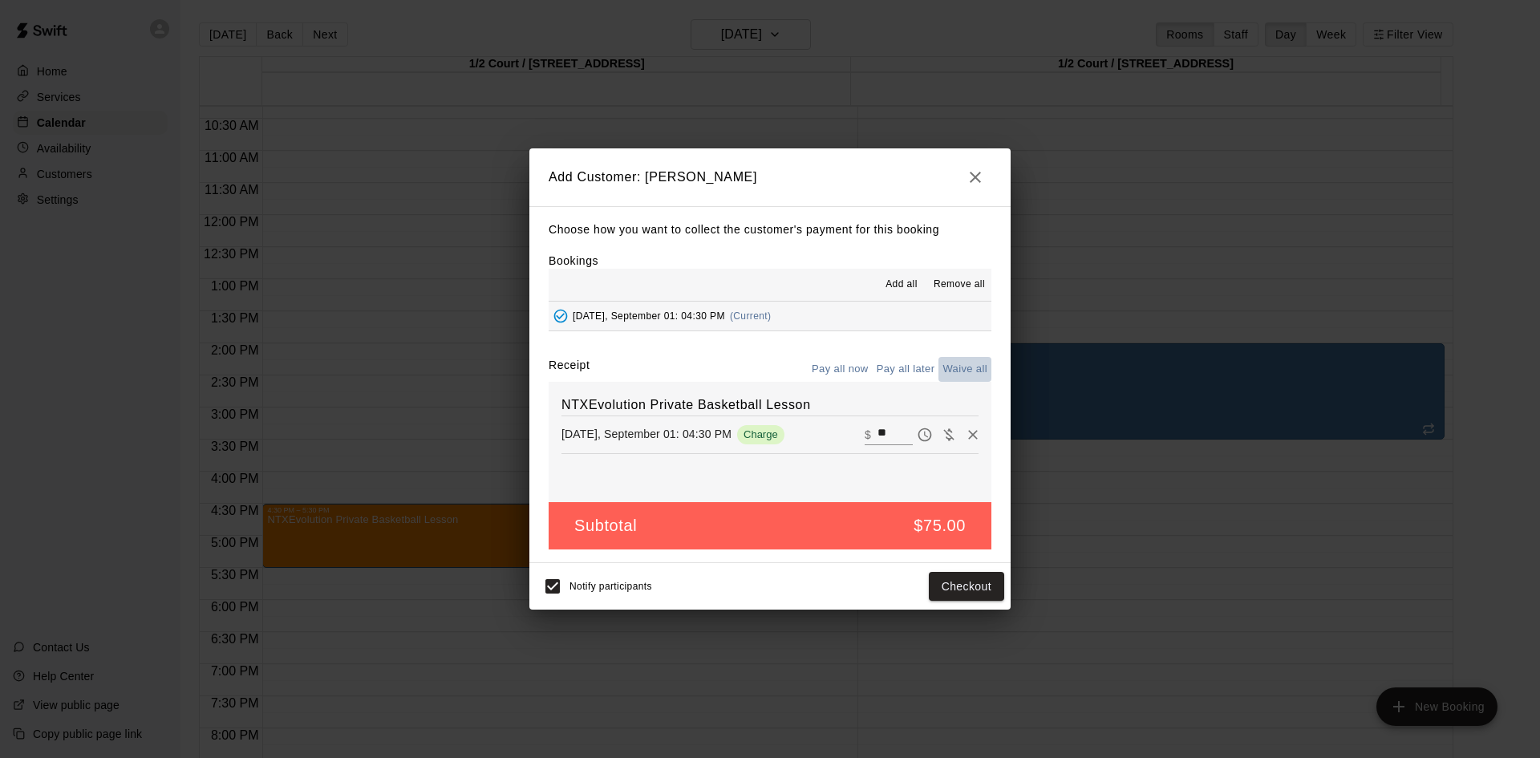
drag, startPoint x: 944, startPoint y: 359, endPoint x: 954, endPoint y: 361, distance: 10.7
click at [945, 359] on button "Waive all" at bounding box center [964, 369] width 53 height 25
type input "*"
click at [988, 589] on button "Add customer" at bounding box center [955, 587] width 99 height 30
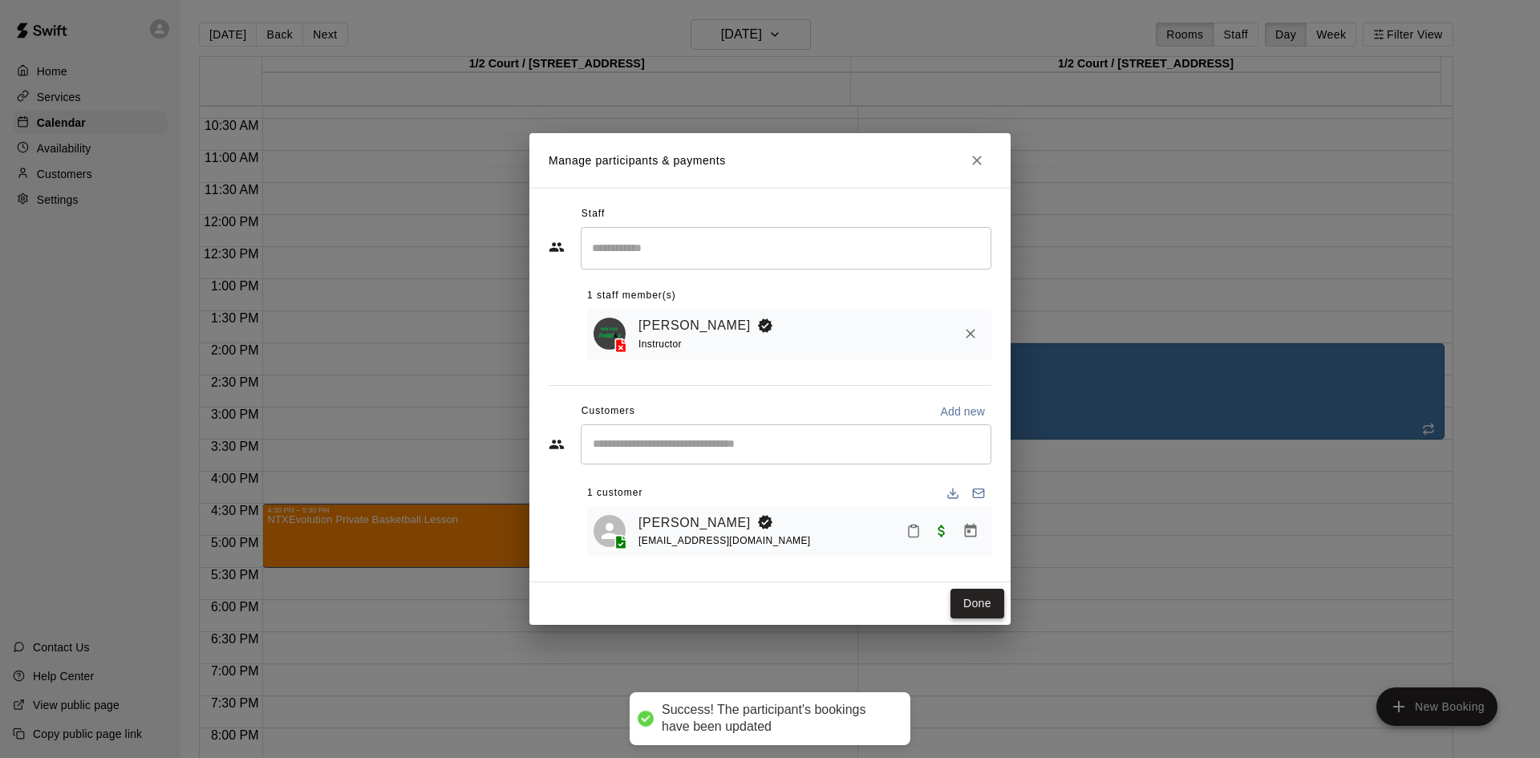
drag, startPoint x: 978, startPoint y: 612, endPoint x: 977, endPoint y: 604, distance: 8.1
click at [977, 611] on button "Done" at bounding box center [977, 604] width 54 height 30
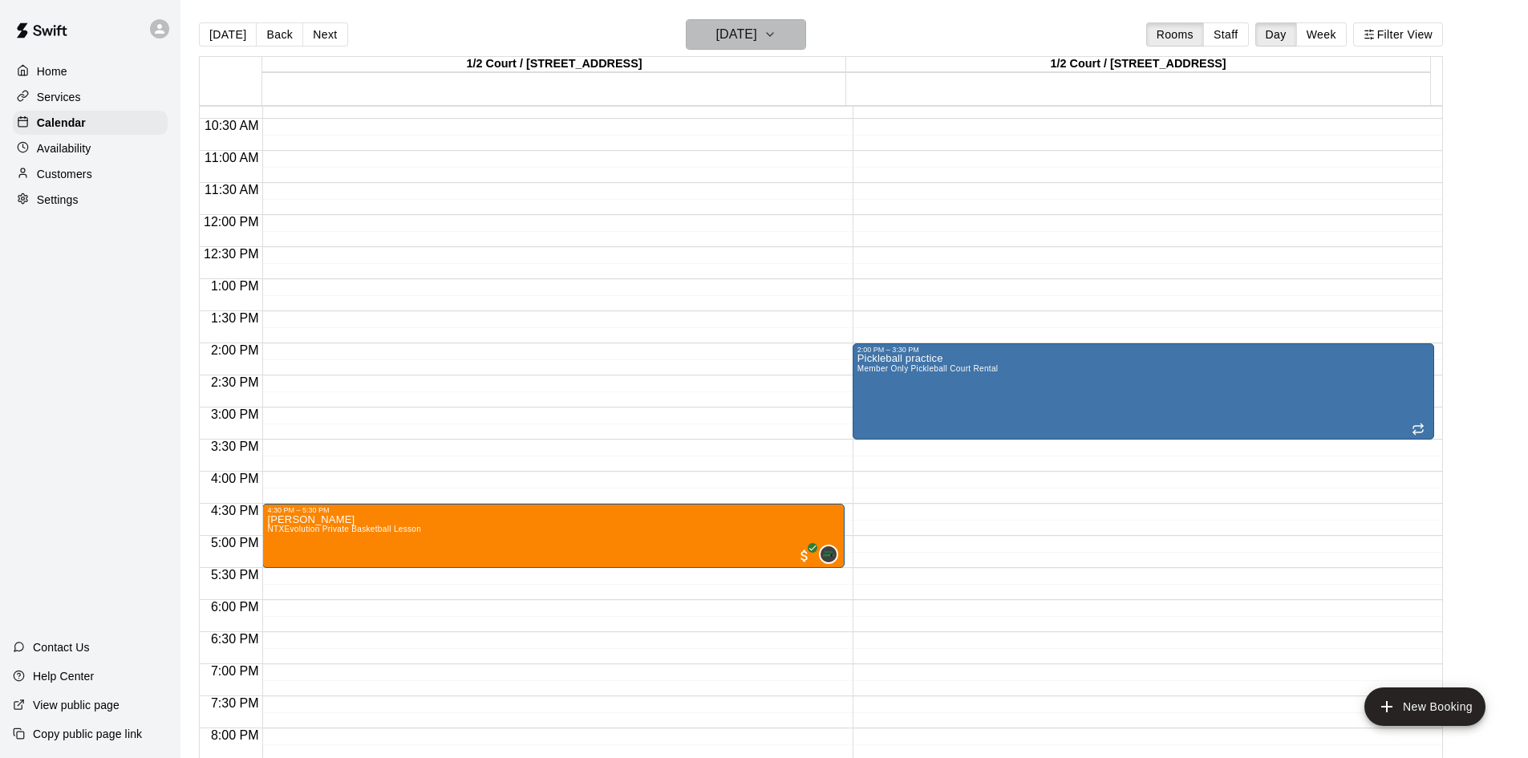
click at [757, 36] on h6 "[DATE]" at bounding box center [736, 34] width 41 height 22
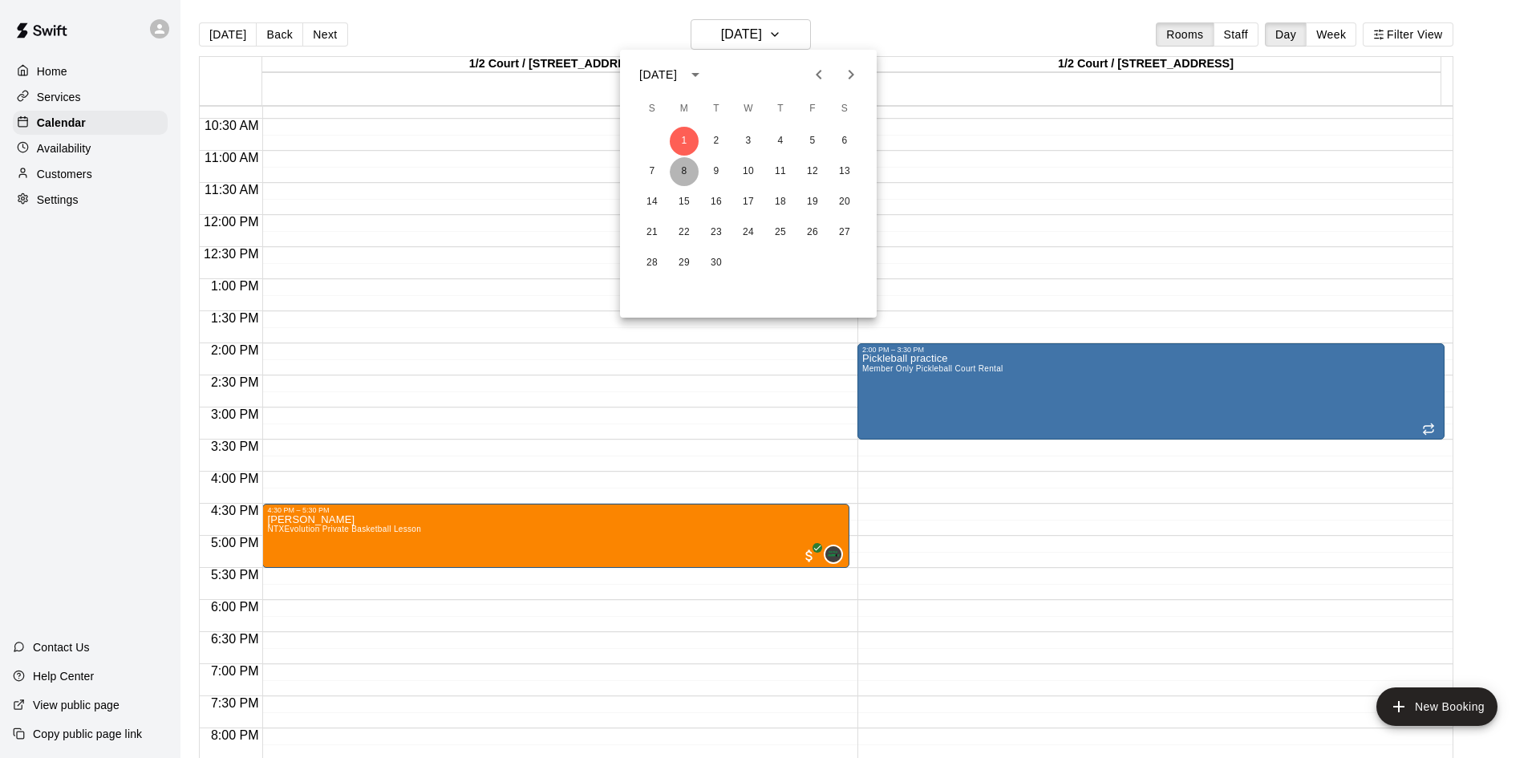
click at [677, 172] on button "8" at bounding box center [684, 171] width 29 height 29
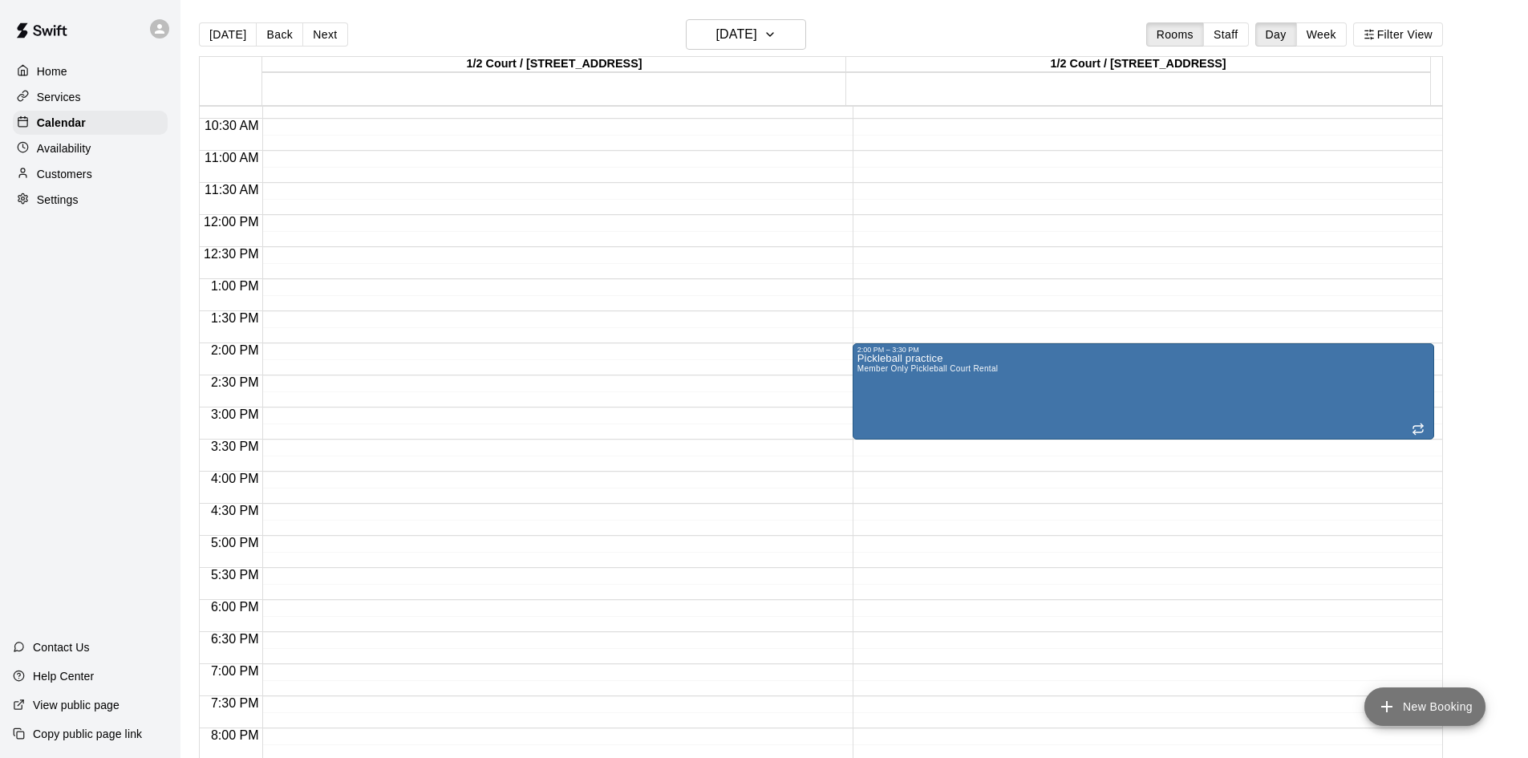
click at [1403, 703] on button "New Booking" at bounding box center [1424, 706] width 121 height 38
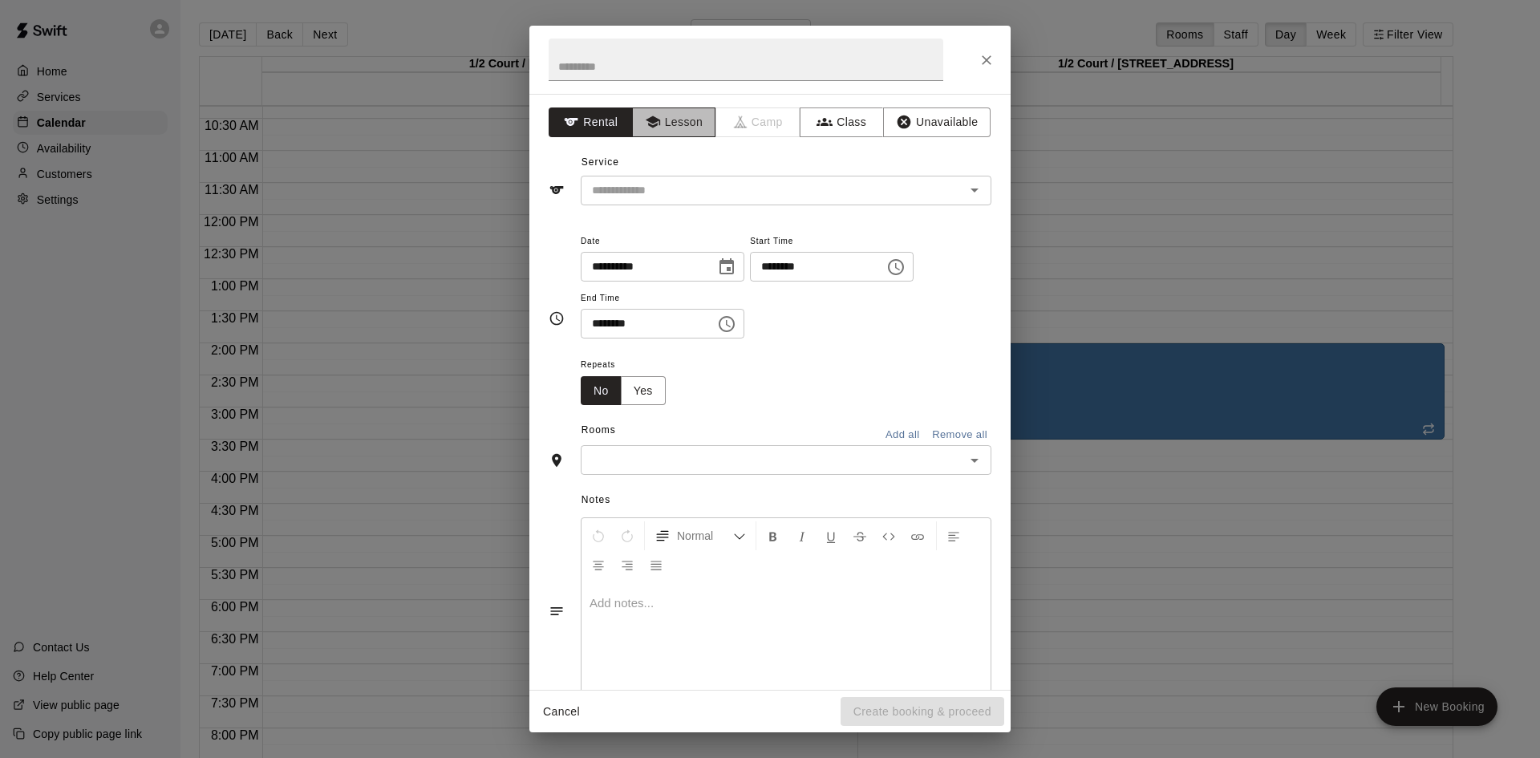
click at [687, 119] on button "Lesson" at bounding box center [674, 122] width 84 height 30
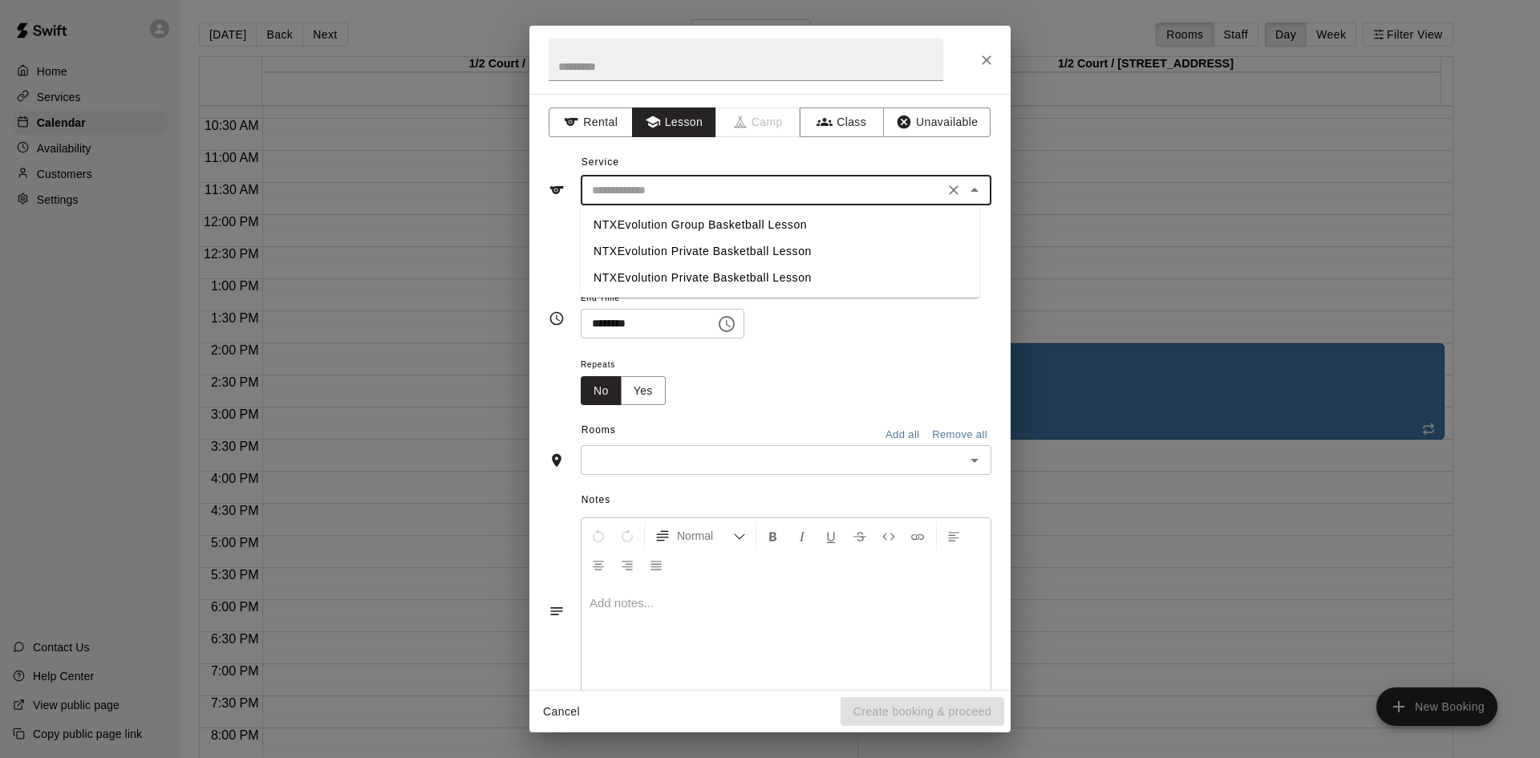
drag, startPoint x: 699, startPoint y: 184, endPoint x: 720, endPoint y: 216, distance: 38.0
click at [699, 185] on input "text" at bounding box center [763, 190] width 354 height 20
click at [711, 253] on li "NTXEvolution Private Basketball Lesson" at bounding box center [780, 251] width 399 height 26
type input "**********"
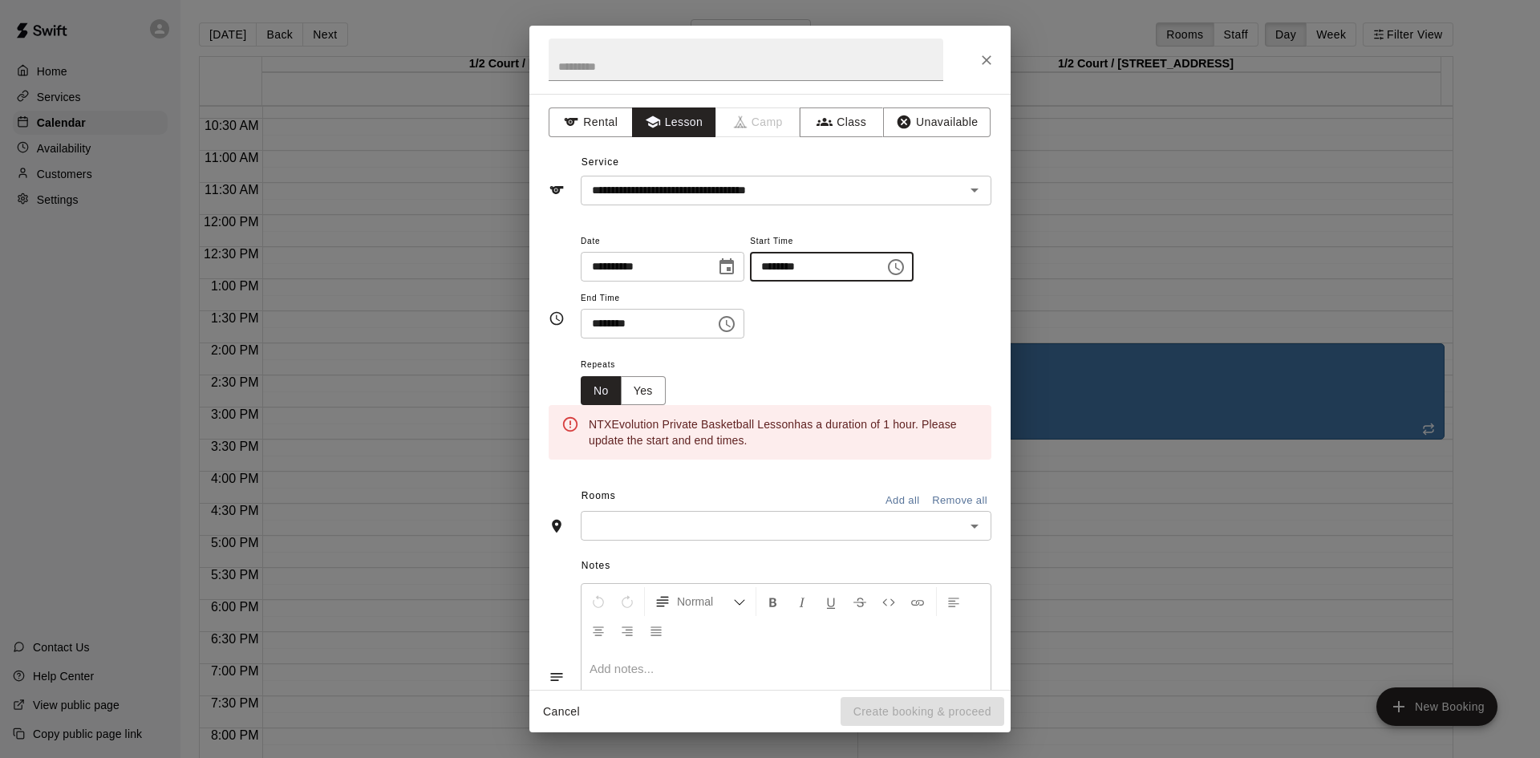
click at [790, 274] on input "********" at bounding box center [812, 267] width 124 height 30
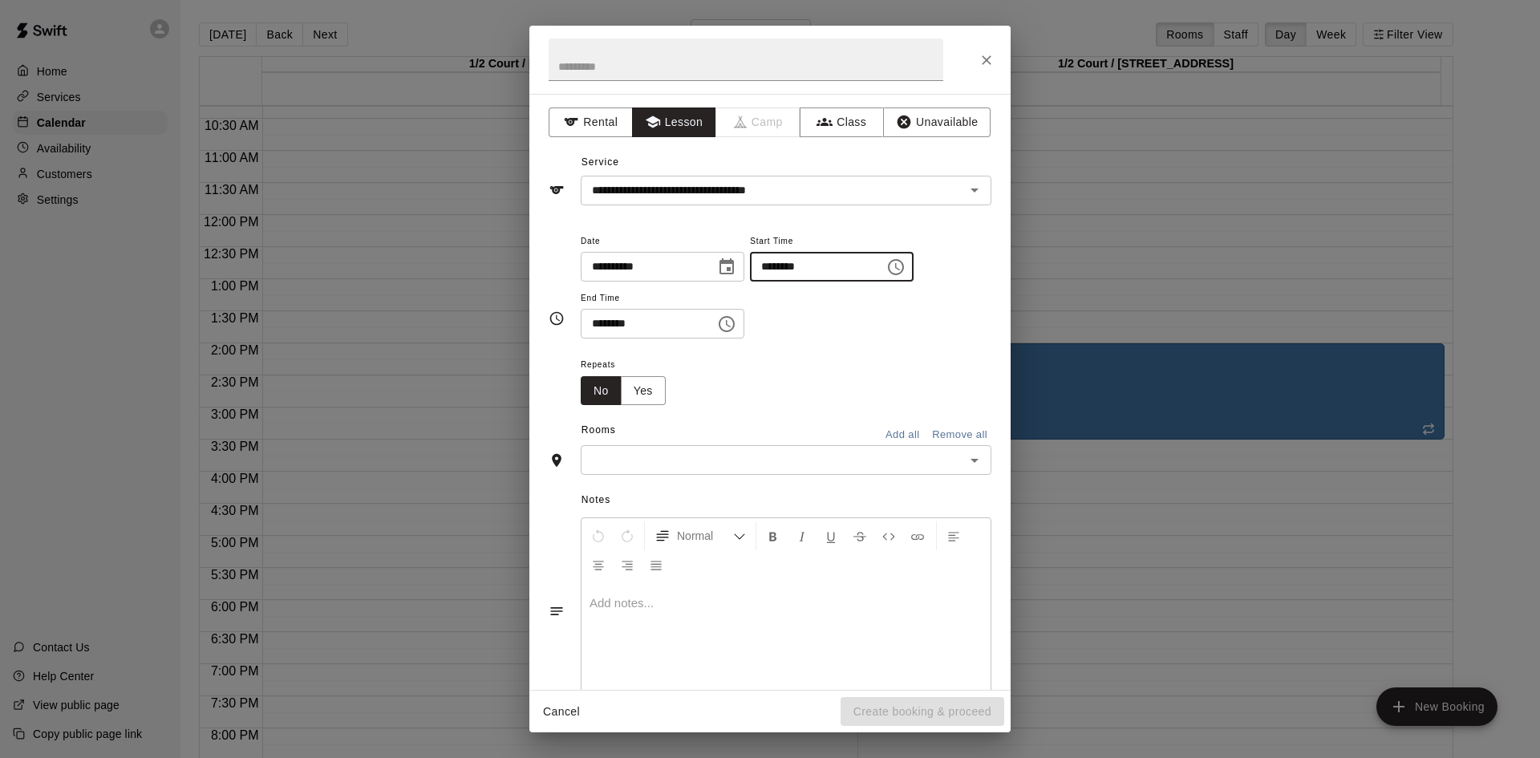
type input "********"
click at [634, 311] on input "********" at bounding box center [643, 324] width 124 height 30
click at [685, 319] on input "********" at bounding box center [643, 324] width 124 height 30
click at [778, 365] on div "Repeats No Yes" at bounding box center [786, 380] width 411 height 51
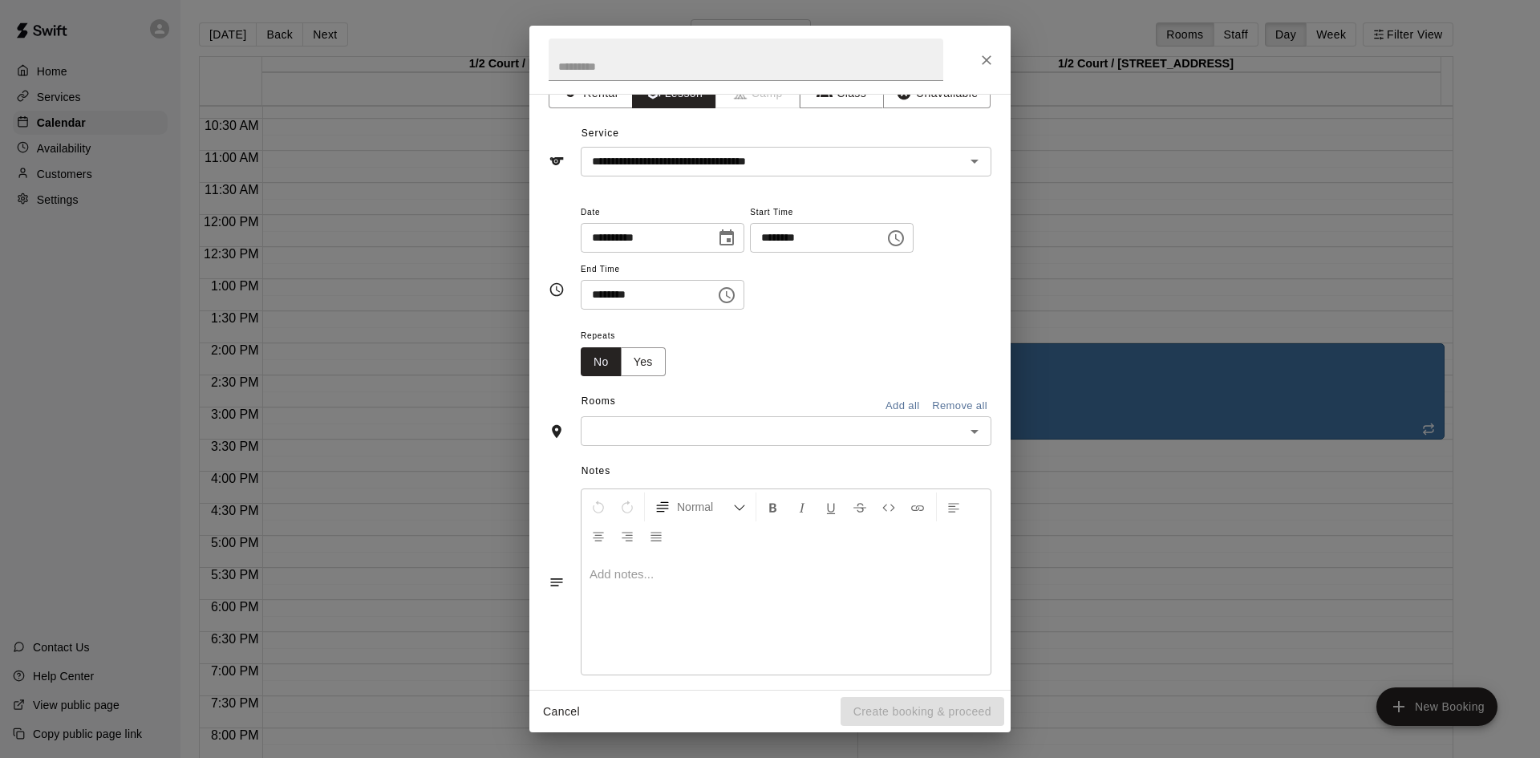
scroll to position [44, 0]
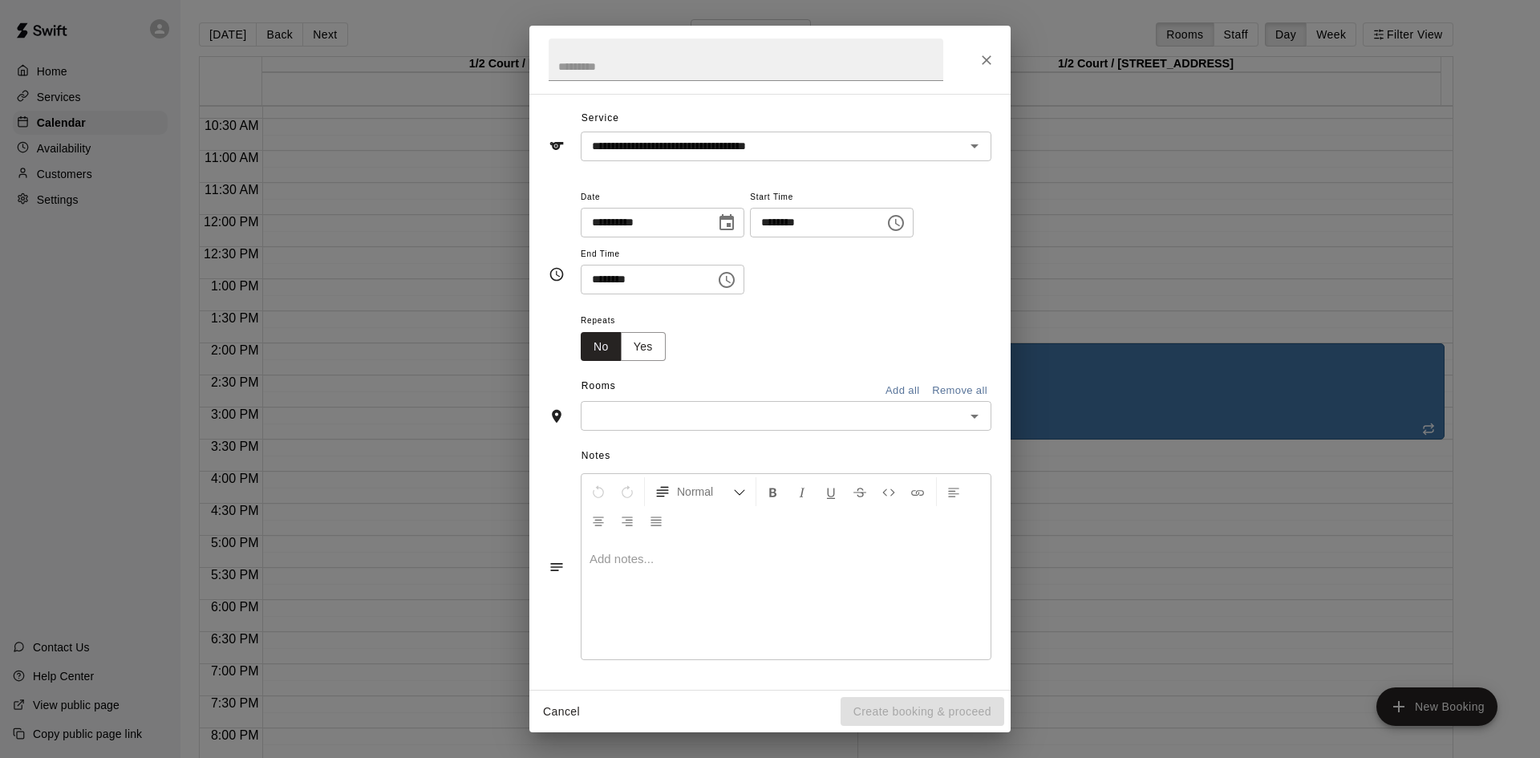
click at [825, 400] on div "Rooms Add all Remove all" at bounding box center [770, 387] width 443 height 27
click at [825, 422] on input "text" at bounding box center [773, 416] width 375 height 20
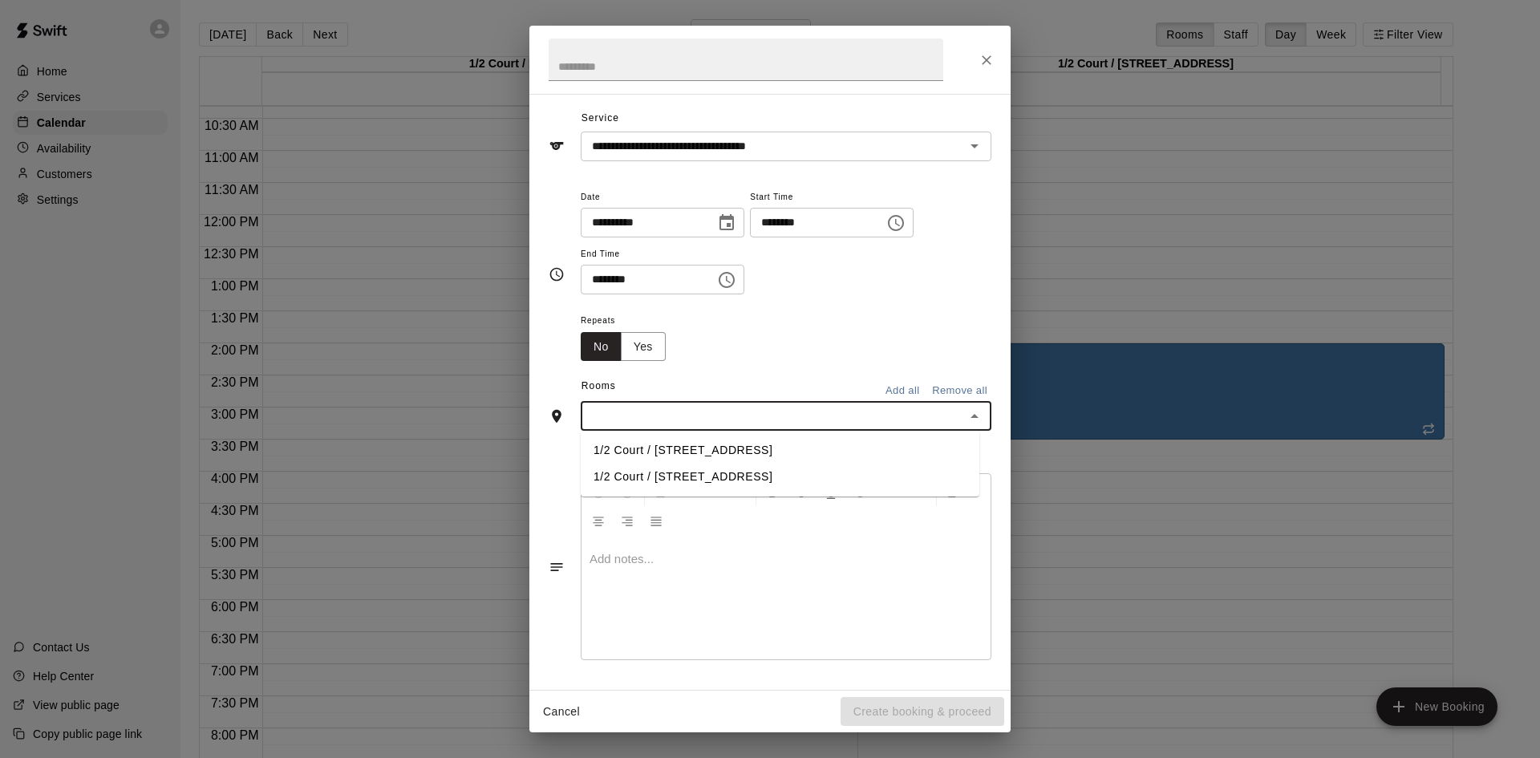
click at [780, 447] on li "1/2 Court / [STREET_ADDRESS]" at bounding box center [780, 450] width 399 height 26
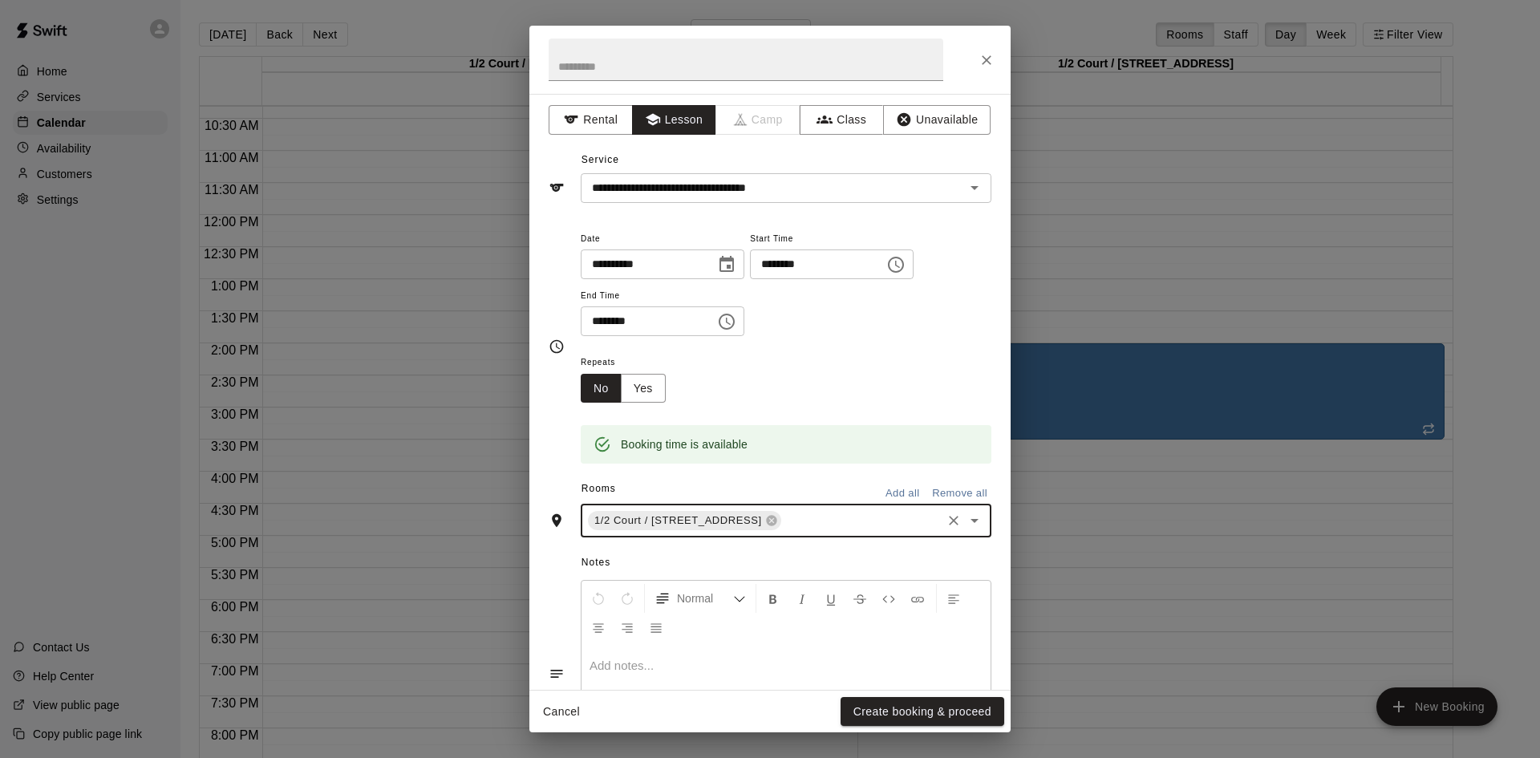
scroll to position [0, 0]
drag, startPoint x: 643, startPoint y: 384, endPoint x: 816, endPoint y: 452, distance: 185.1
click at [644, 384] on button "Yes" at bounding box center [643, 391] width 45 height 30
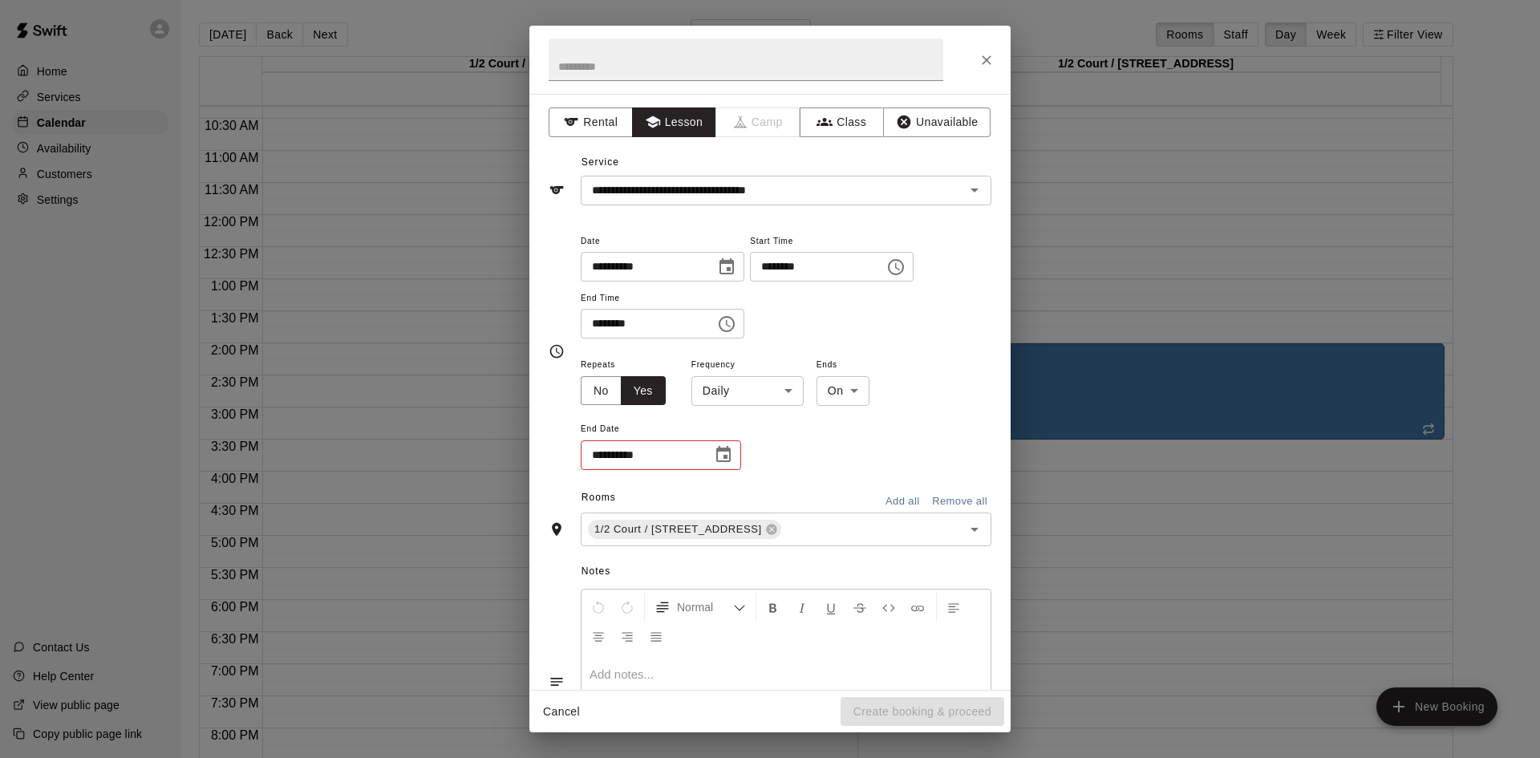
click at [744, 395] on body "**********" at bounding box center [770, 392] width 1540 height 784
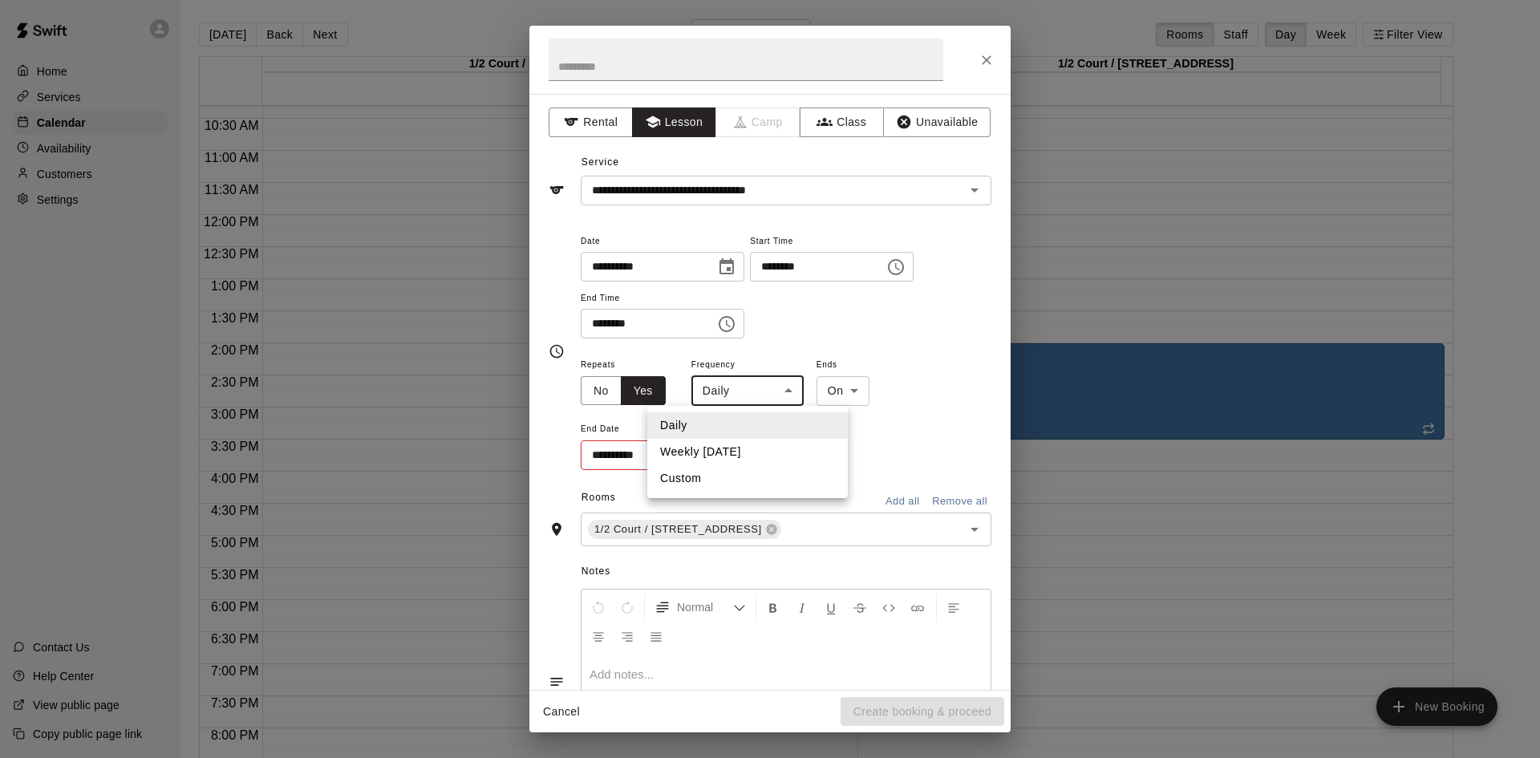
click at [727, 452] on li "Weekly [DATE]" at bounding box center [747, 452] width 201 height 26
type input "******"
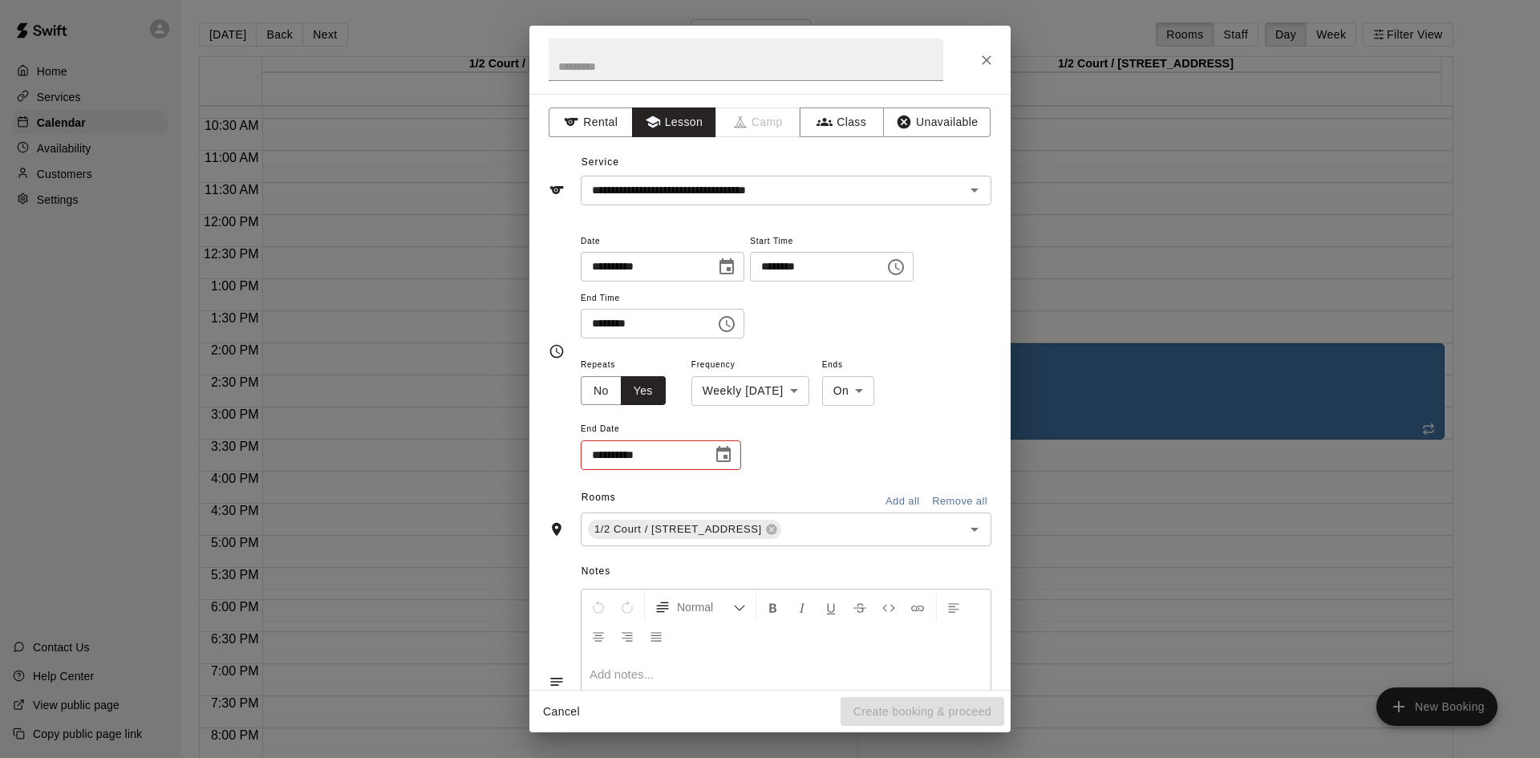
click at [876, 404] on div "**********" at bounding box center [786, 413] width 411 height 117
click at [873, 402] on body "**********" at bounding box center [770, 392] width 1540 height 784
drag, startPoint x: 869, startPoint y: 461, endPoint x: 890, endPoint y: 456, distance: 21.4
click at [869, 460] on li "After" at bounding box center [869, 452] width 53 height 26
type input "*****"
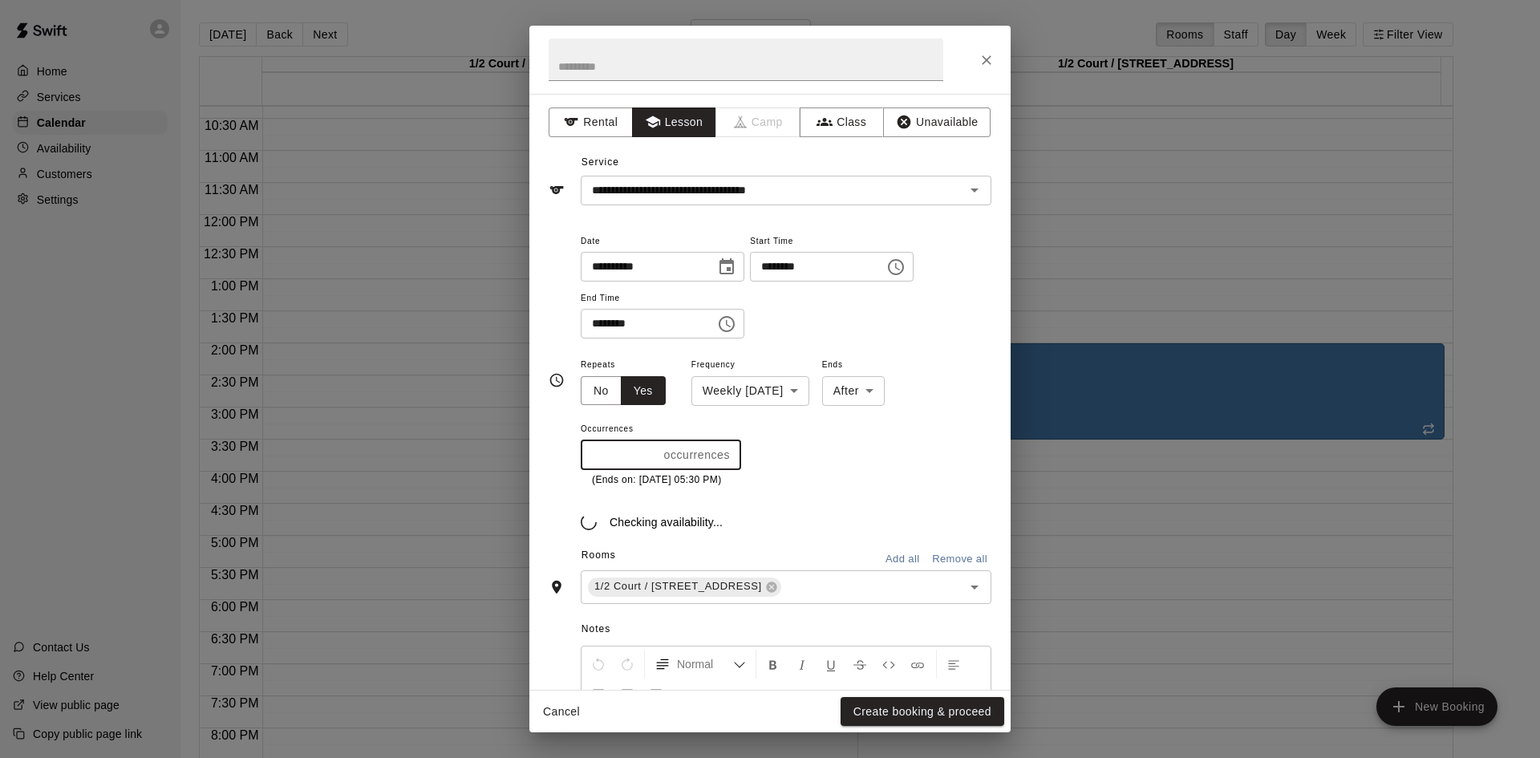
click at [658, 453] on input "*" at bounding box center [619, 455] width 77 height 30
click at [658, 453] on div "* occurrences ​" at bounding box center [661, 455] width 160 height 30
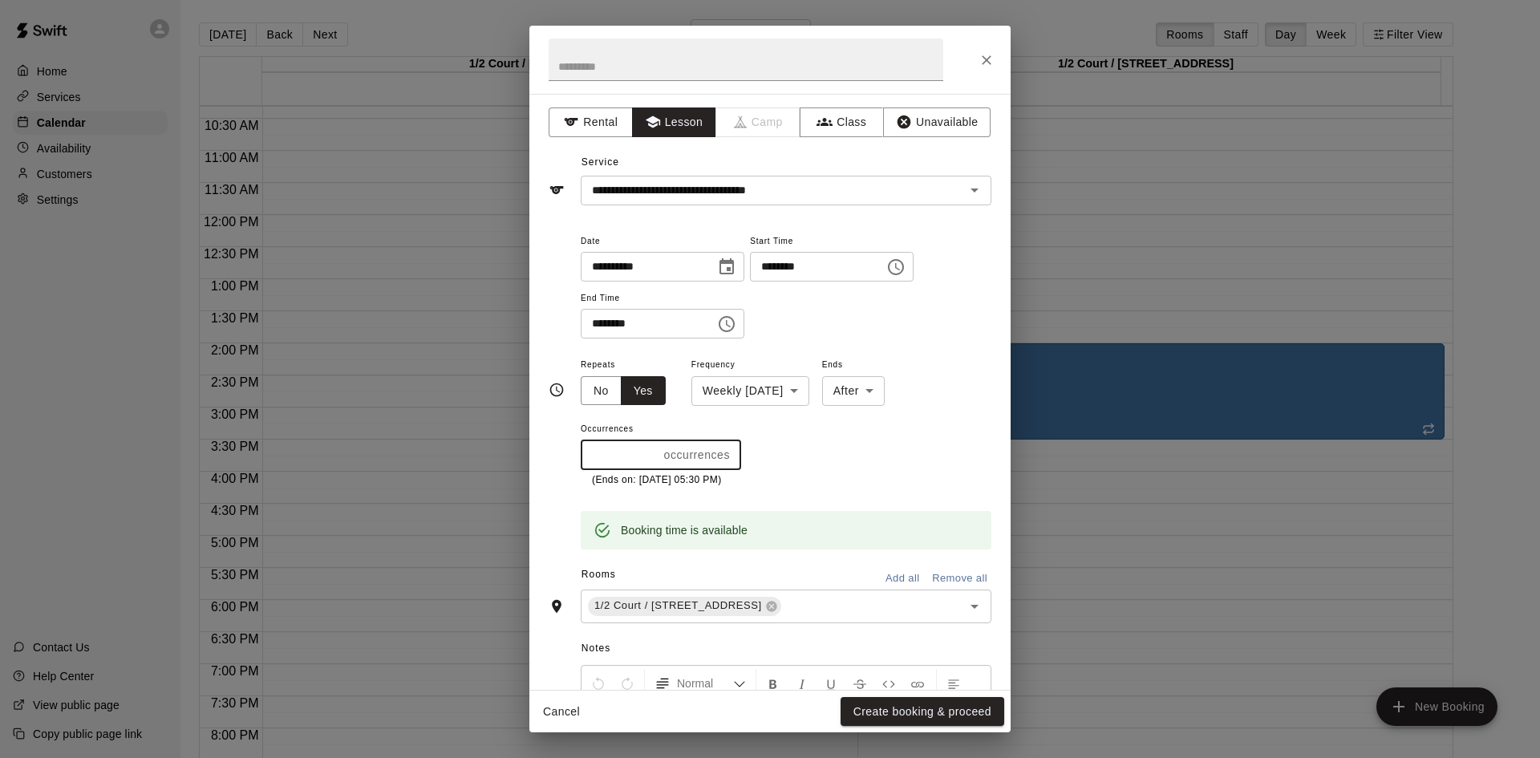
click at [658, 453] on div "* occurrences ​" at bounding box center [661, 455] width 160 height 30
click at [654, 453] on input "*" at bounding box center [619, 455] width 77 height 30
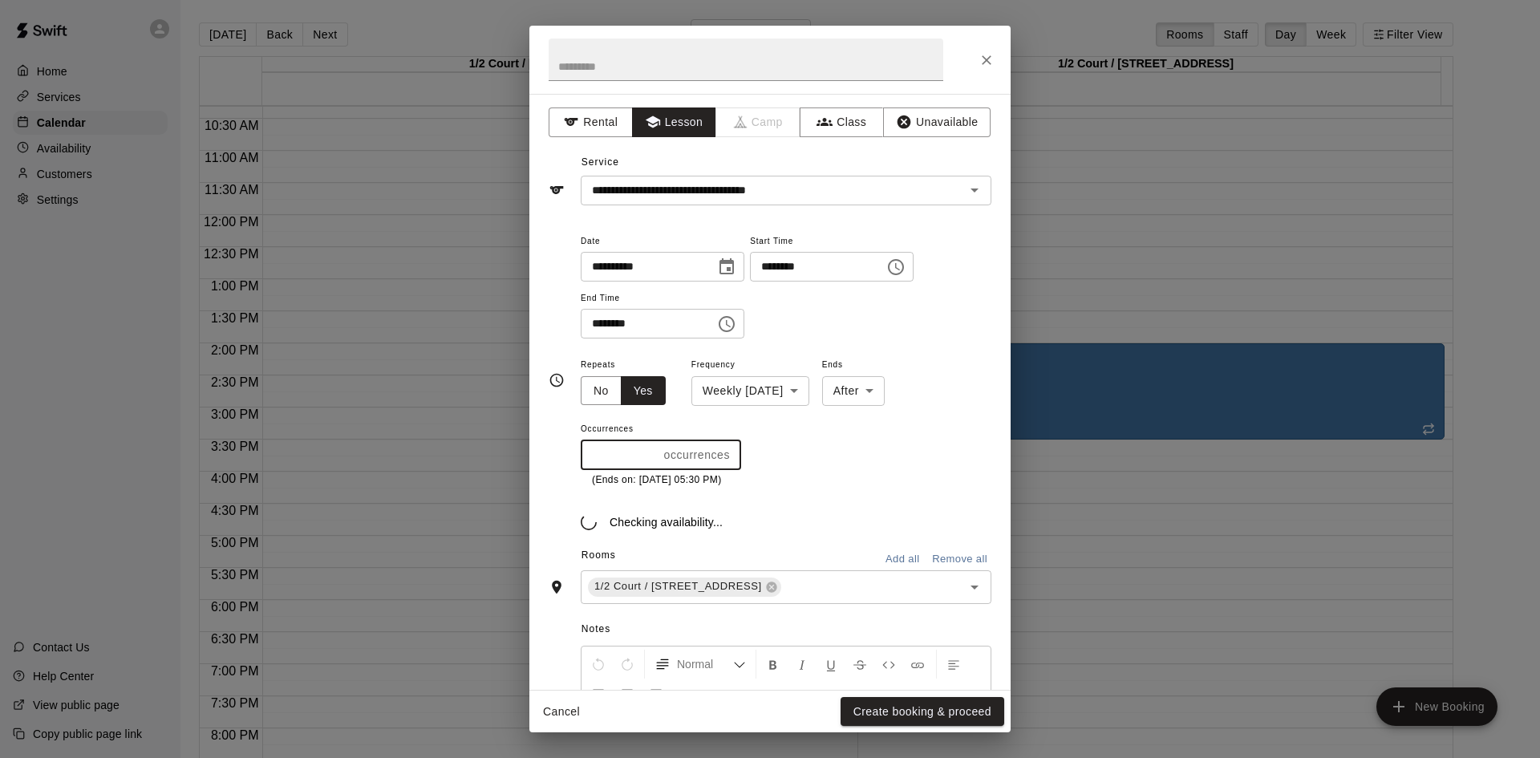
type input "*"
click at [650, 452] on input "*" at bounding box center [619, 455] width 77 height 30
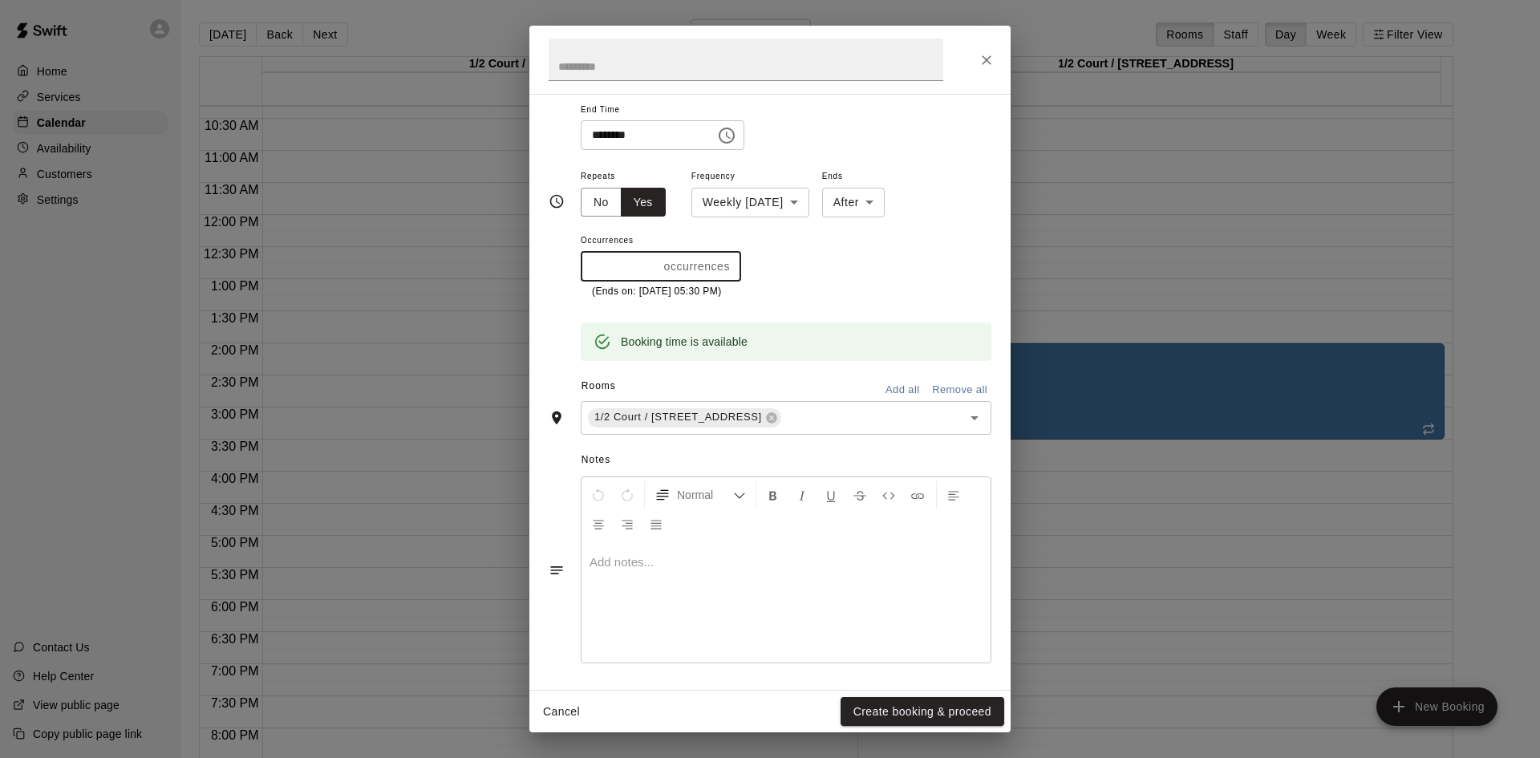
scroll to position [192, 0]
click at [937, 704] on button "Create booking & proceed" at bounding box center [923, 712] width 164 height 30
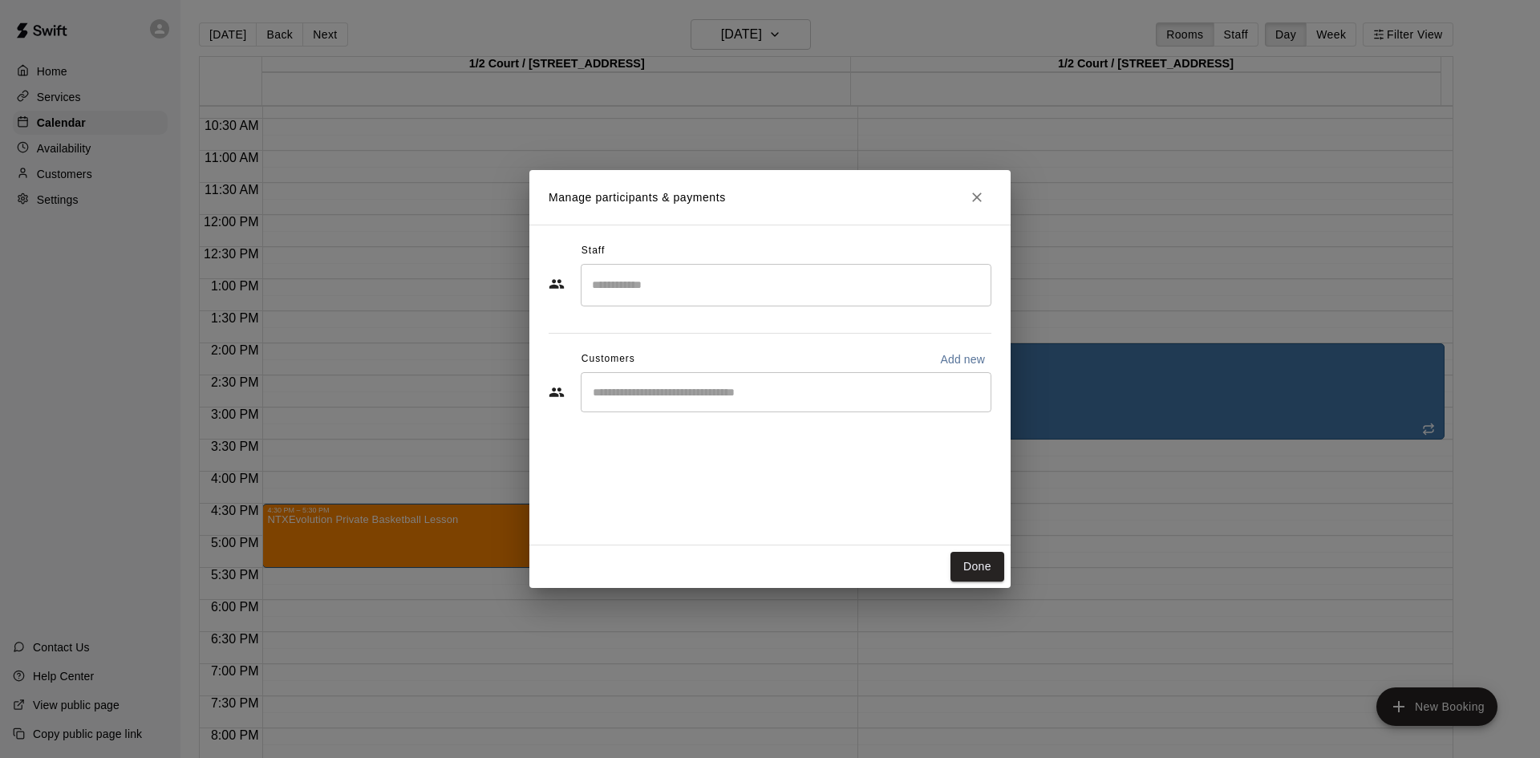
click at [788, 272] on input "Search staff" at bounding box center [786, 285] width 396 height 28
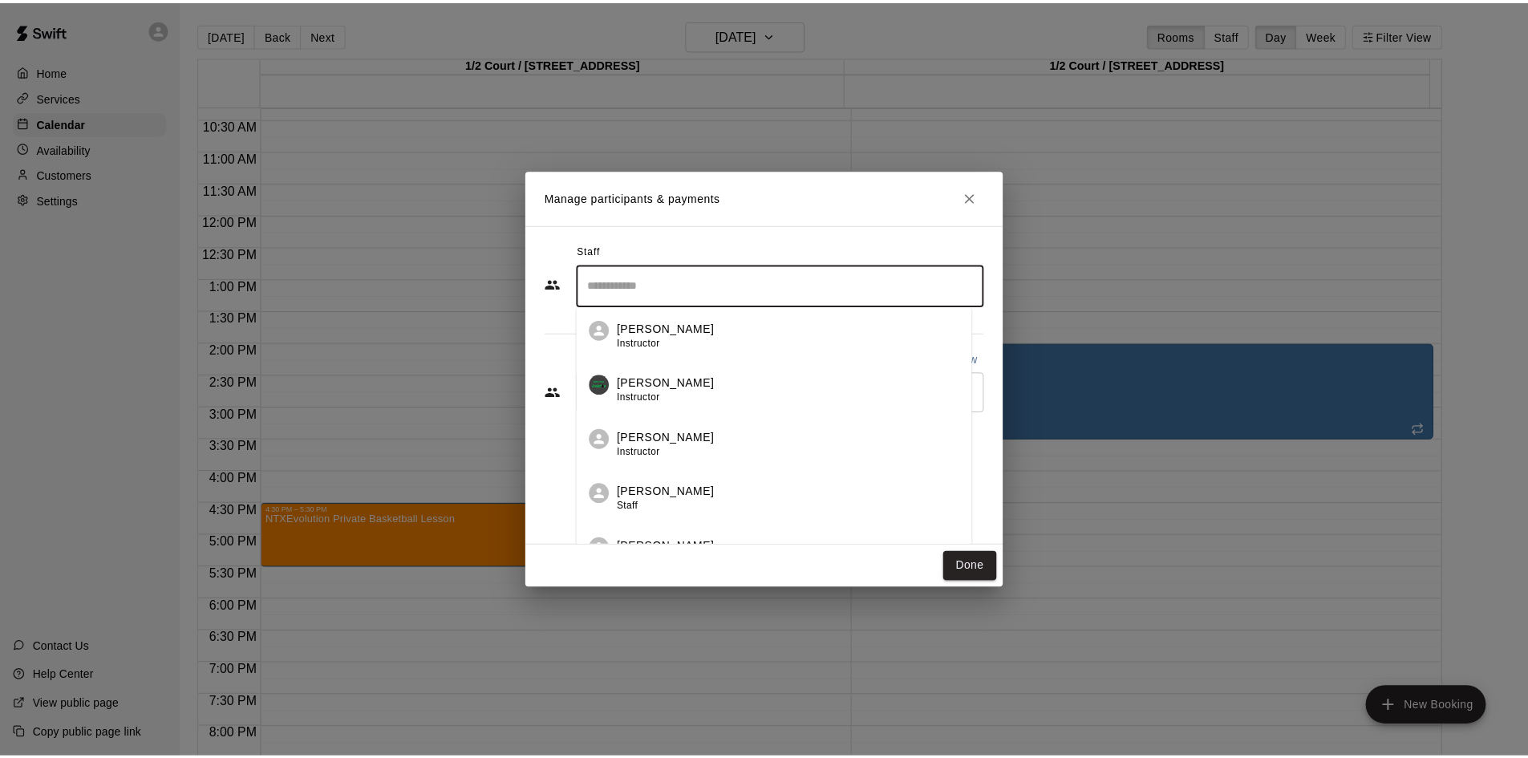
scroll to position [401, 0]
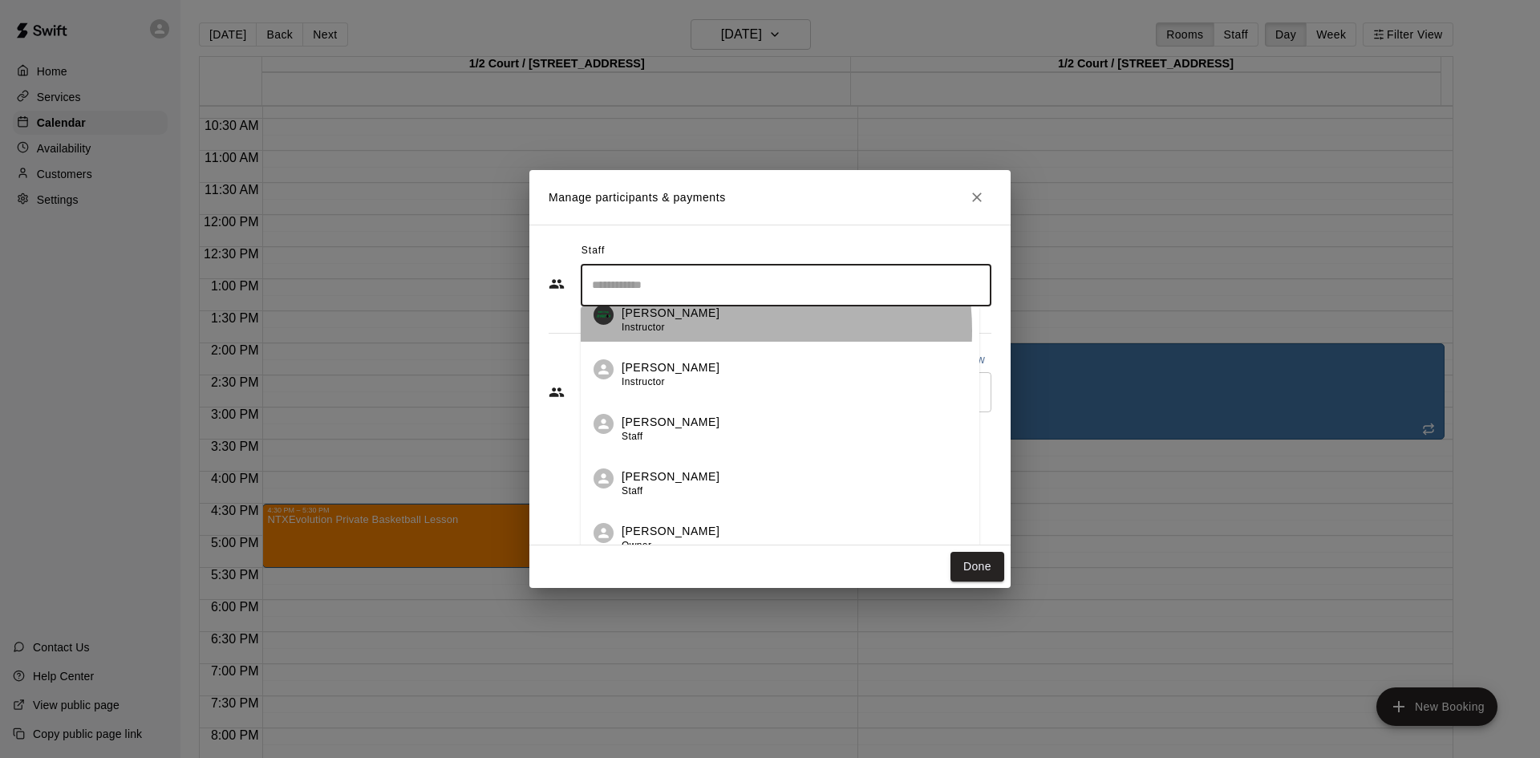
click at [716, 330] on div "[PERSON_NAME] Instructor" at bounding box center [794, 320] width 345 height 31
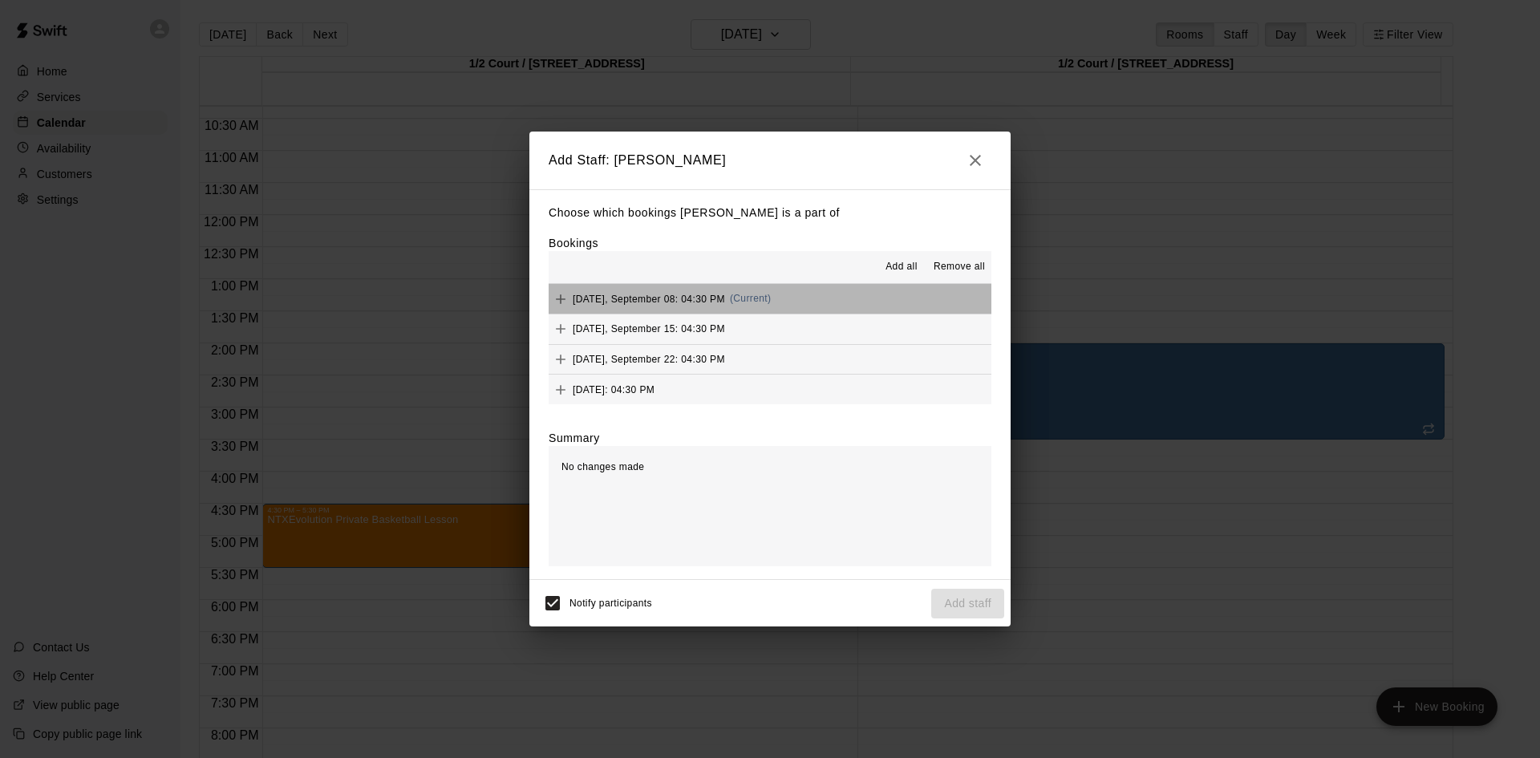
click at [870, 297] on button "[DATE], September 08: 04:30 PM (Current)" at bounding box center [770, 299] width 443 height 30
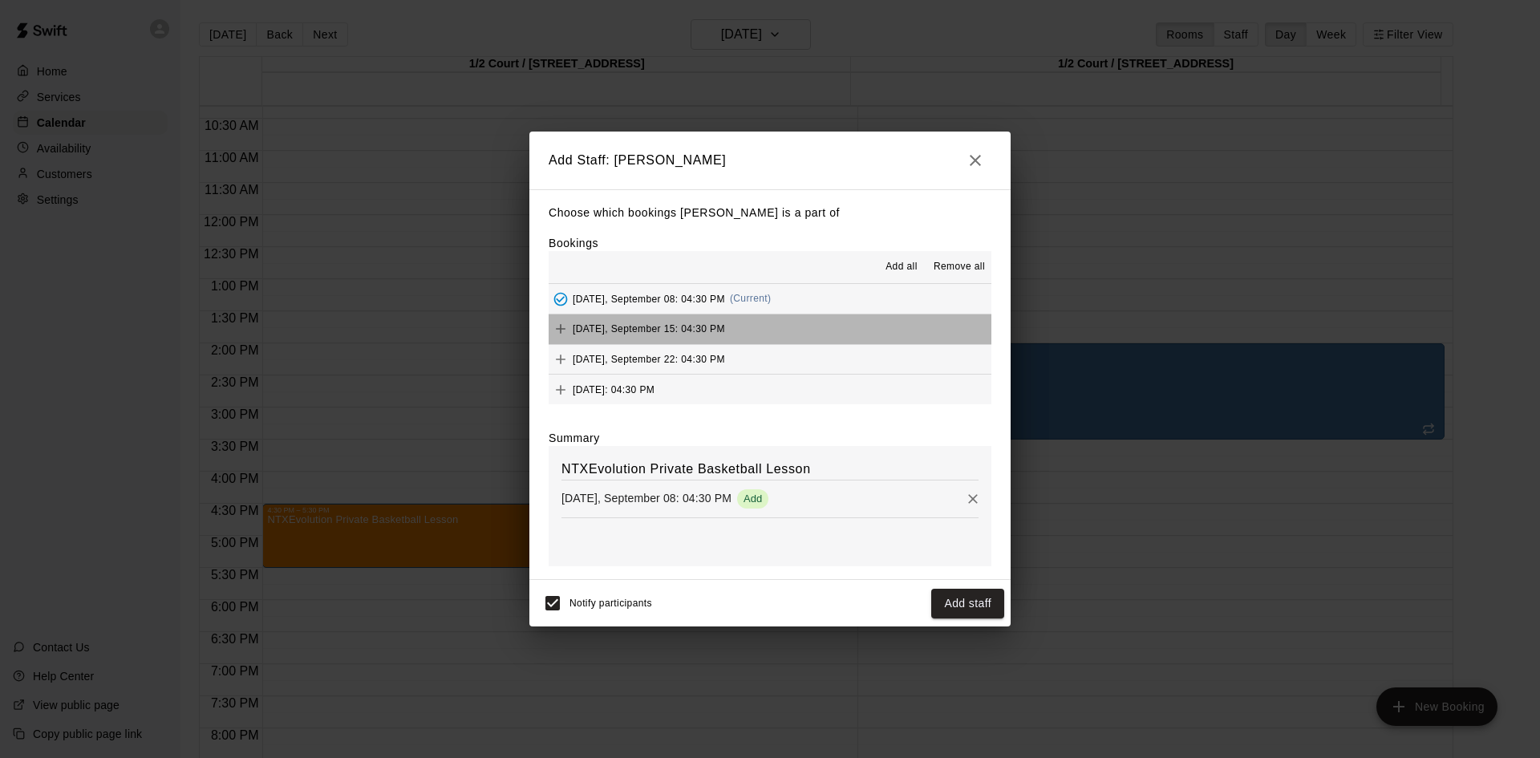
drag, startPoint x: 872, startPoint y: 339, endPoint x: 917, endPoint y: 359, distance: 49.2
click at [874, 341] on button "[DATE], September 15: 04:30 PM" at bounding box center [770, 329] width 443 height 30
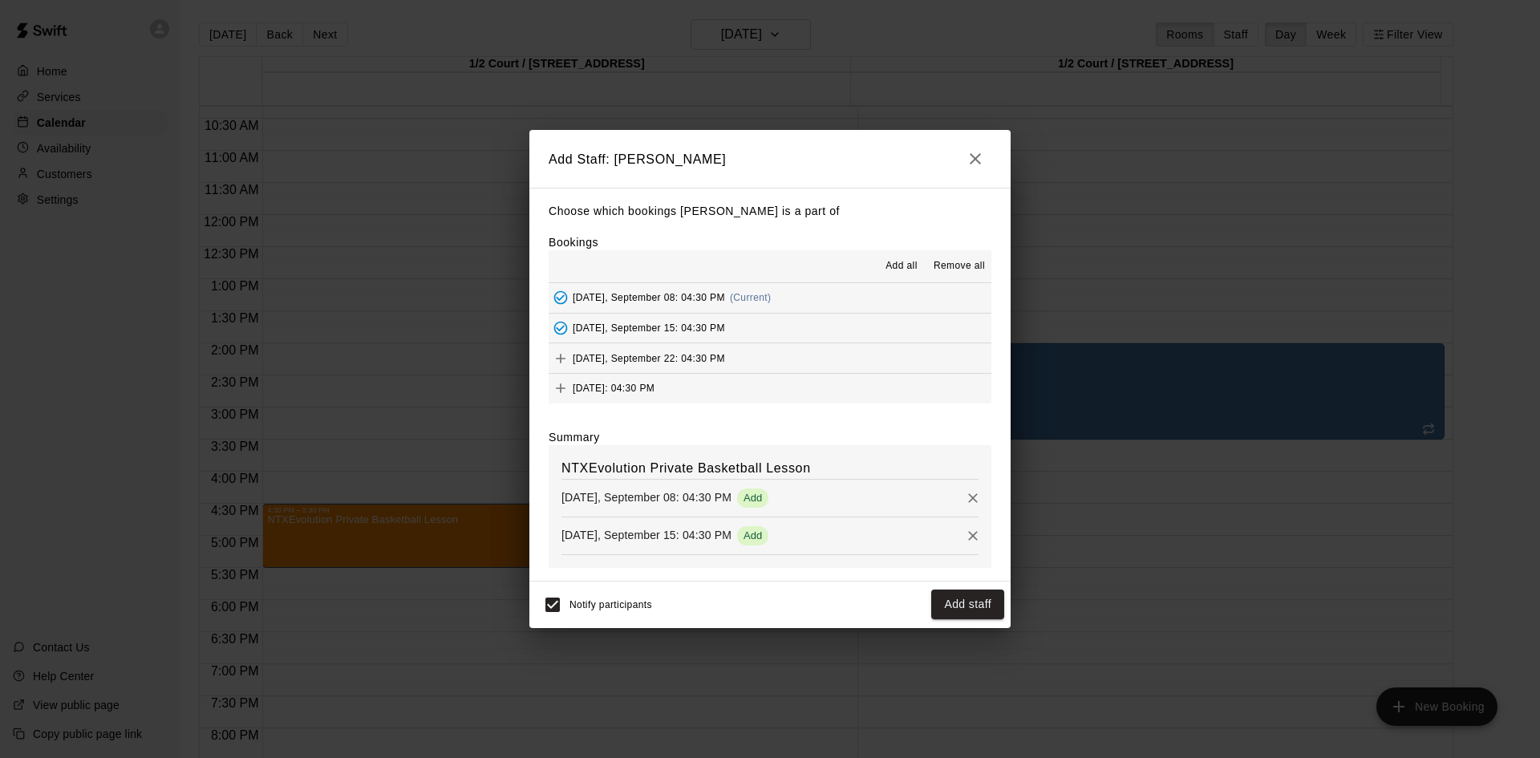
click at [885, 362] on button "[DATE], September 22: 04:30 PM" at bounding box center [770, 358] width 443 height 30
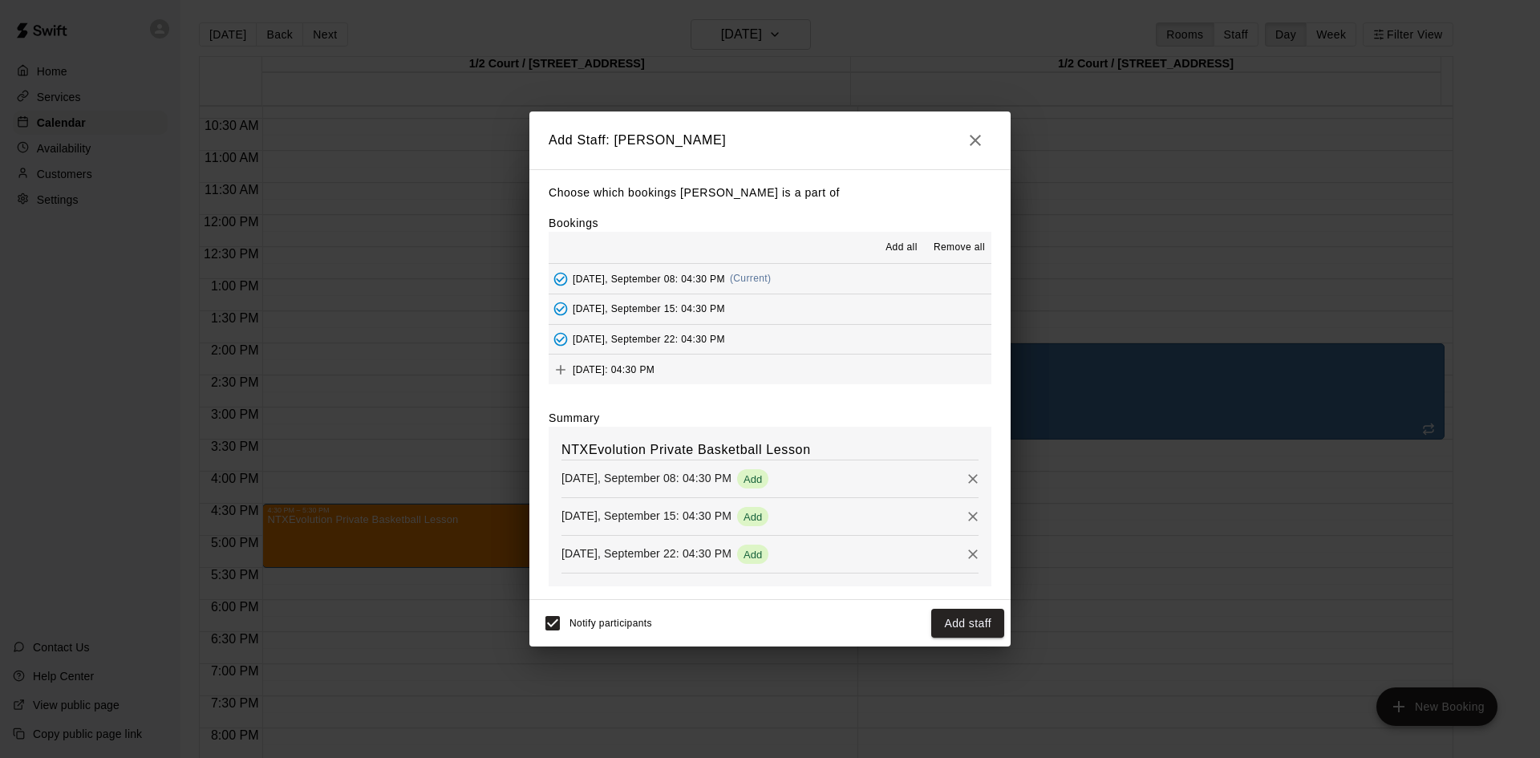
click at [890, 385] on div "Choose which bookings [PERSON_NAME] is a part of Bookings Add all Remove all [D…" at bounding box center [769, 384] width 481 height 431
click at [569, 375] on button "Add" at bounding box center [561, 370] width 24 height 24
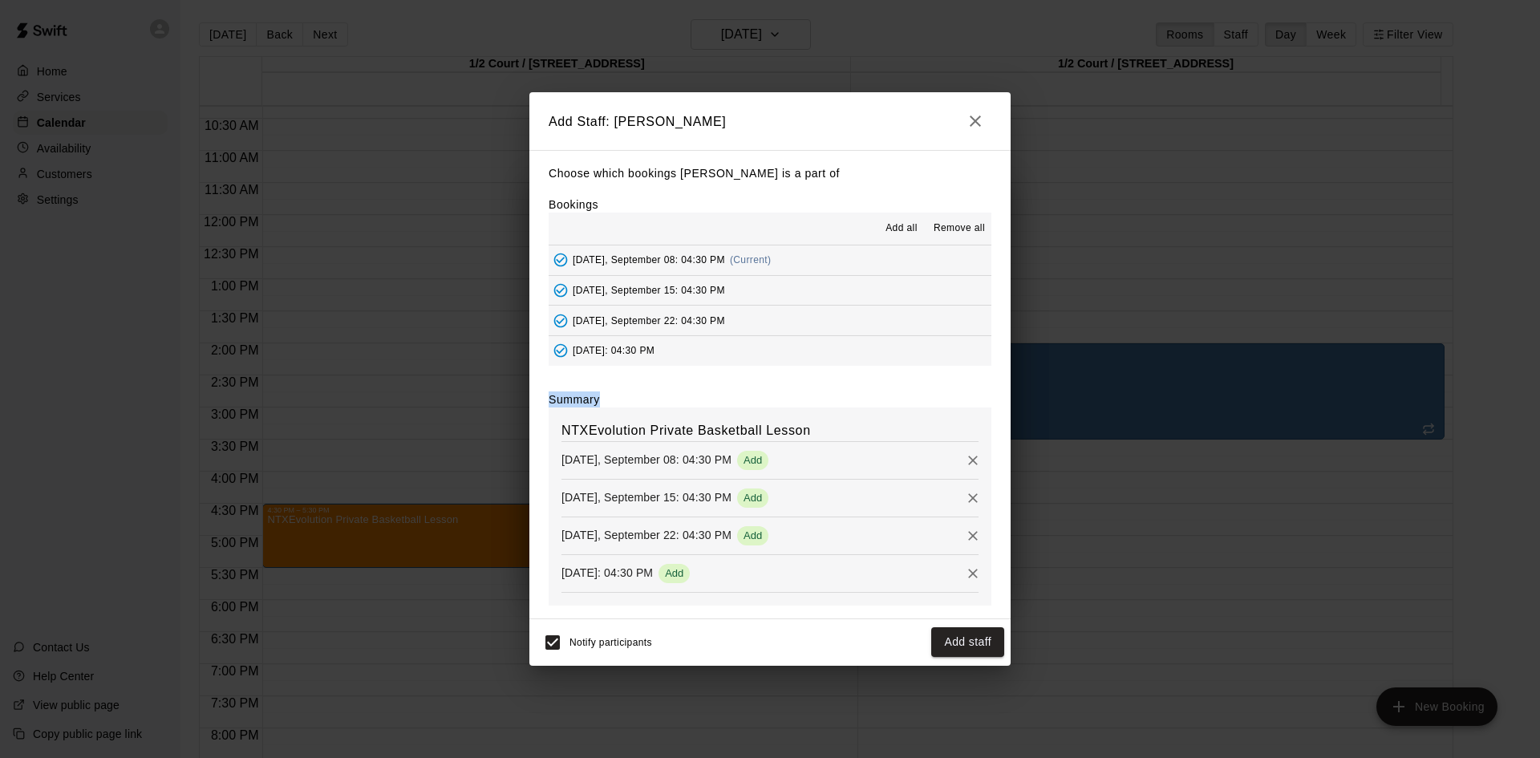
click at [665, 385] on div "Choose which bookings [PERSON_NAME] is a part of Bookings Add all Remove all [D…" at bounding box center [769, 384] width 481 height 468
click at [958, 642] on button "Add staff" at bounding box center [967, 642] width 73 height 30
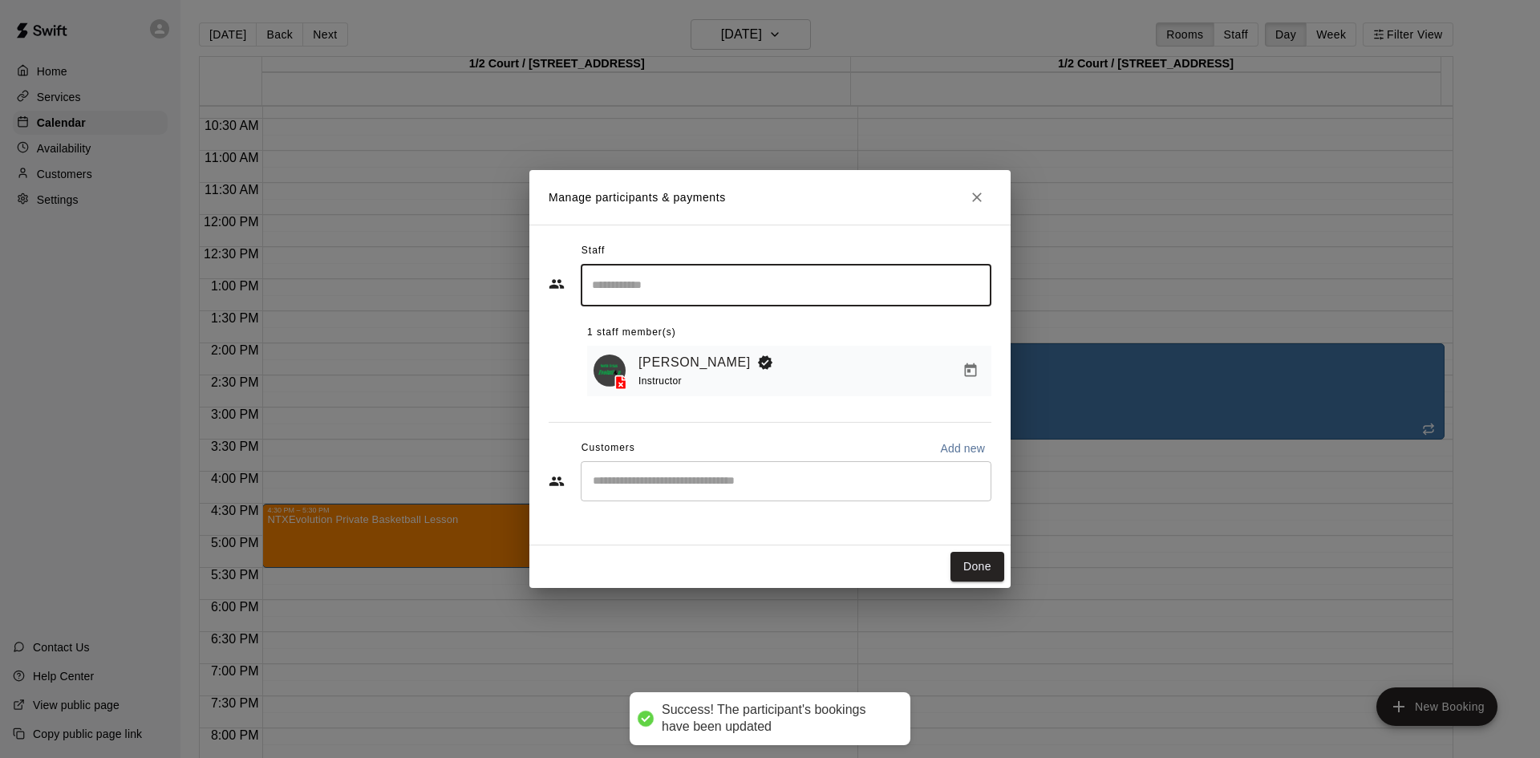
click at [727, 473] on div "​" at bounding box center [786, 481] width 411 height 40
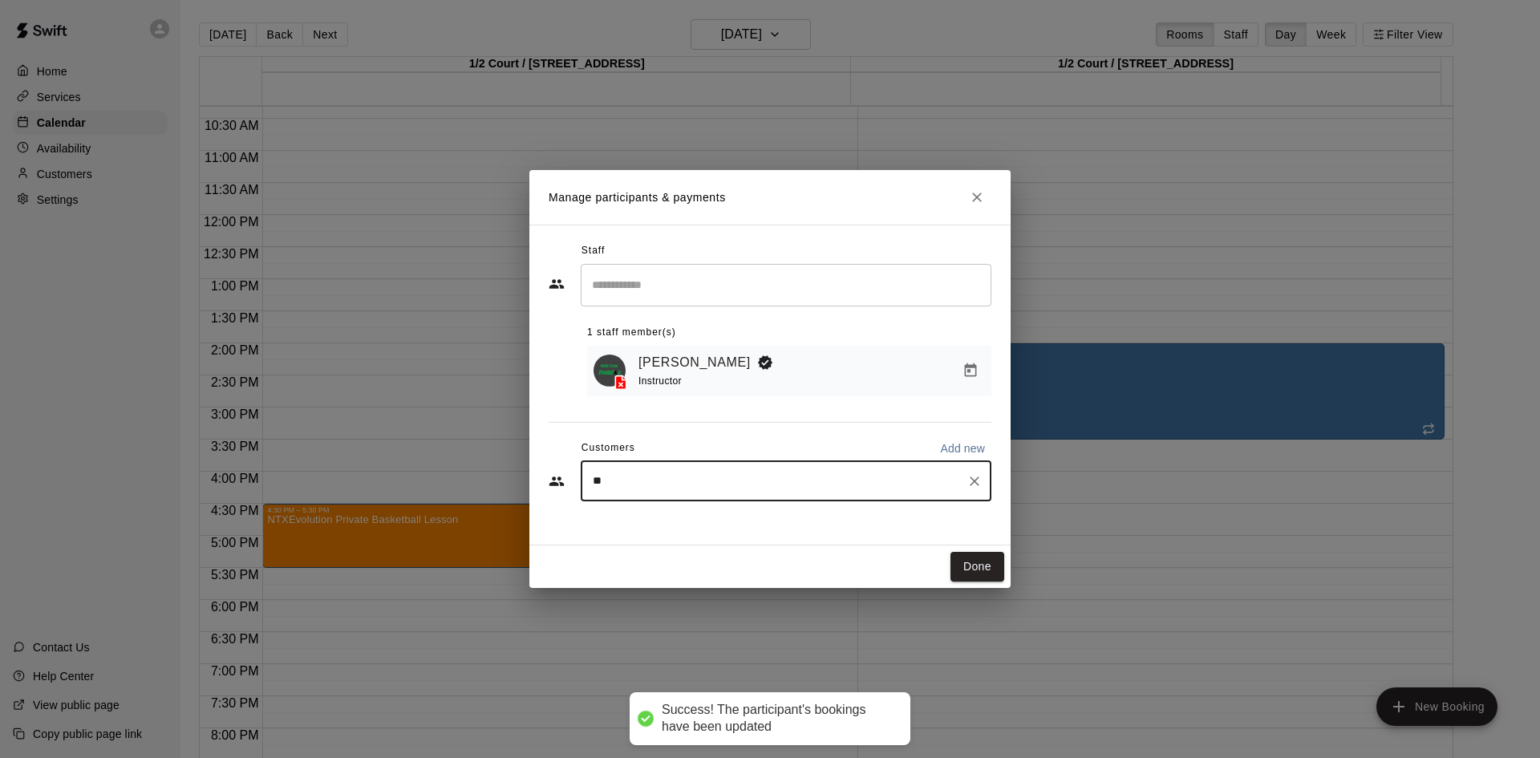
type input "***"
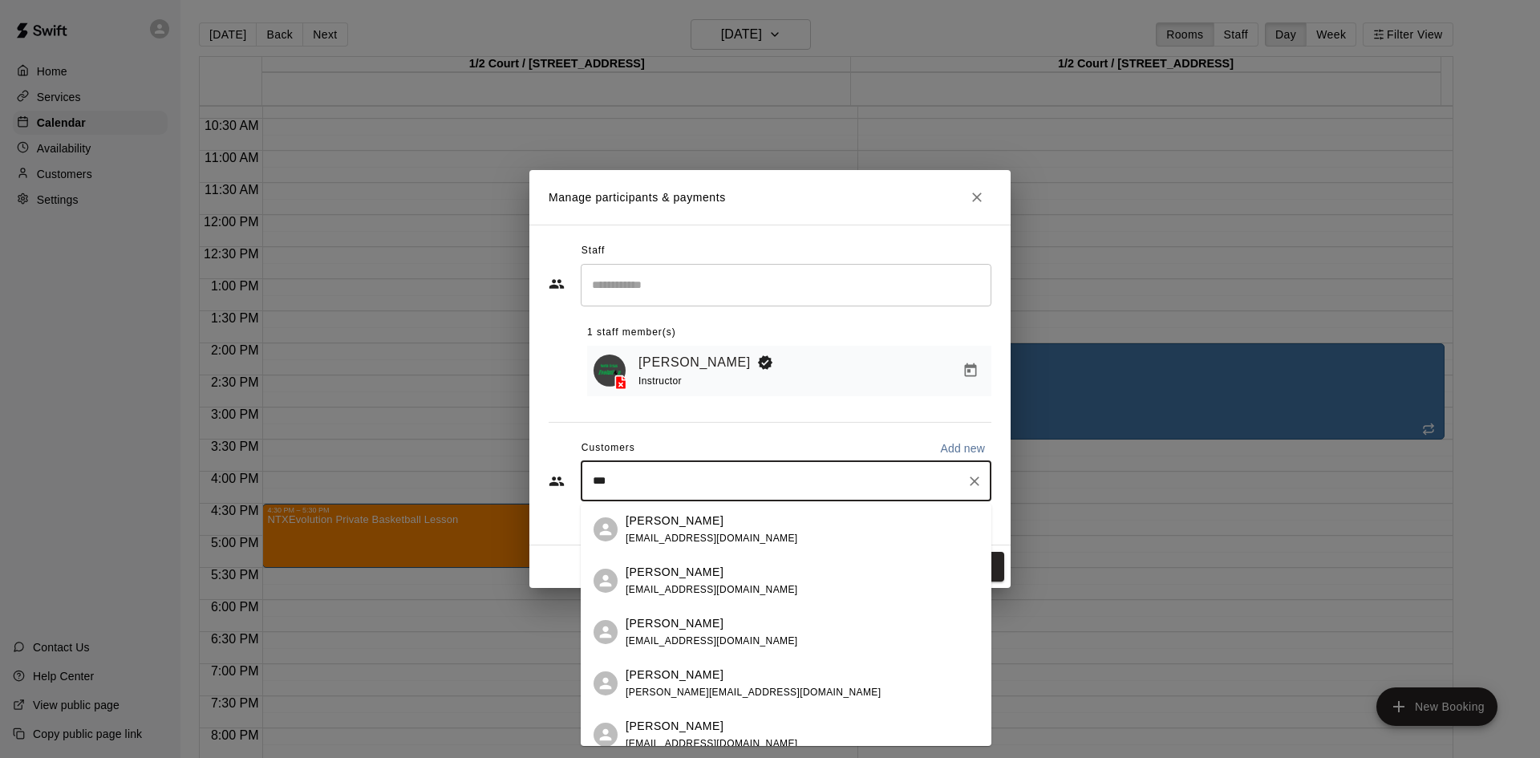
click at [778, 580] on div "[PERSON_NAME] [EMAIL_ADDRESS][DOMAIN_NAME]" at bounding box center [802, 581] width 353 height 34
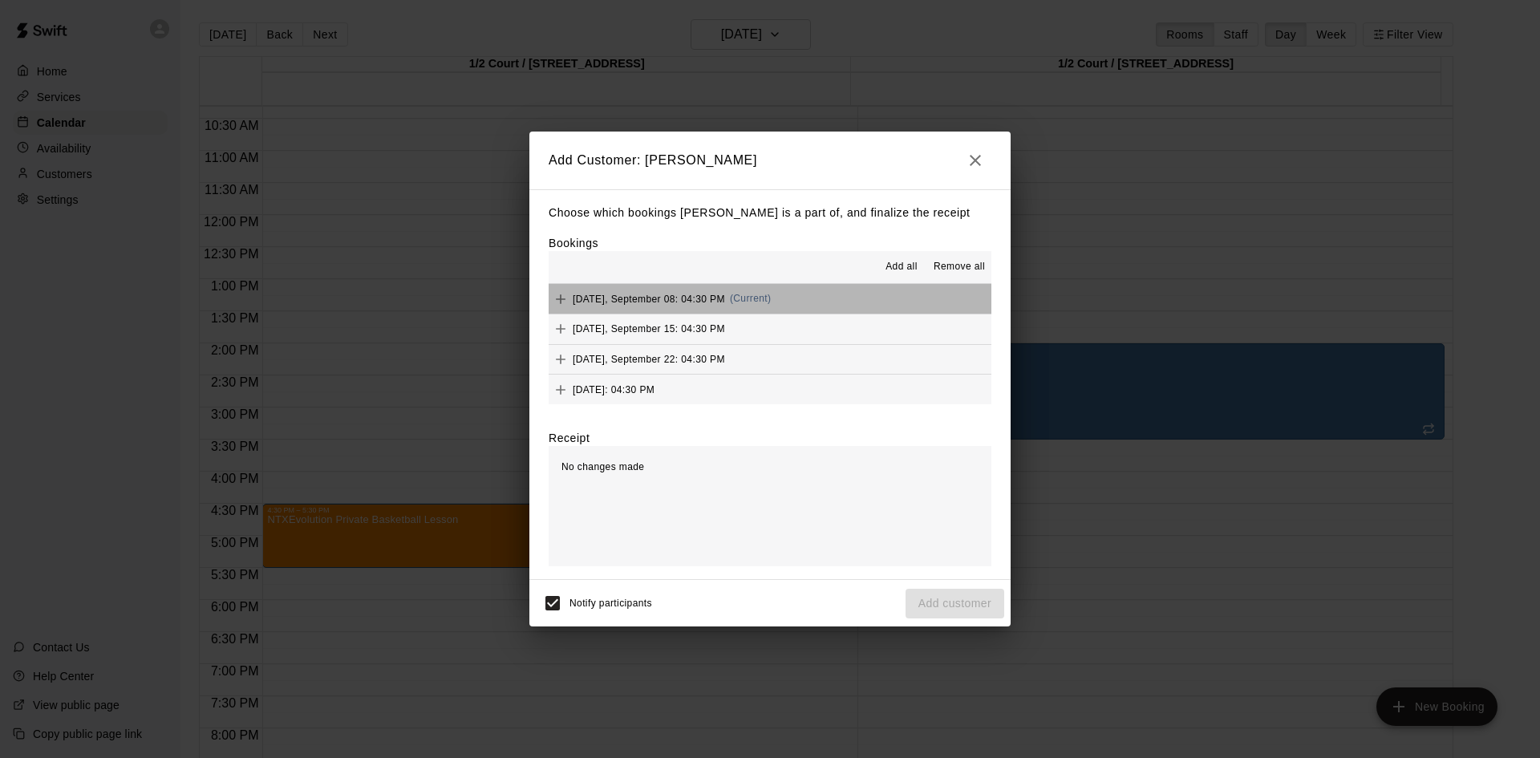
drag, startPoint x: 834, startPoint y: 297, endPoint x: 941, endPoint y: 326, distance: 110.5
click at [834, 298] on button "[DATE], September 08: 04:30 PM (Current)" at bounding box center [770, 299] width 443 height 30
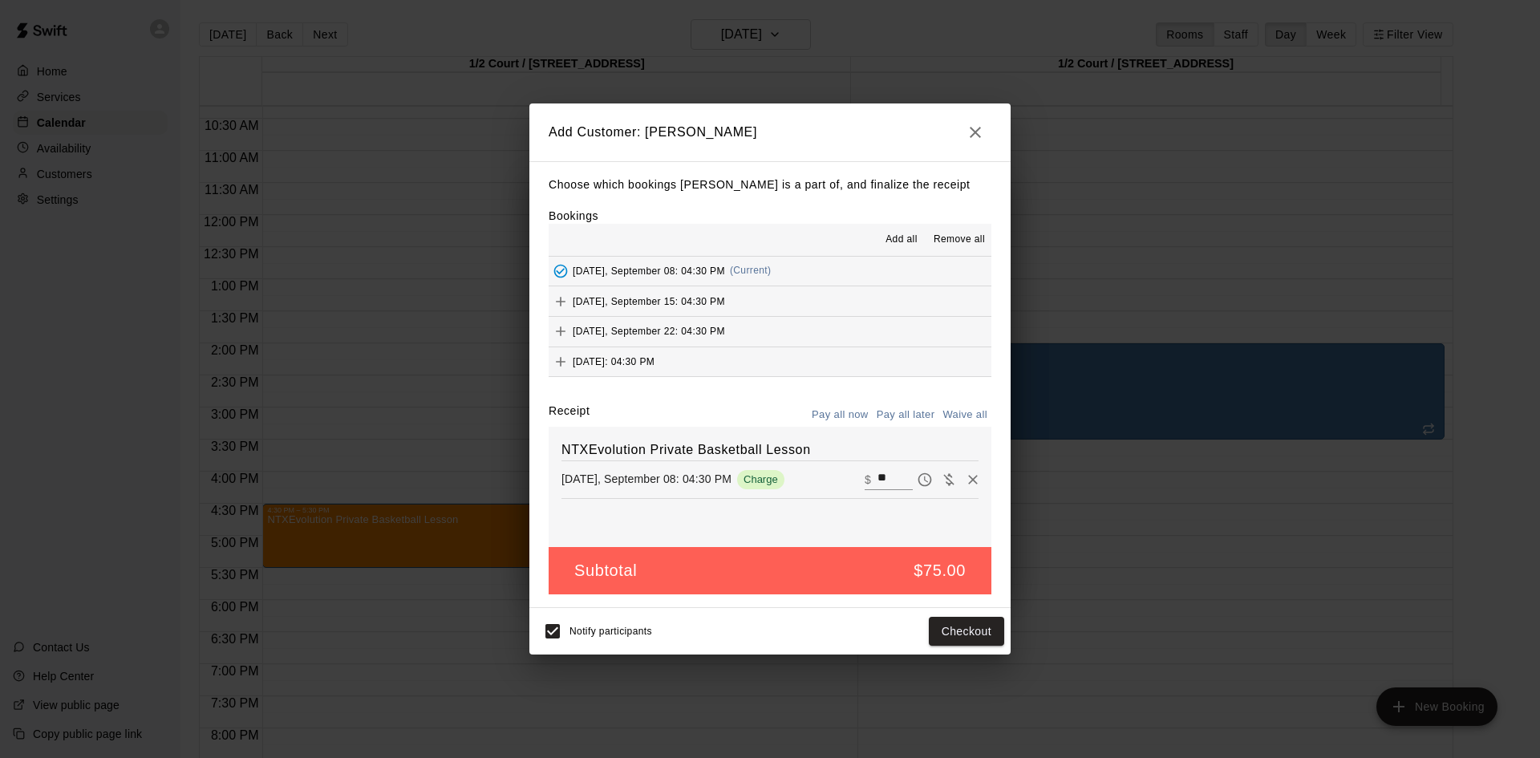
click at [943, 419] on button "Waive all" at bounding box center [964, 415] width 53 height 25
type input "*"
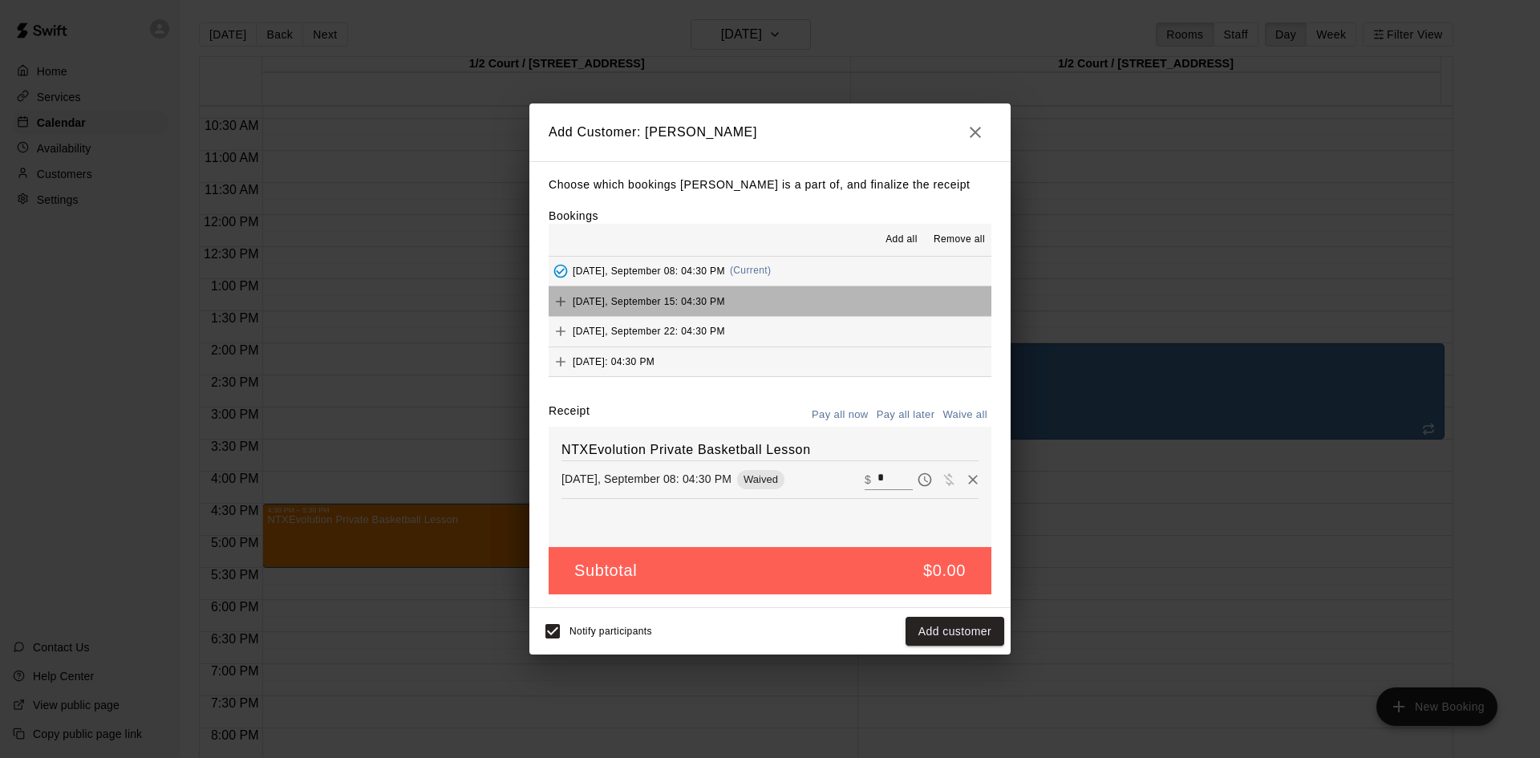
click at [821, 303] on button "[DATE], September 15: 04:30 PM" at bounding box center [770, 301] width 443 height 30
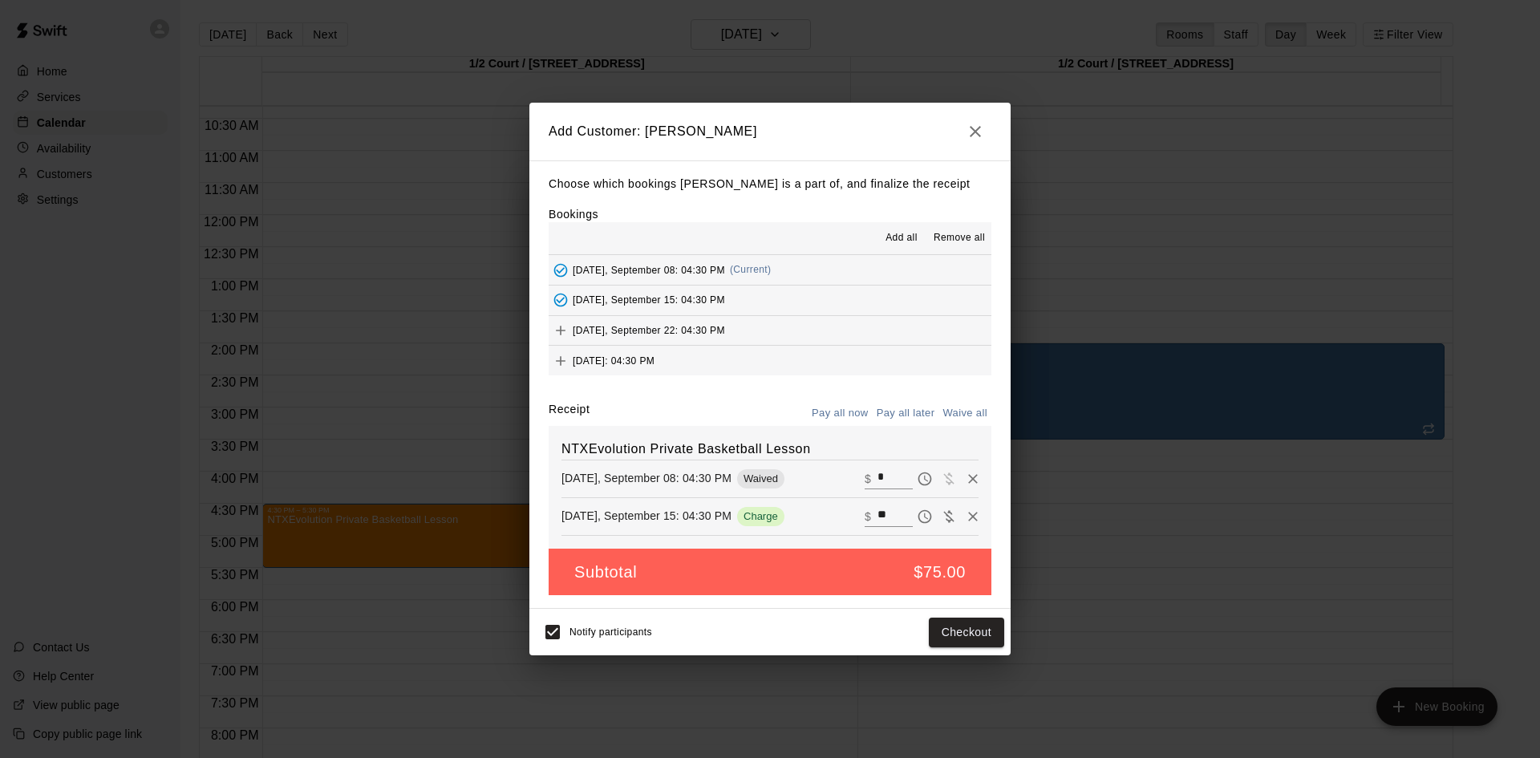
click at [958, 410] on button "Waive all" at bounding box center [964, 413] width 53 height 25
type input "*"
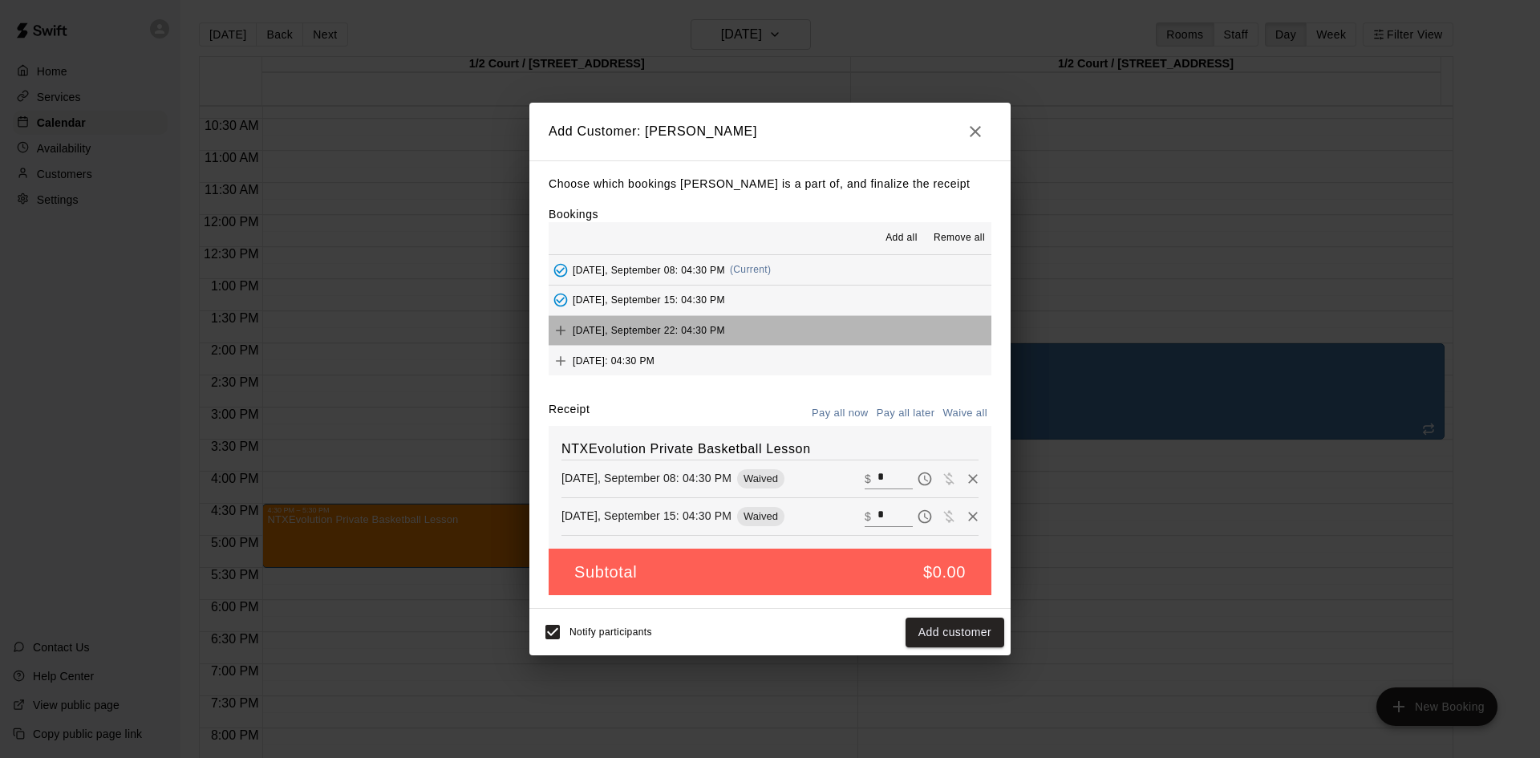
click at [844, 334] on button "[DATE], September 22: 04:30 PM" at bounding box center [770, 331] width 443 height 30
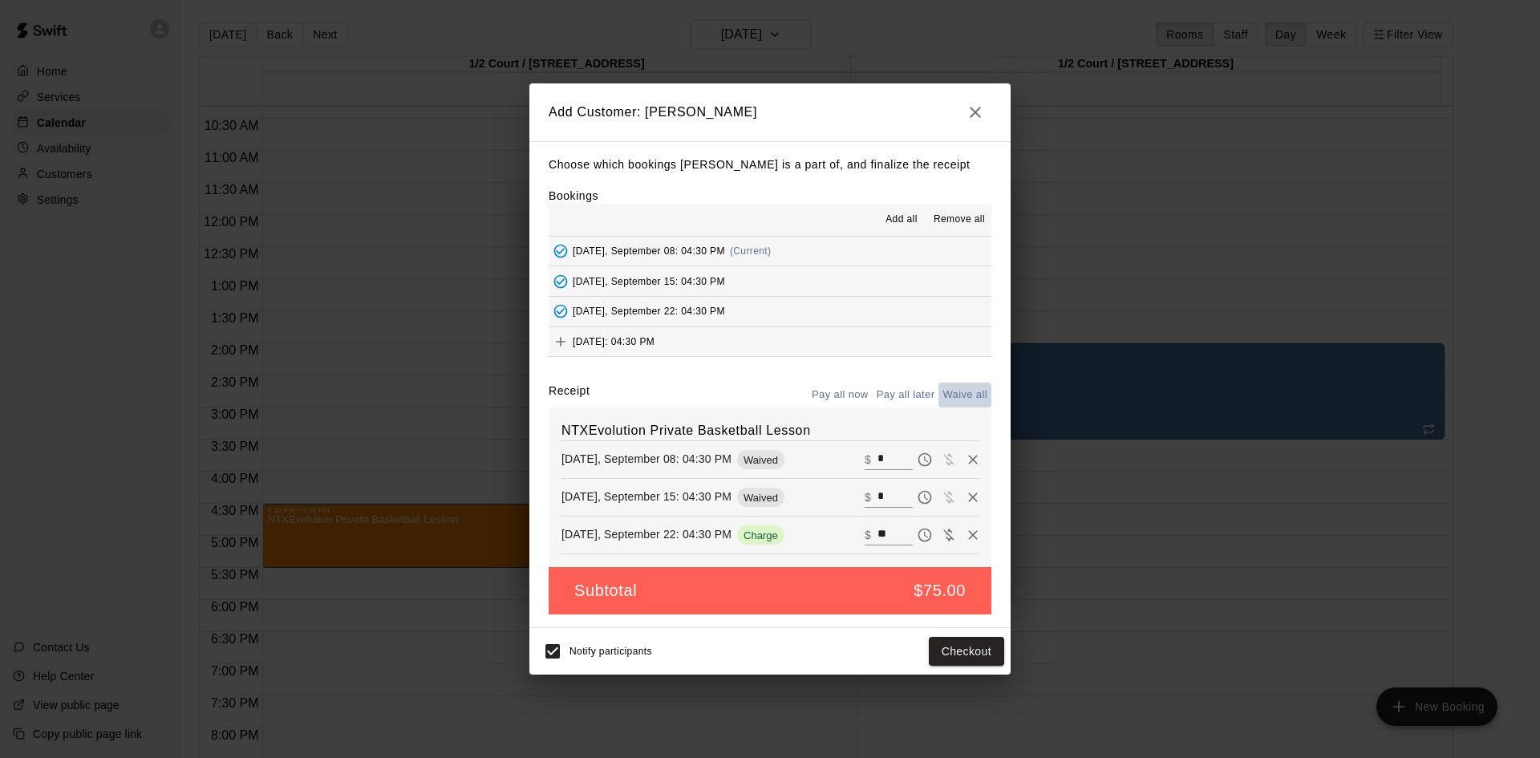
click at [958, 390] on button "Waive all" at bounding box center [964, 395] width 53 height 25
type input "*"
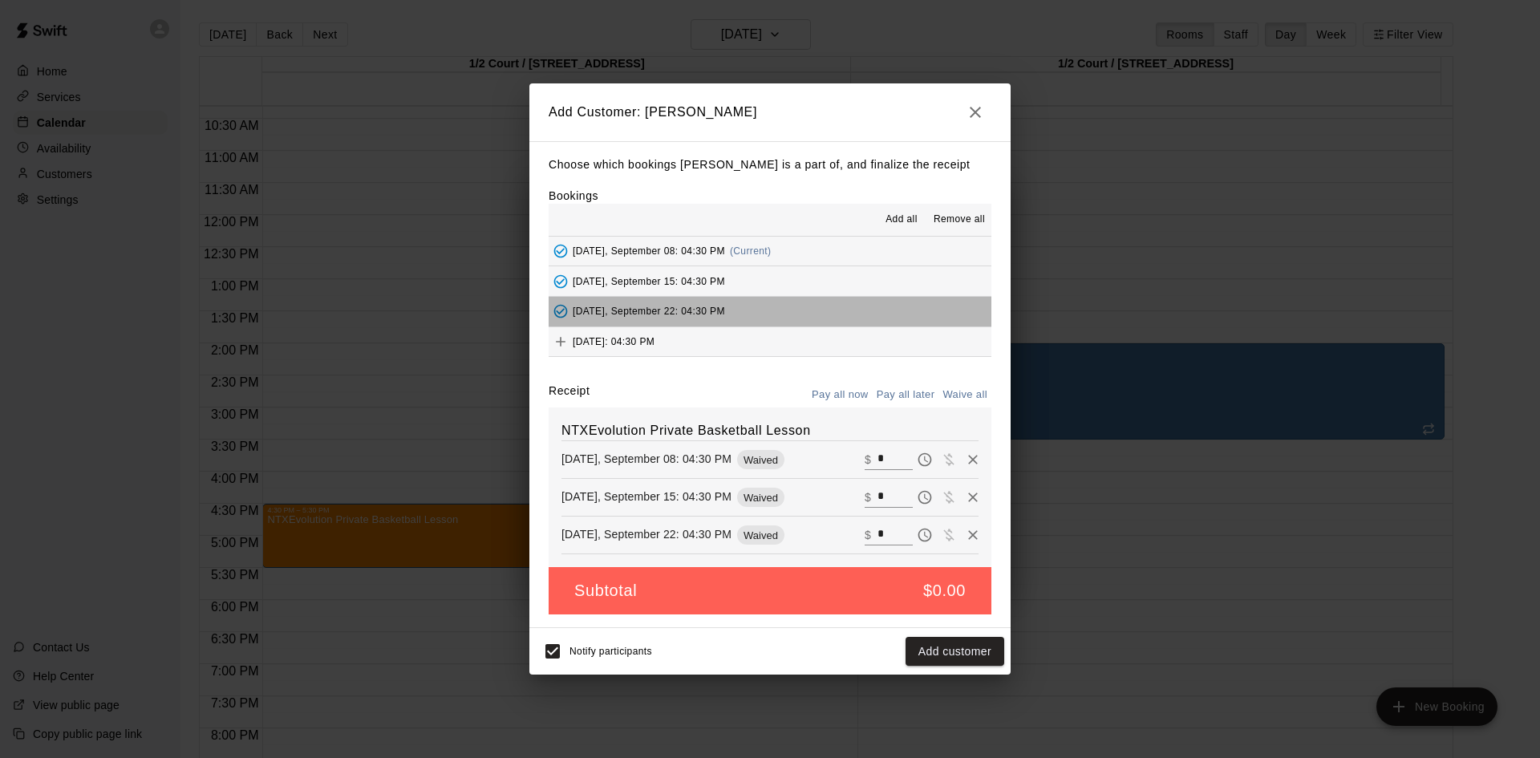
click at [843, 326] on button "[DATE], September 22: 04:30 PM" at bounding box center [770, 312] width 443 height 30
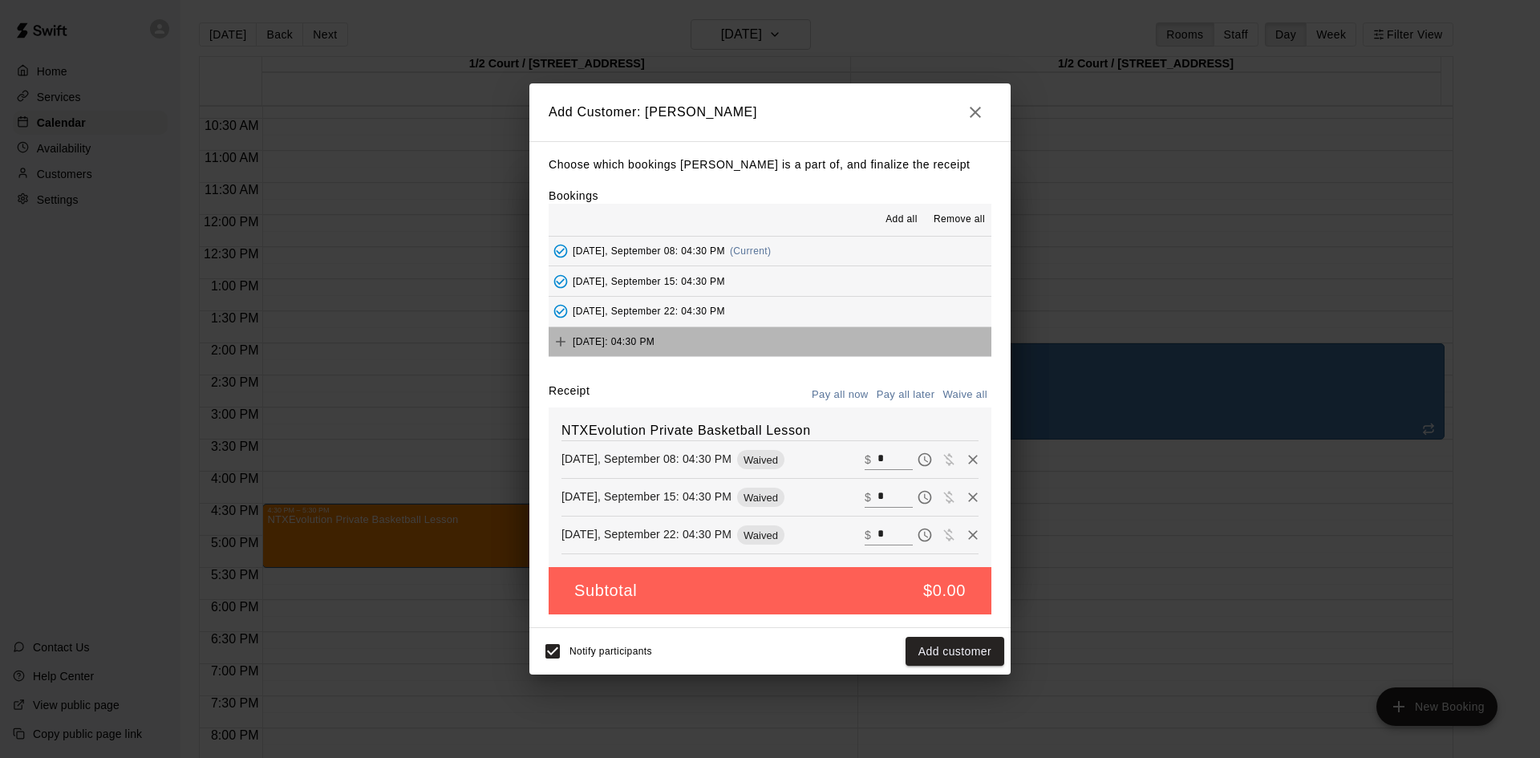
click at [868, 344] on button "[DATE]: 04:30 PM" at bounding box center [770, 342] width 443 height 30
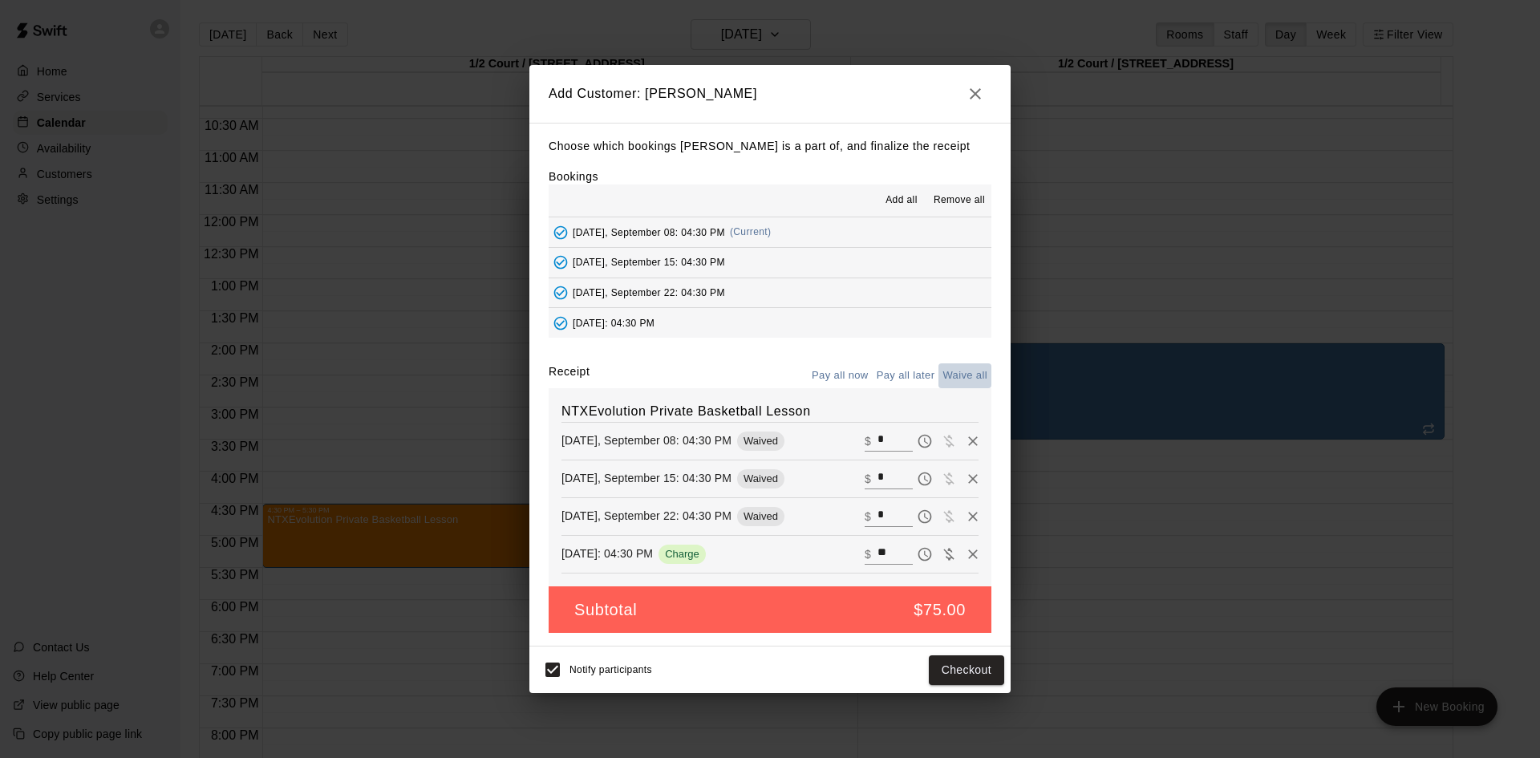
click at [960, 379] on button "Waive all" at bounding box center [964, 375] width 53 height 25
type input "*"
click at [999, 675] on button "Add customer" at bounding box center [955, 670] width 99 height 30
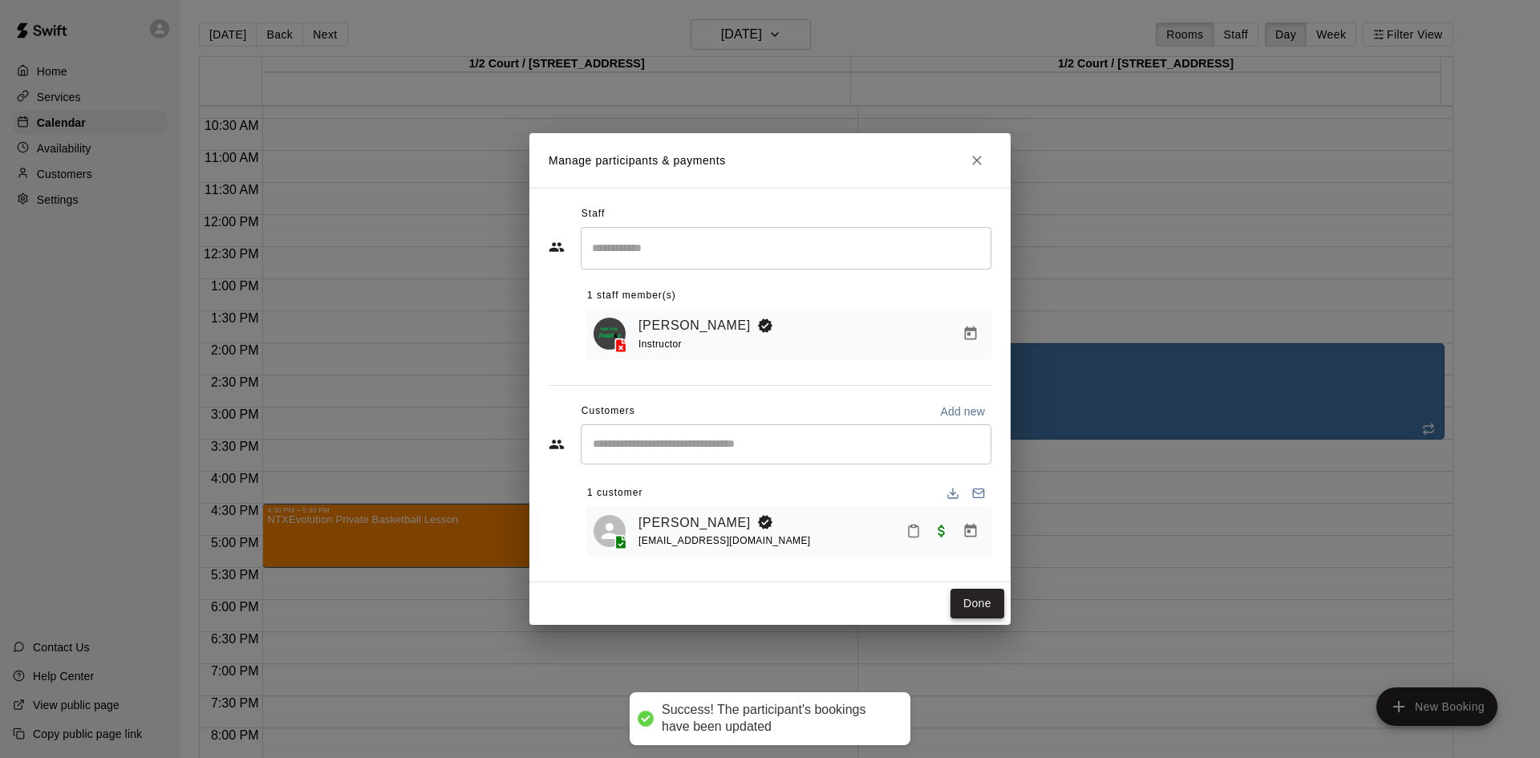
click at [978, 609] on button "Done" at bounding box center [977, 604] width 54 height 30
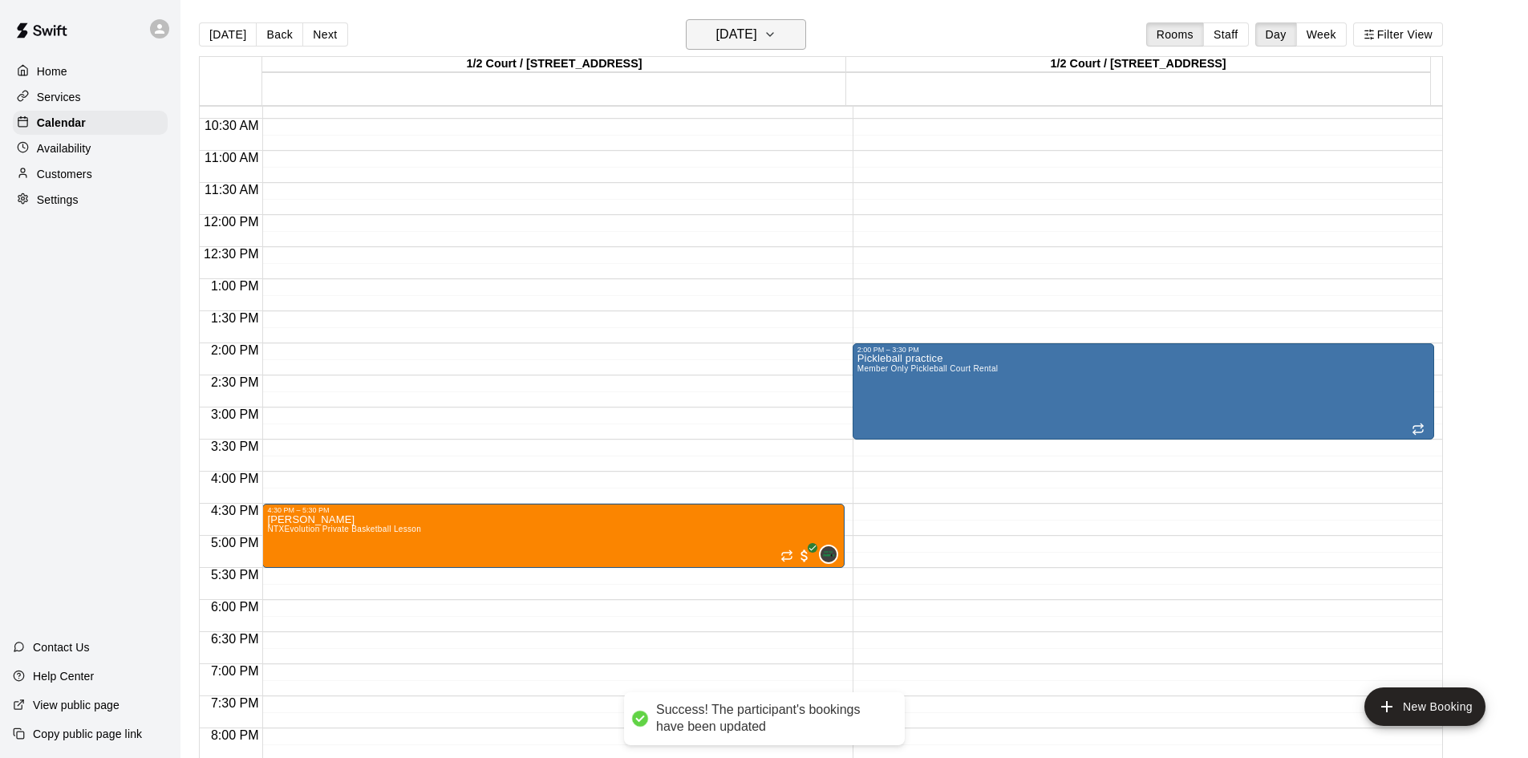
click at [753, 25] on h6 "[DATE]" at bounding box center [736, 34] width 41 height 22
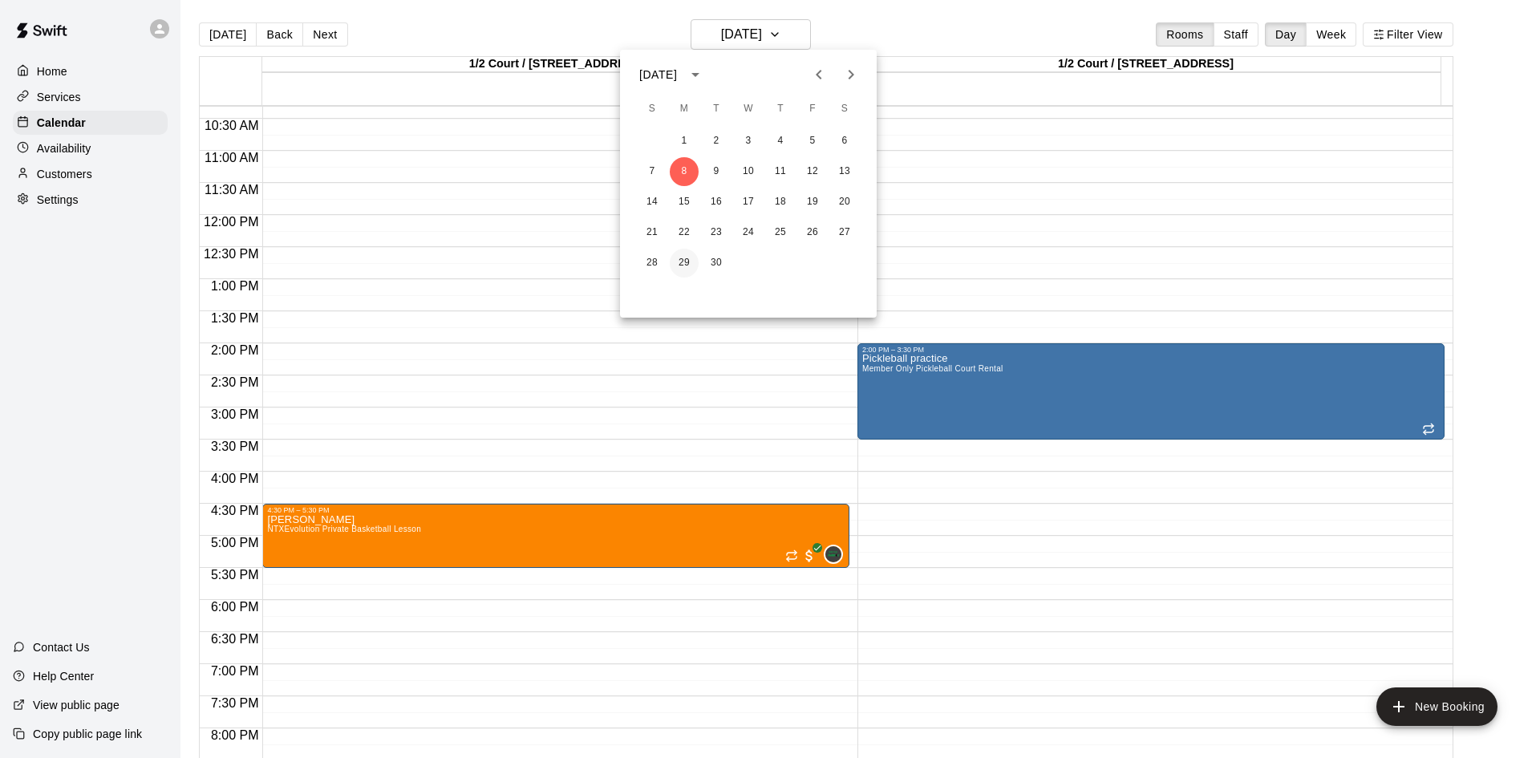
click at [691, 263] on button "29" at bounding box center [684, 263] width 29 height 29
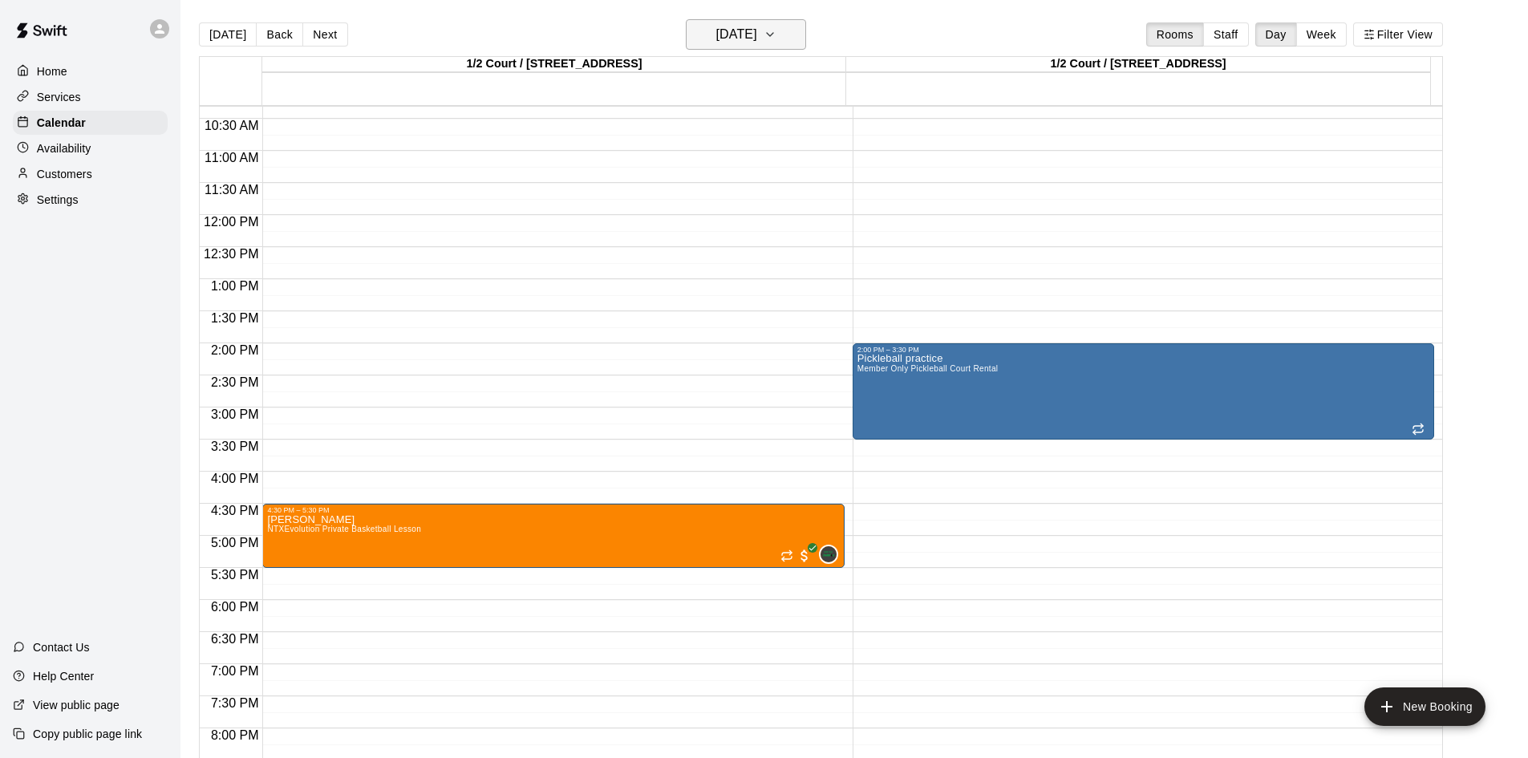
click at [757, 40] on h6 "[DATE]" at bounding box center [736, 34] width 41 height 22
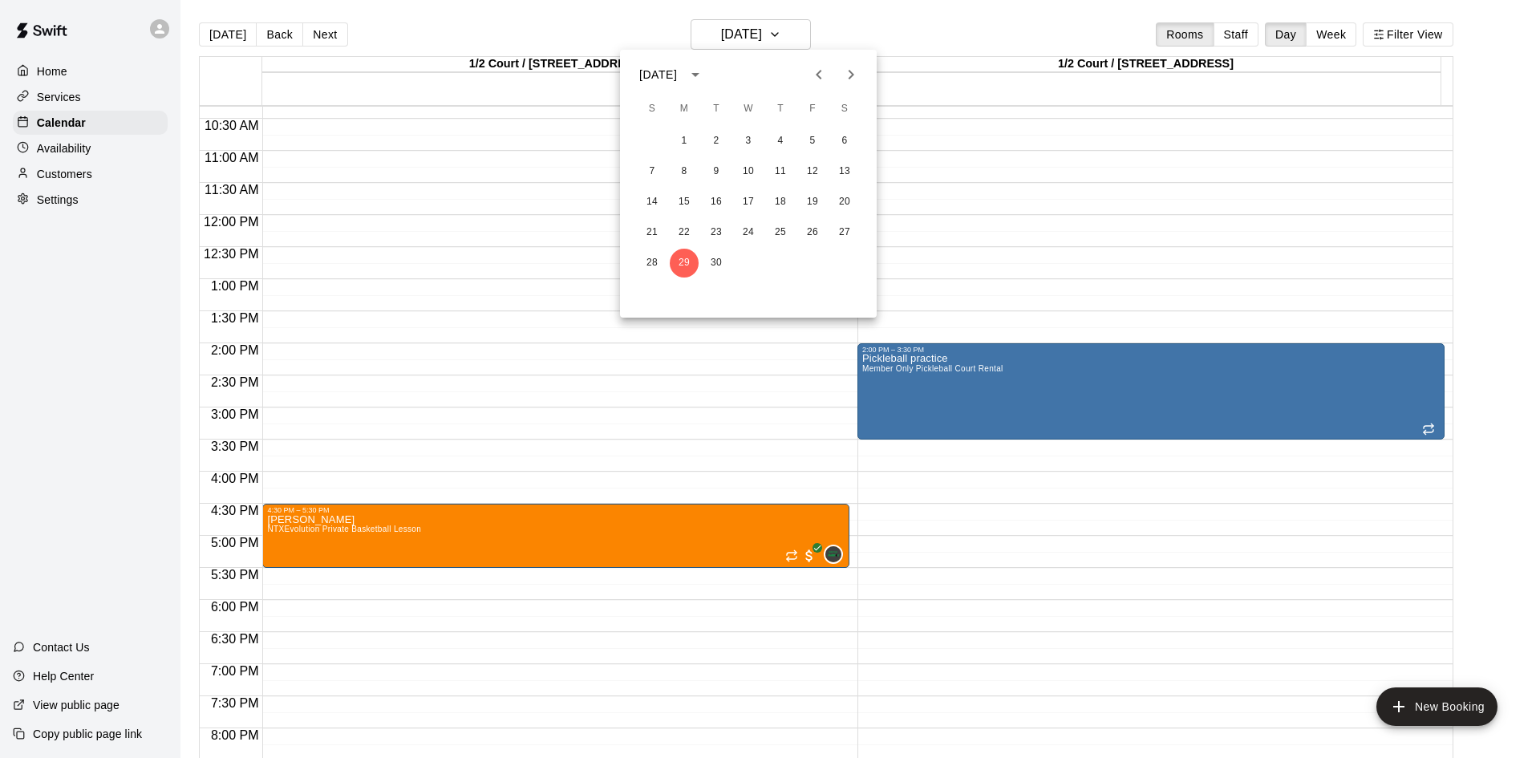
click at [849, 58] on div "[DATE] S M T W T F S 1 2 3 4 5 6 7 8 9 10 11 12 13 14 15 16 17 18 19 20 21 22 2…" at bounding box center [748, 184] width 257 height 268
click at [852, 74] on icon "Next month" at bounding box center [852, 75] width 6 height 10
click at [694, 164] on button "6" at bounding box center [684, 171] width 29 height 29
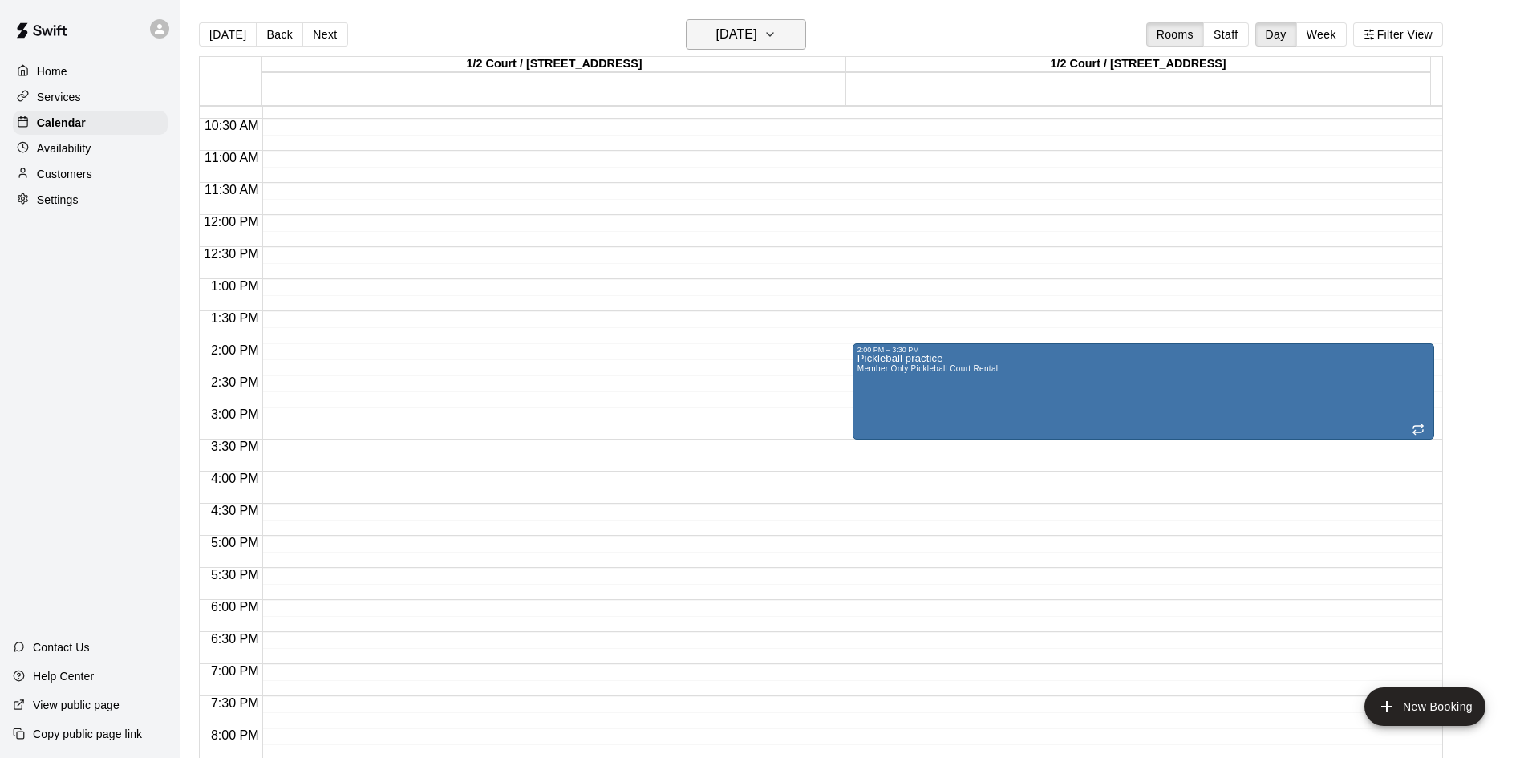
click at [776, 21] on main "[DATE] Back [DATE][DATE] Rooms Staff Day Week Filter View 1/2 Court / 1 [GEOGRA…" at bounding box center [853, 392] width 1347 height 784
click at [757, 32] on h6 "[DATE]" at bounding box center [736, 34] width 41 height 22
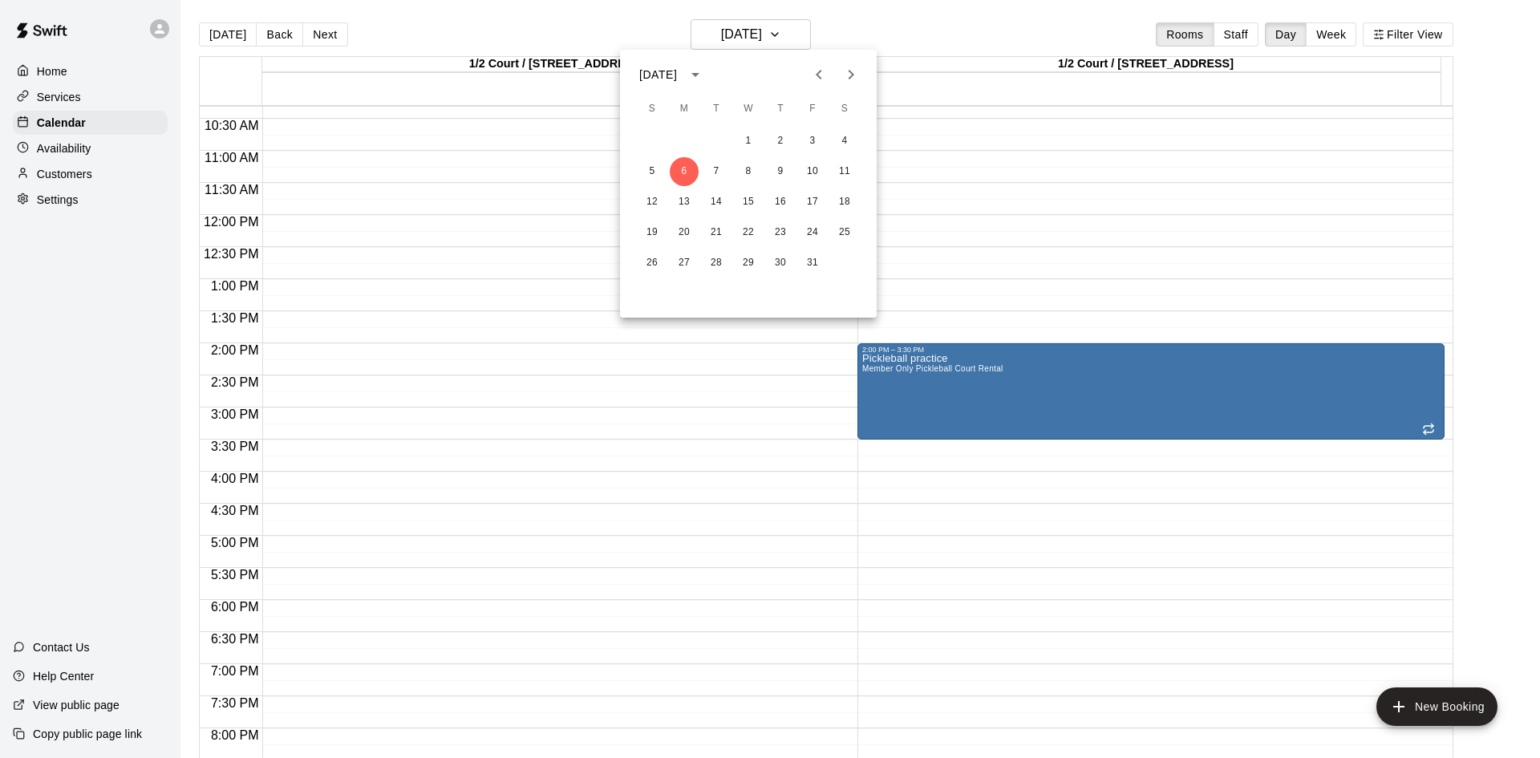
click at [803, 78] on div "[DATE]" at bounding box center [748, 75] width 257 height 24
click at [810, 76] on icon "Previous month" at bounding box center [818, 74] width 19 height 19
click at [933, 55] on div at bounding box center [770, 379] width 1540 height 758
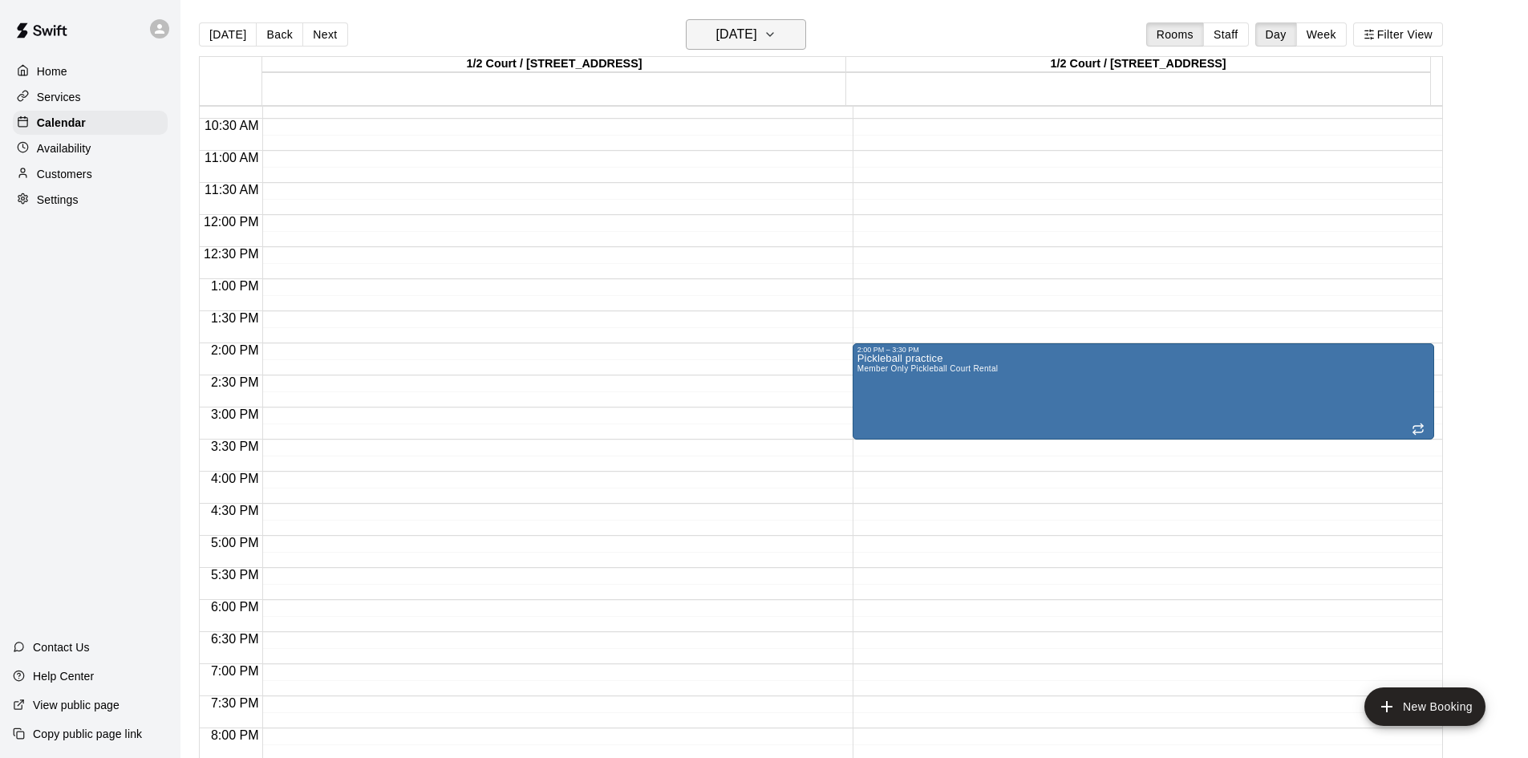
click at [757, 34] on h6 "[DATE]" at bounding box center [736, 34] width 41 height 22
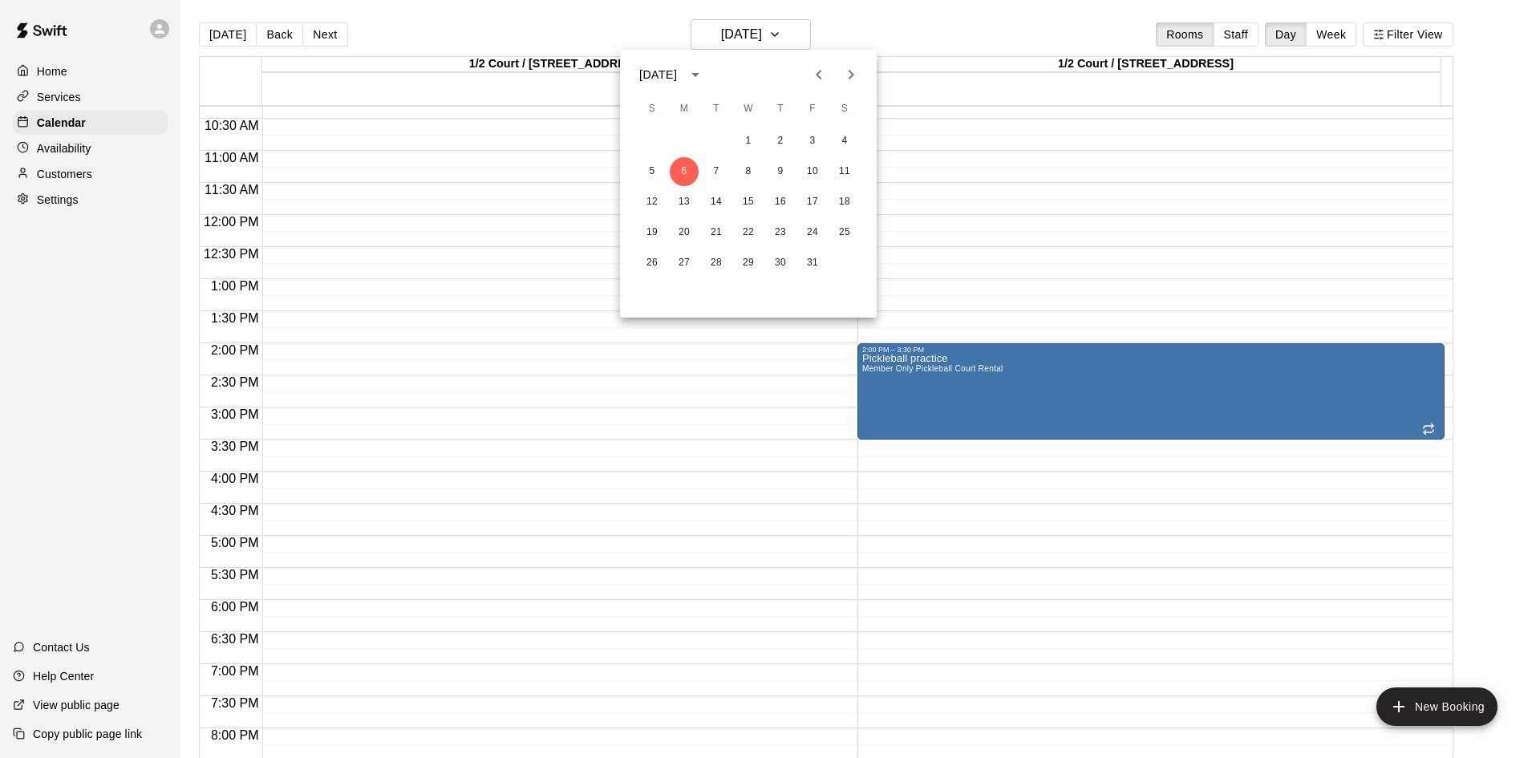
click at [823, 69] on icon "Previous month" at bounding box center [818, 74] width 19 height 19
click at [687, 263] on button "29" at bounding box center [684, 263] width 29 height 29
